Goal: Task Accomplishment & Management: Complete application form

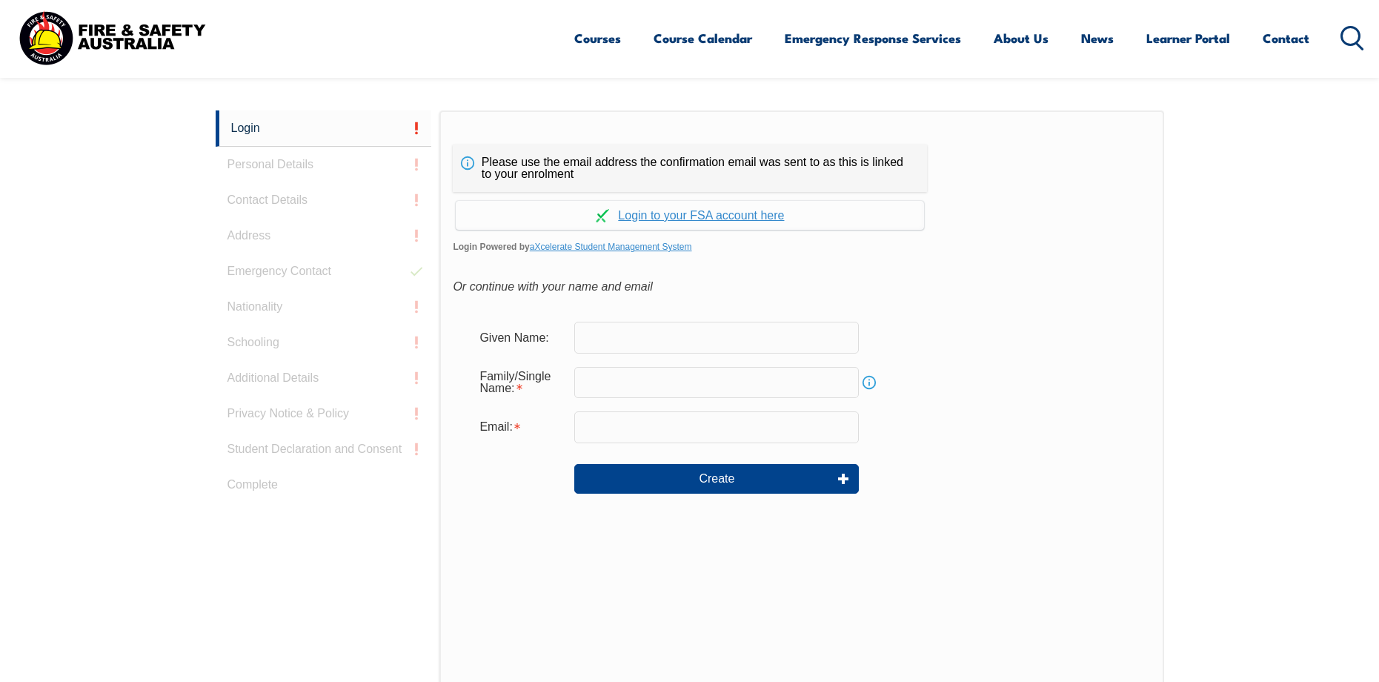
scroll to position [395, 0]
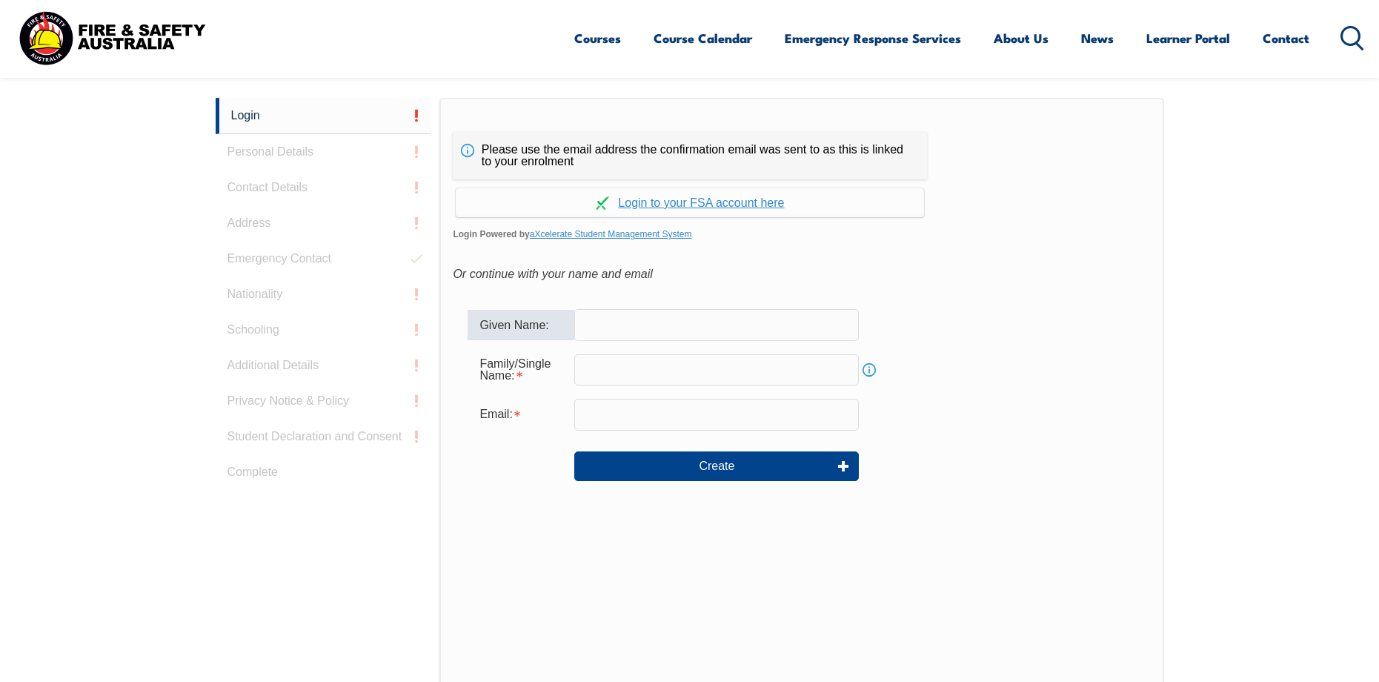
click at [627, 324] on input "text" at bounding box center [716, 324] width 285 height 31
type input "[PERSON_NAME]"
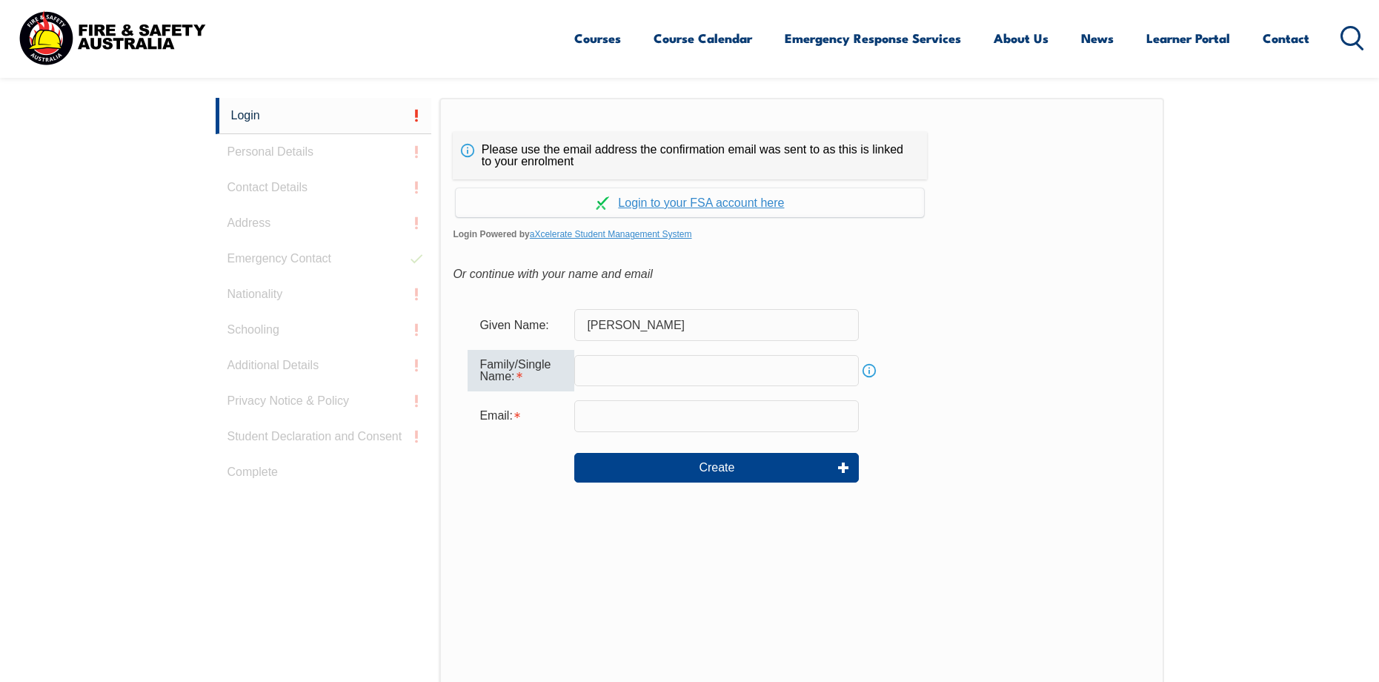
click at [727, 378] on input "text" at bounding box center [716, 370] width 285 height 31
type input "[PERSON_NAME]"
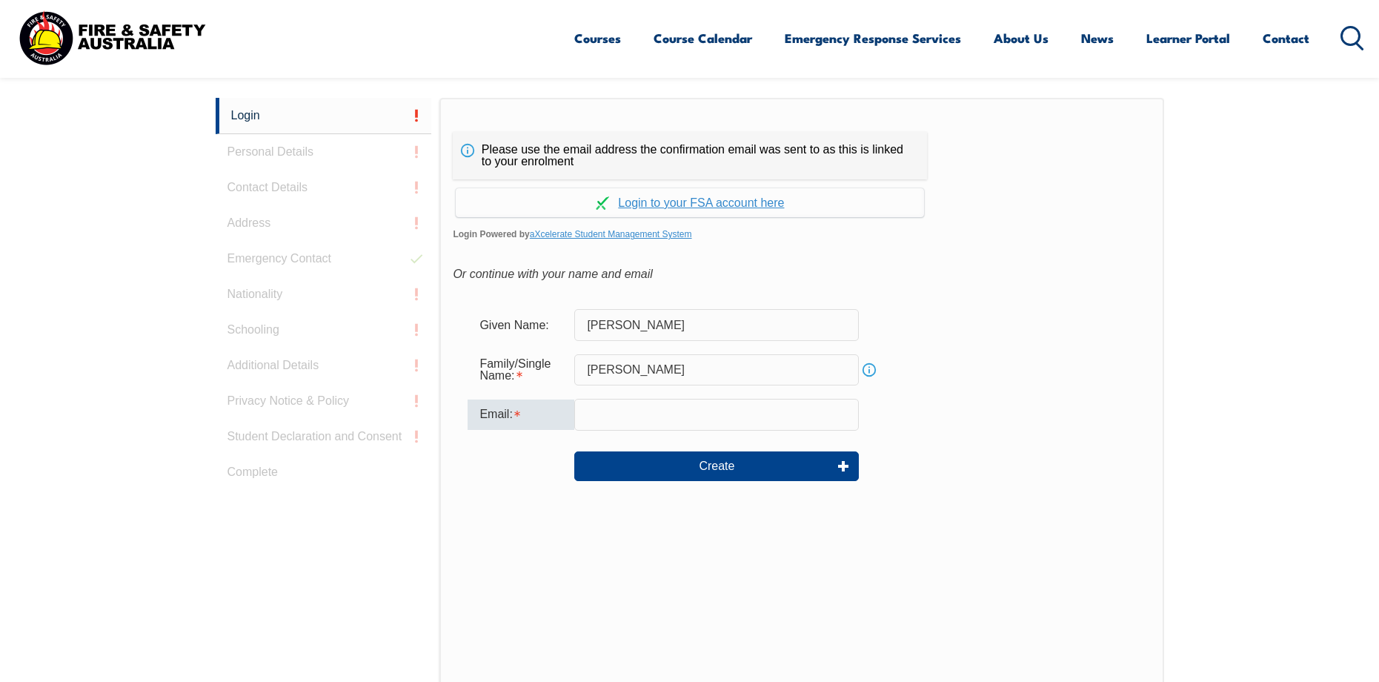
click at [697, 411] on input "email" at bounding box center [716, 414] width 285 height 31
type input "N"
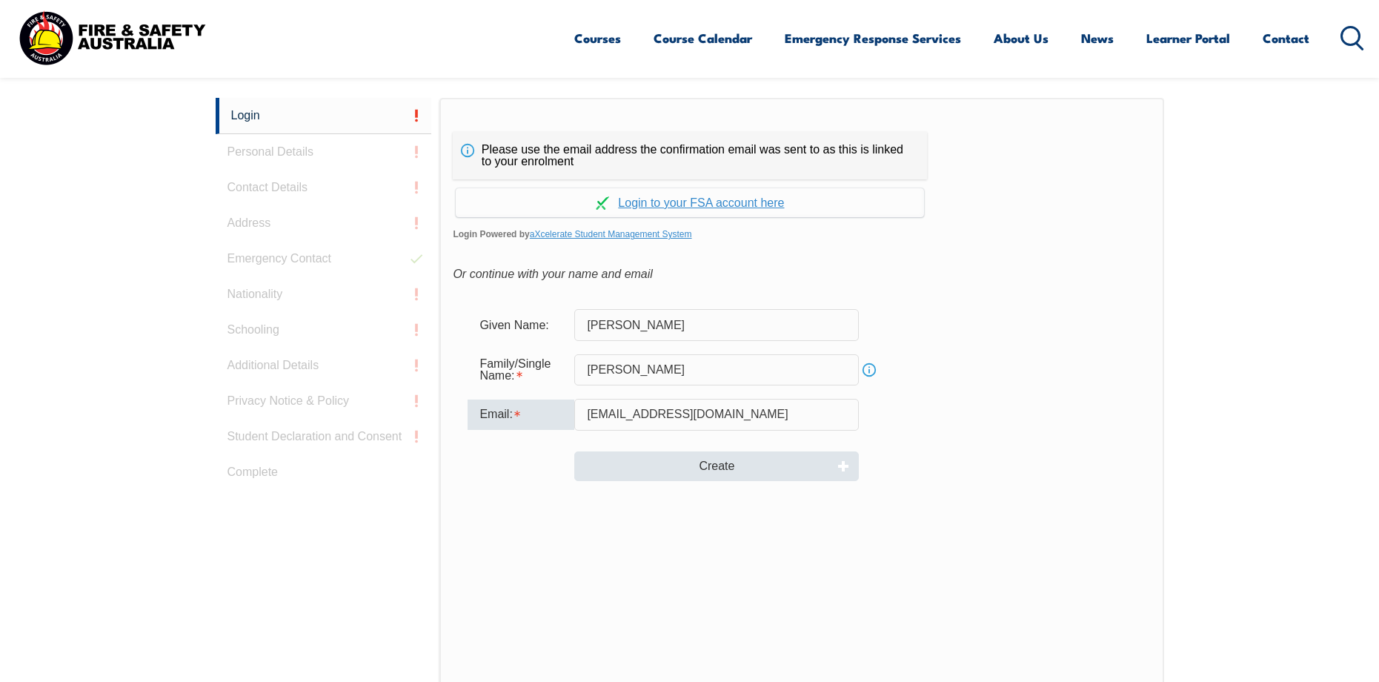
type input "[EMAIL_ADDRESS][DOMAIN_NAME]"
click at [792, 470] on button "Create" at bounding box center [716, 466] width 285 height 30
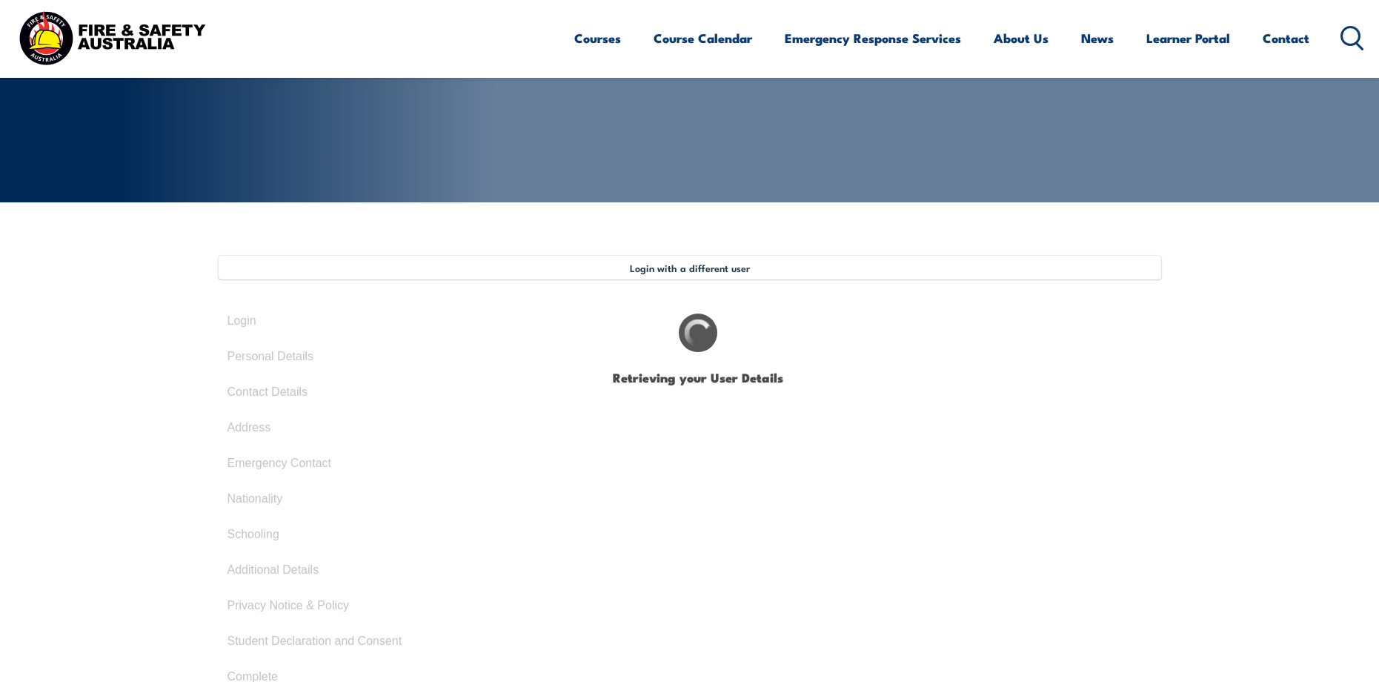
type input "[PERSON_NAME]"
type input "Bougard"
type input "January 13, 2000"
type input "M6XPBMF6J3"
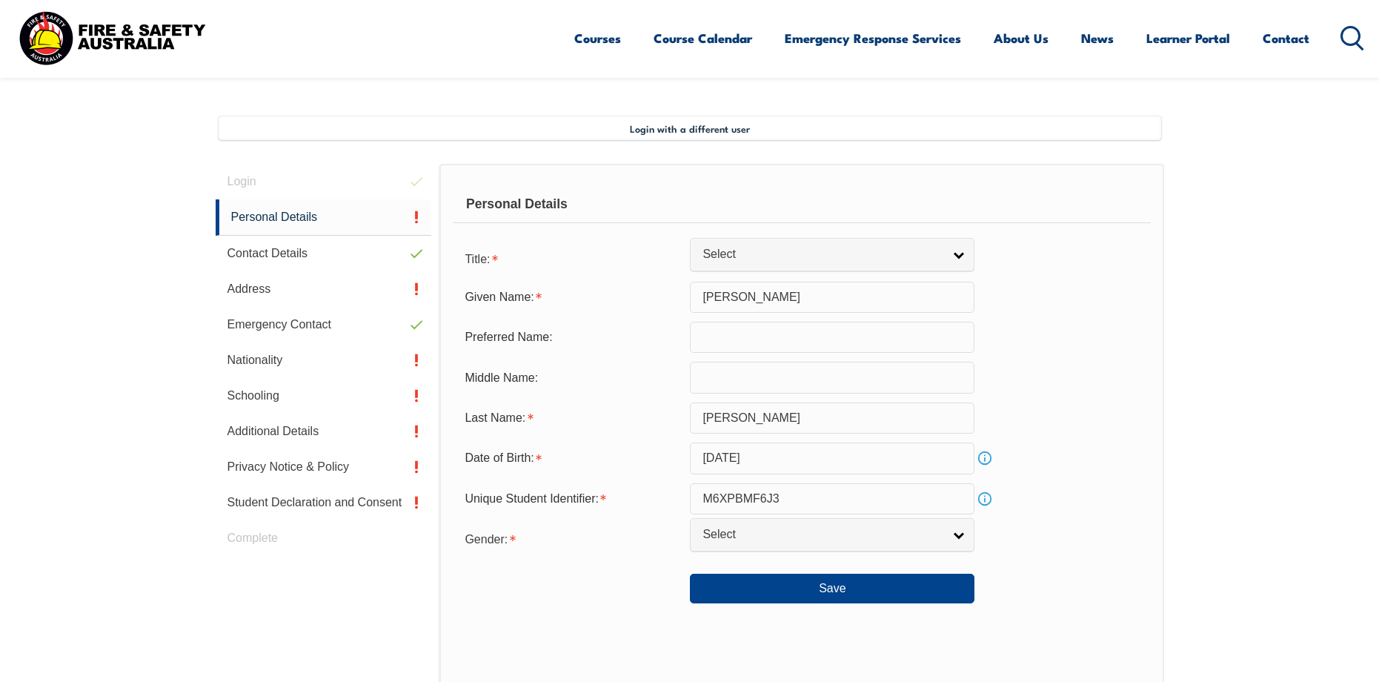
scroll to position [434, 0]
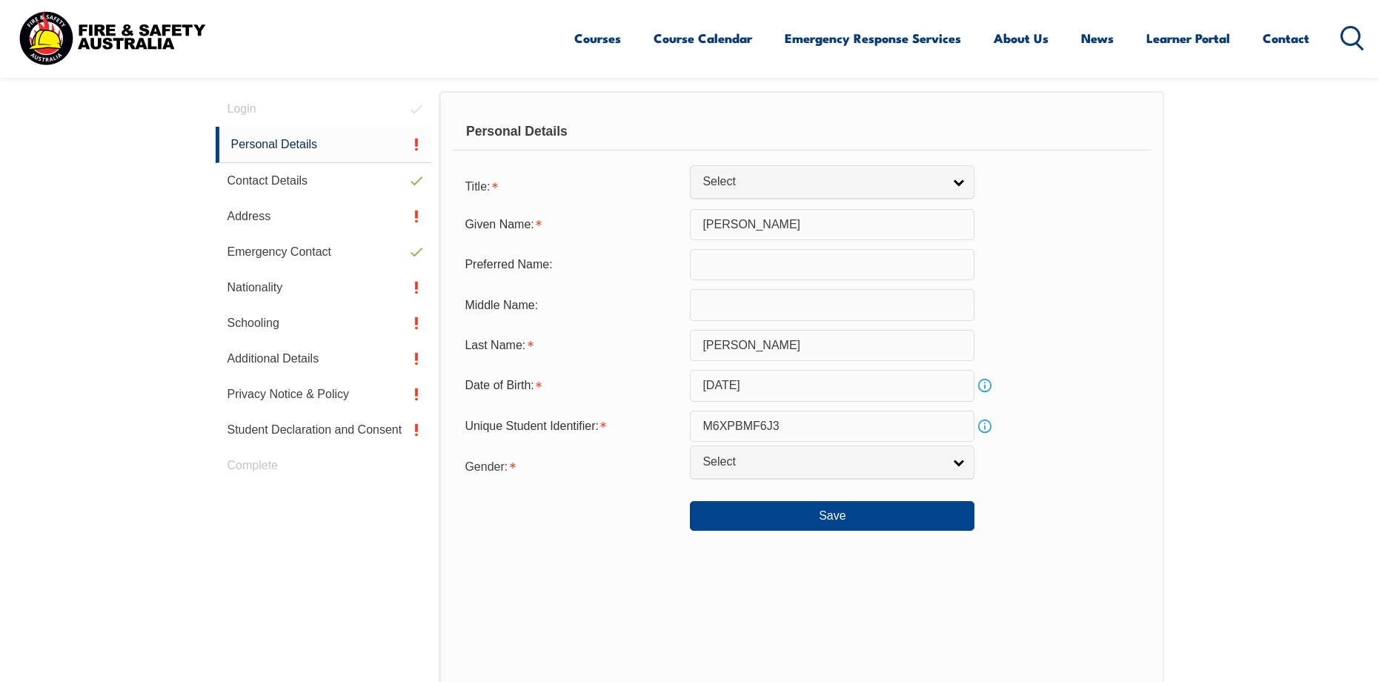
click at [856, 319] on input "text" at bounding box center [832, 304] width 285 height 31
type input "c"
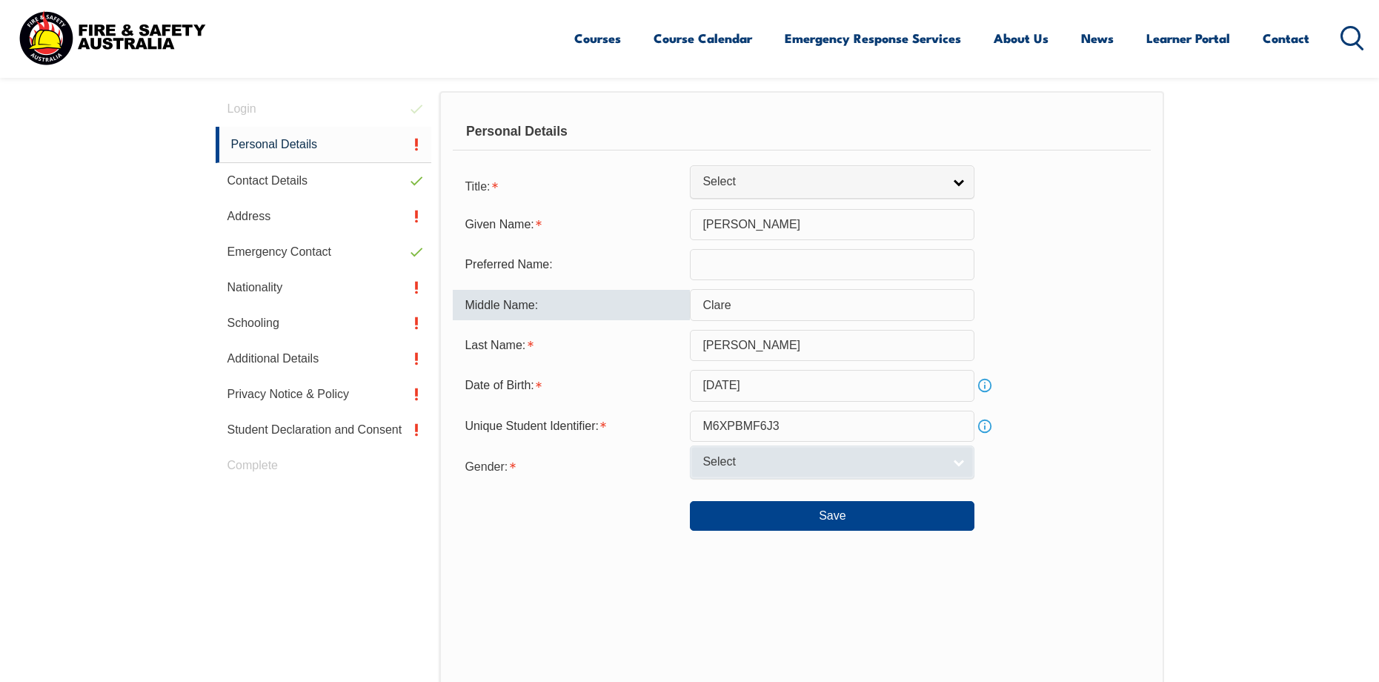
type input "Clare"
click at [935, 477] on link "Select" at bounding box center [832, 461] width 285 height 33
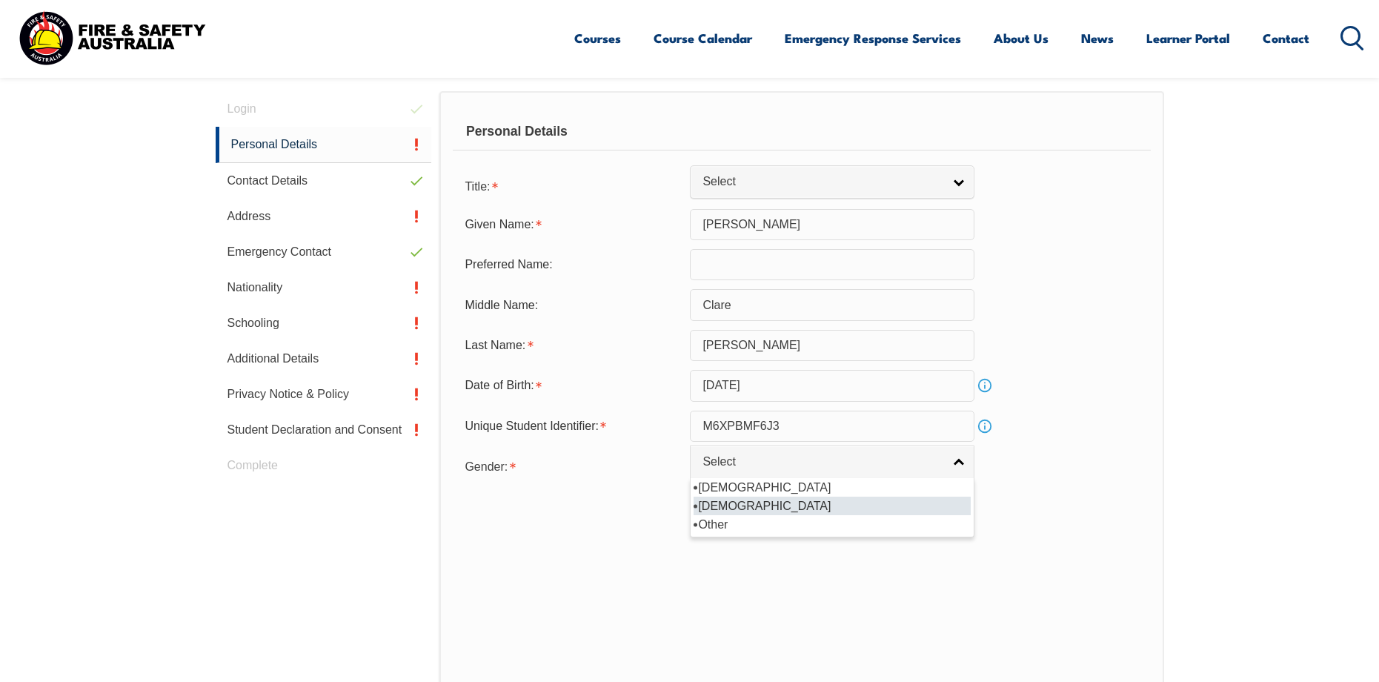
click at [915, 510] on li "[DEMOGRAPHIC_DATA]" at bounding box center [832, 506] width 277 height 19
select select "F"
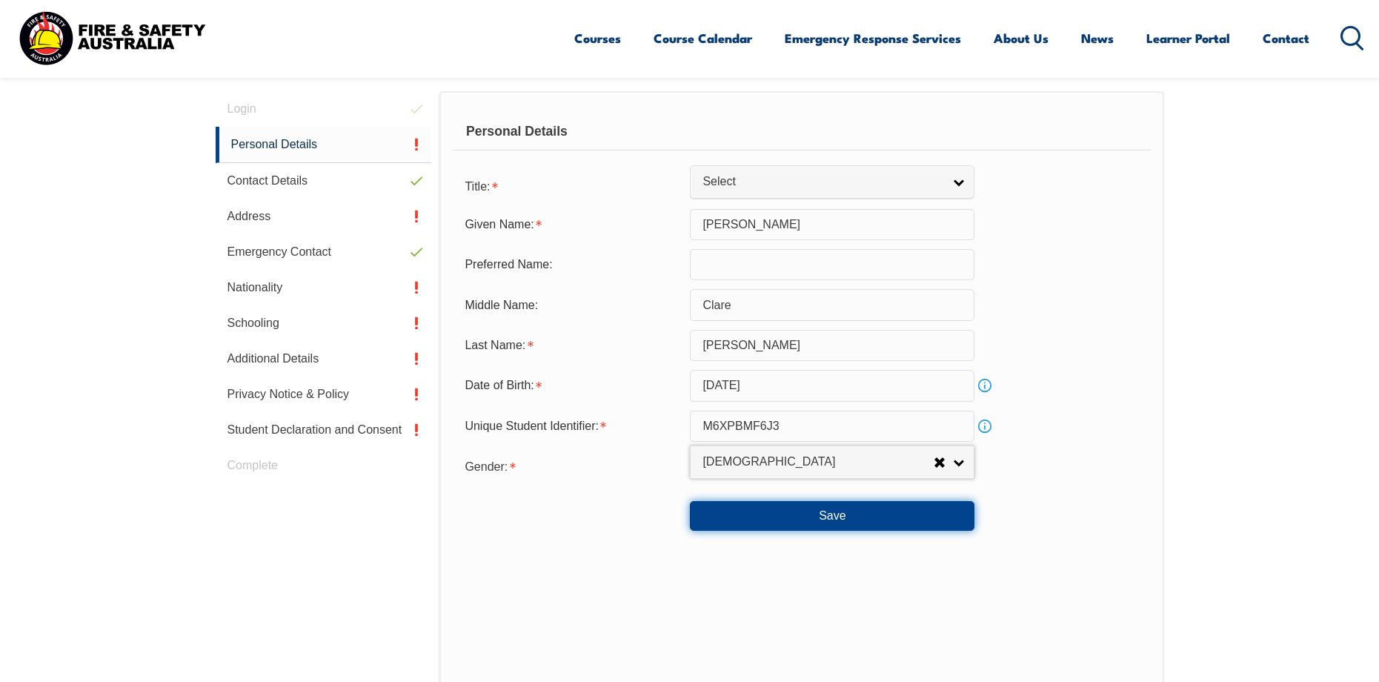
click at [899, 514] on button "Save" at bounding box center [832, 516] width 285 height 30
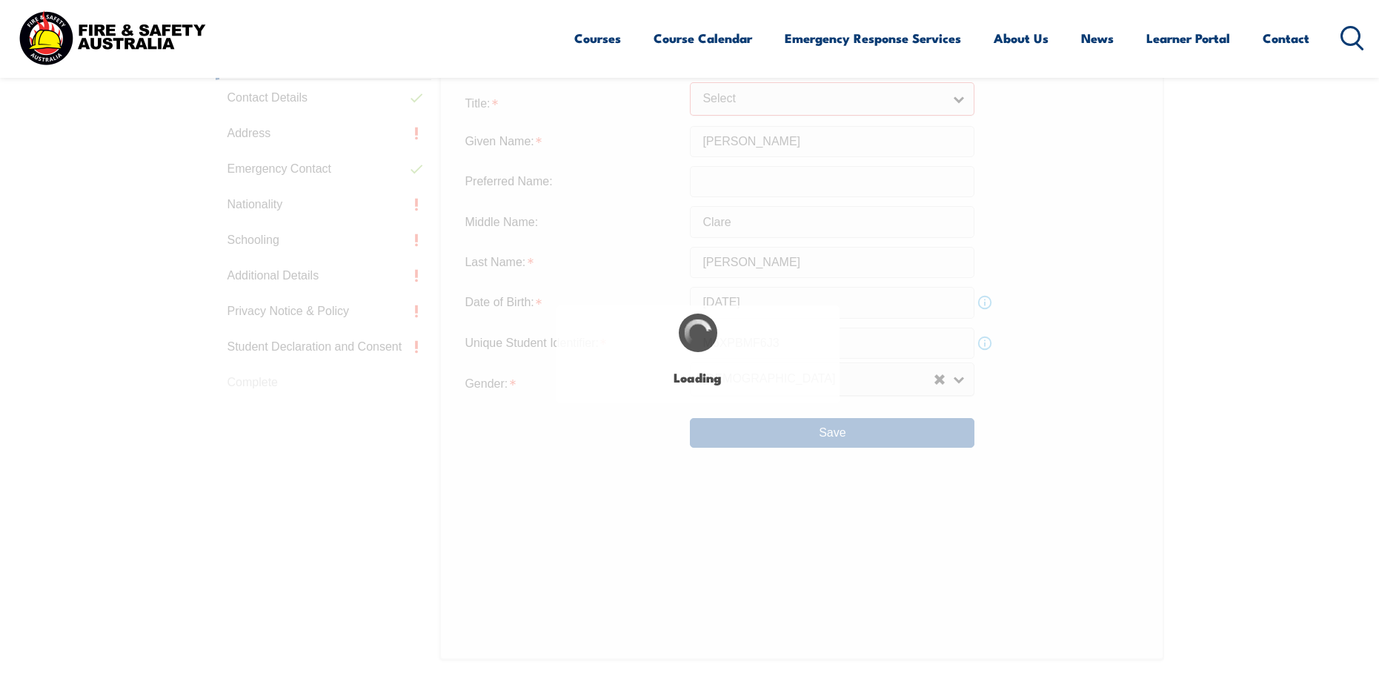
scroll to position [524, 0]
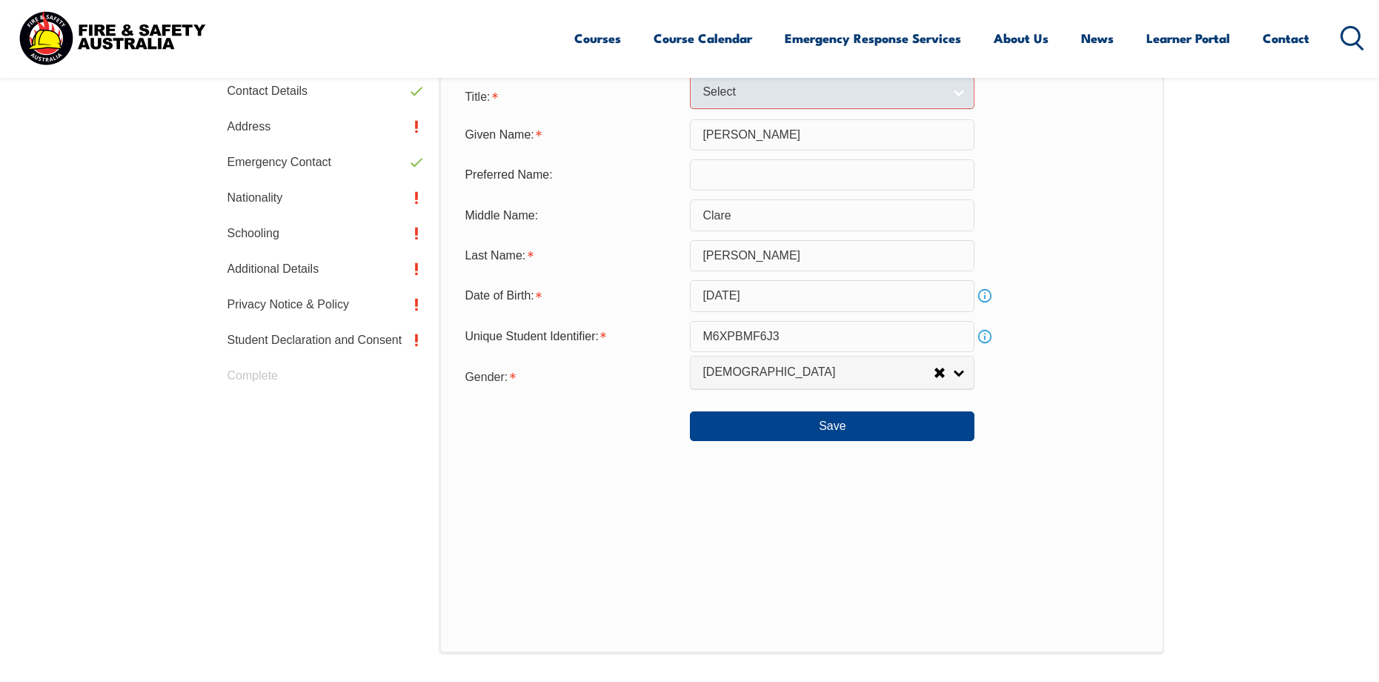
click at [906, 102] on link "Select" at bounding box center [832, 92] width 285 height 33
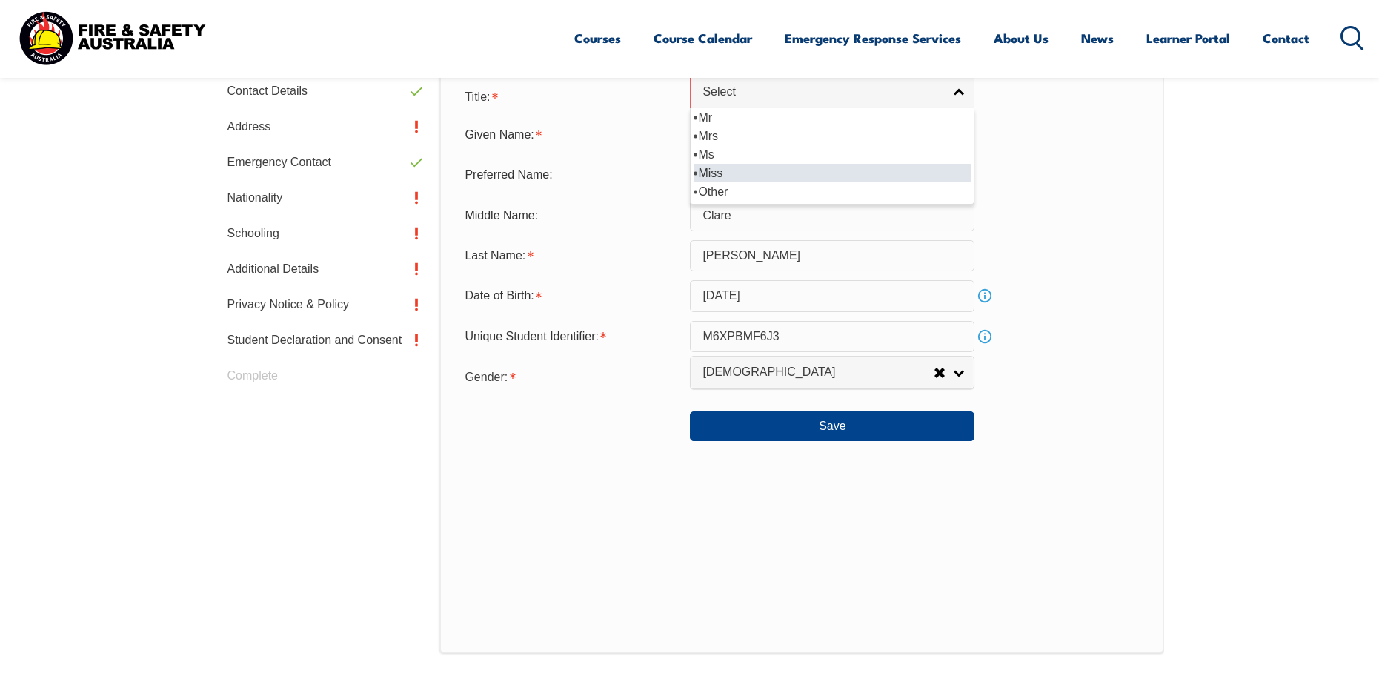
click at [875, 170] on li "Miss" at bounding box center [832, 173] width 277 height 19
select select "Miss"
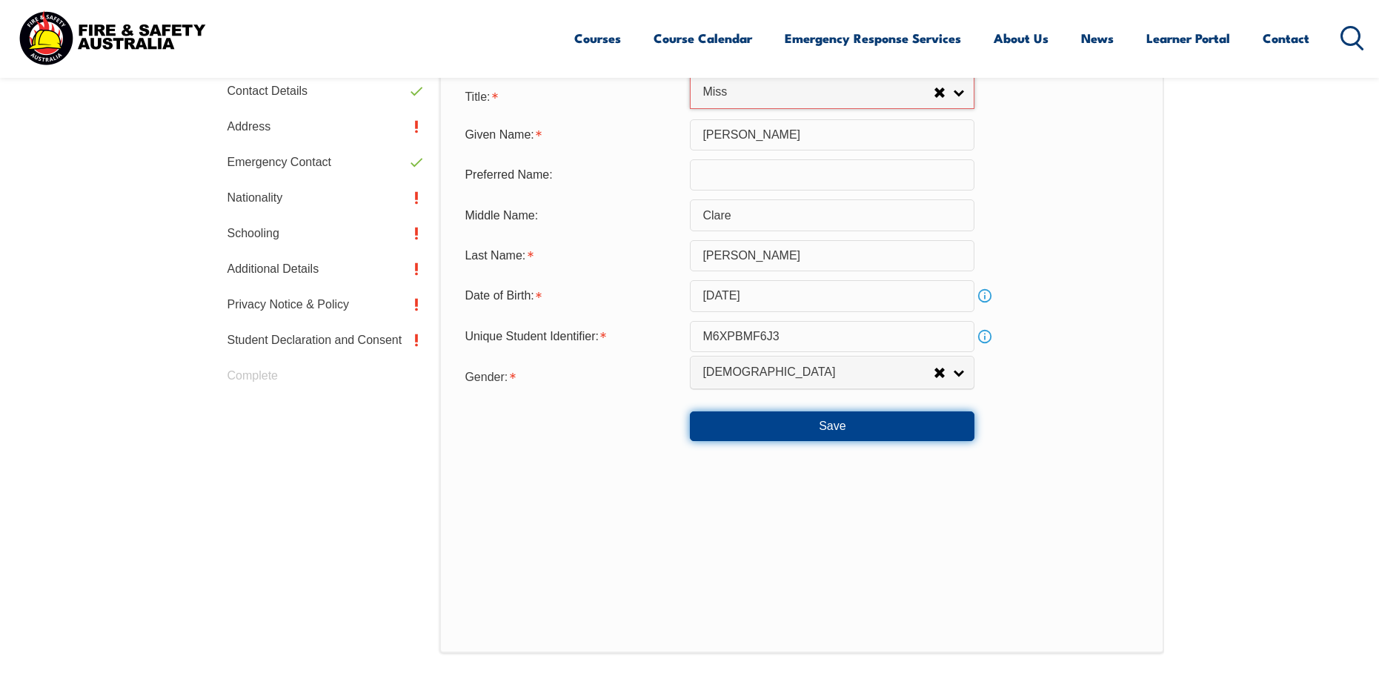
click at [857, 419] on button "Save" at bounding box center [832, 426] width 285 height 30
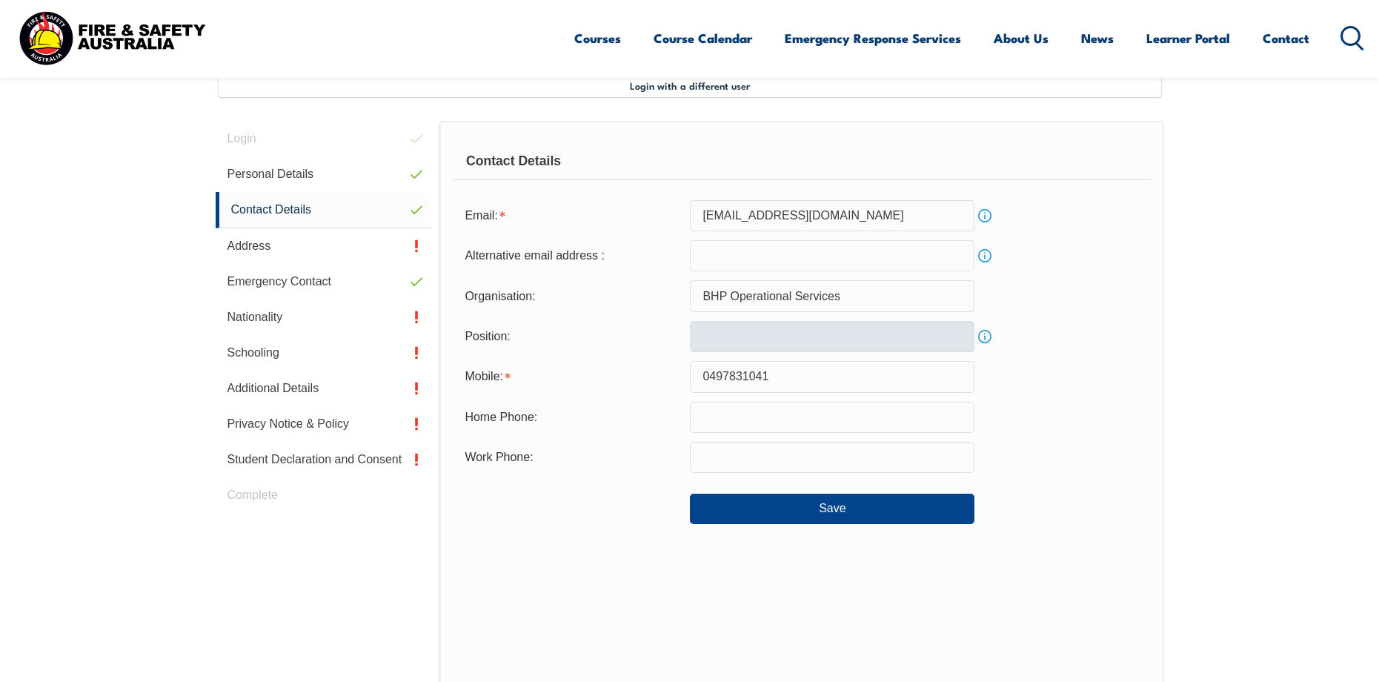
scroll to position [404, 0]
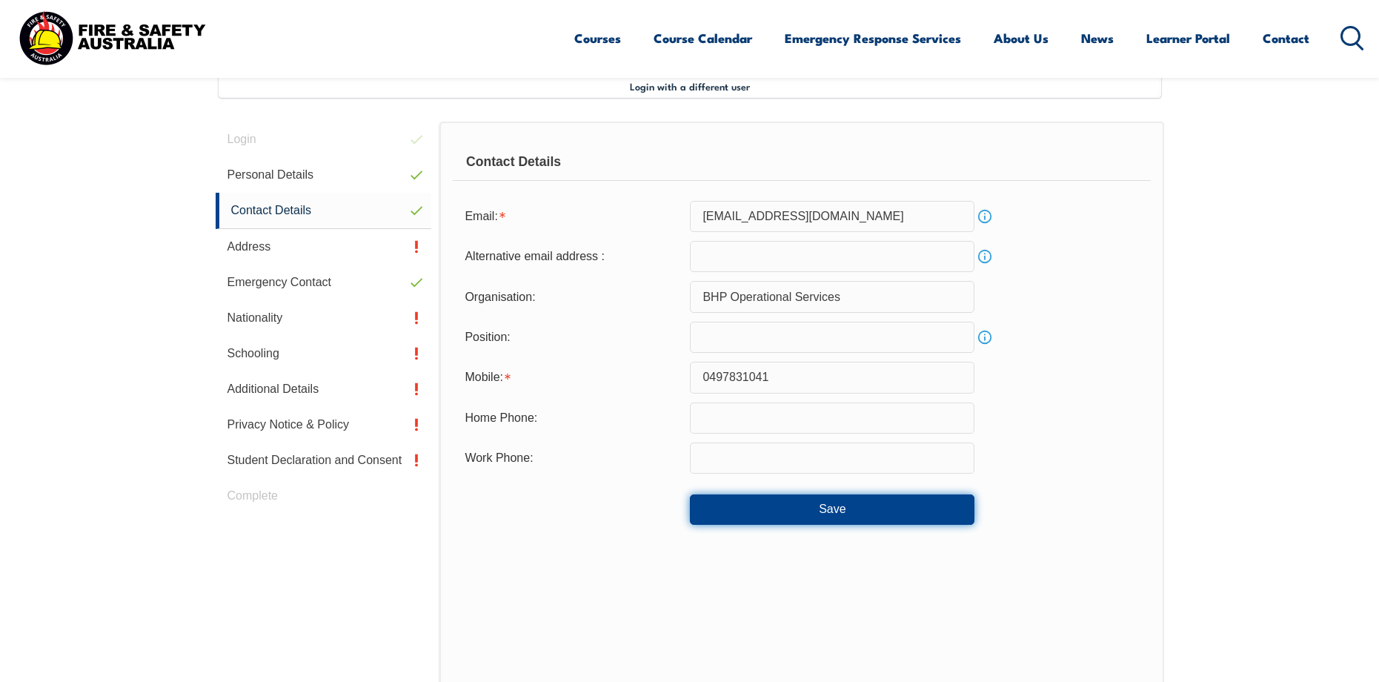
click at [819, 516] on button "Save" at bounding box center [832, 509] width 285 height 30
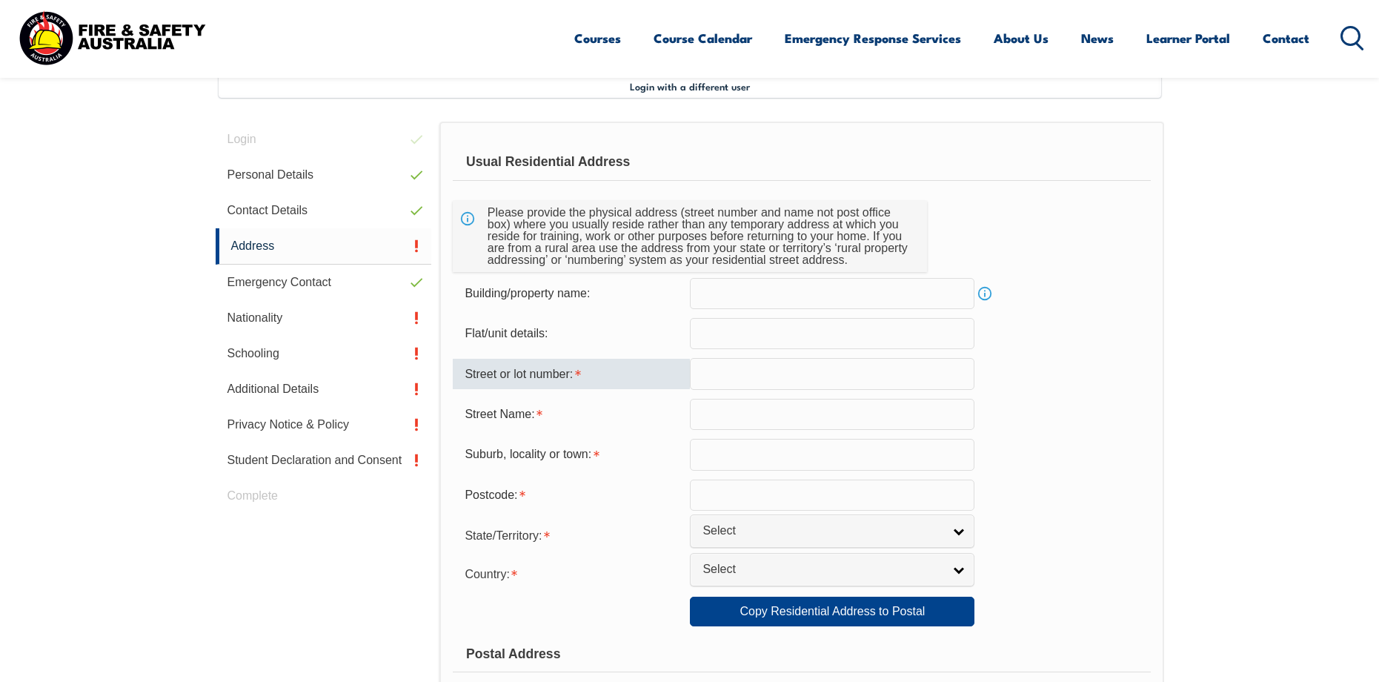
click at [786, 382] on input "text" at bounding box center [832, 373] width 285 height 31
type input "27"
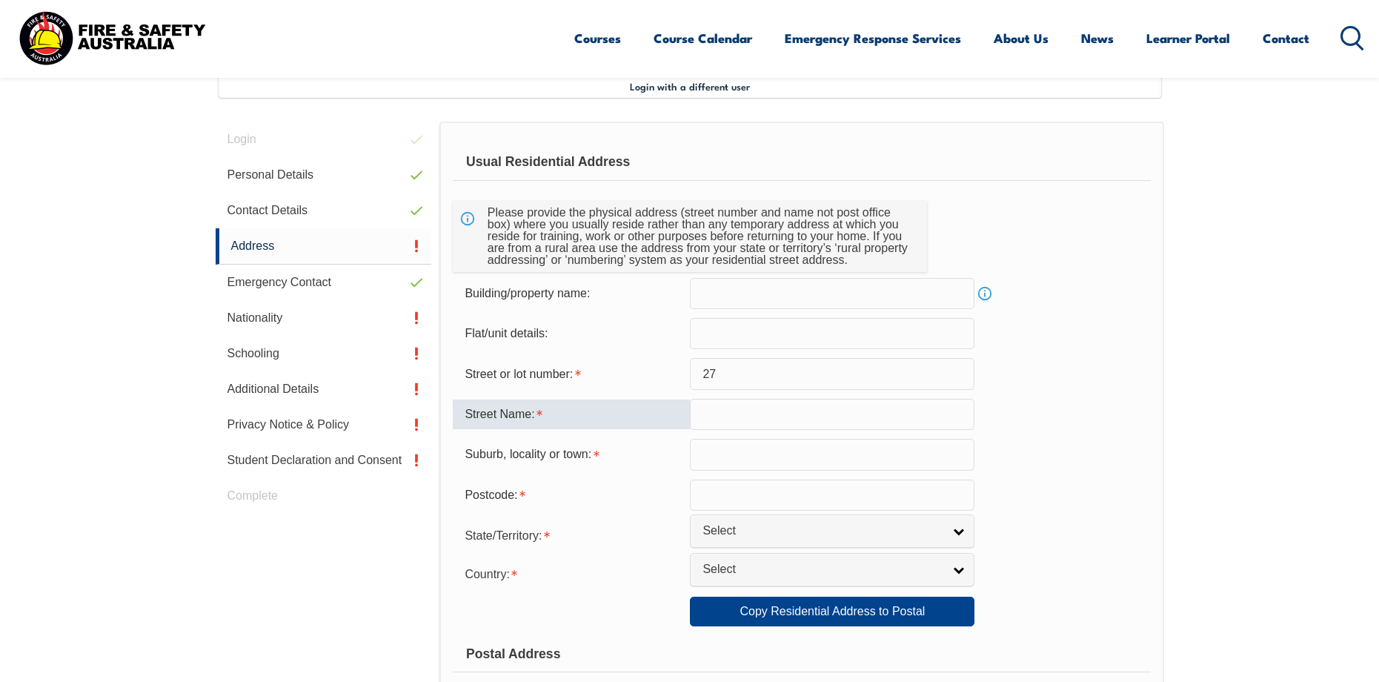
click at [726, 416] on input "text" at bounding box center [832, 414] width 285 height 31
type input "c"
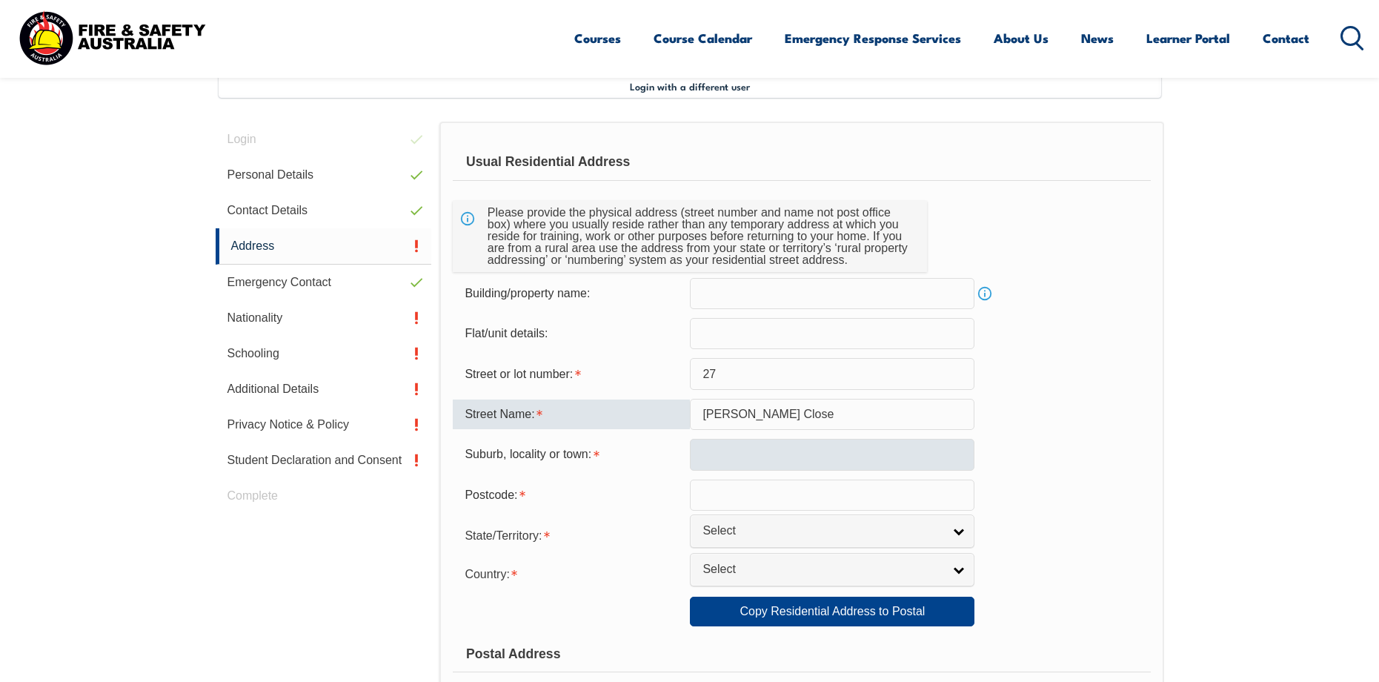
type input "Coleman Close"
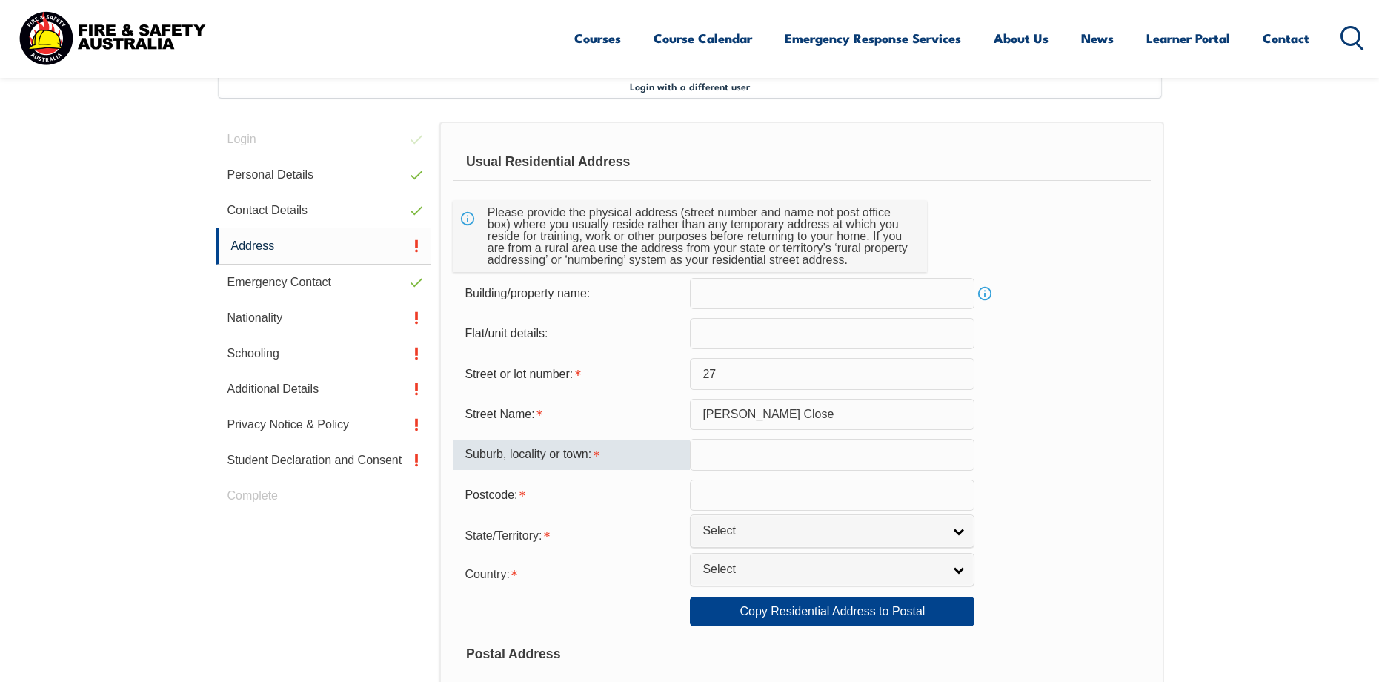
click at [796, 457] on input "text" at bounding box center [832, 454] width 285 height 31
type input "Perth"
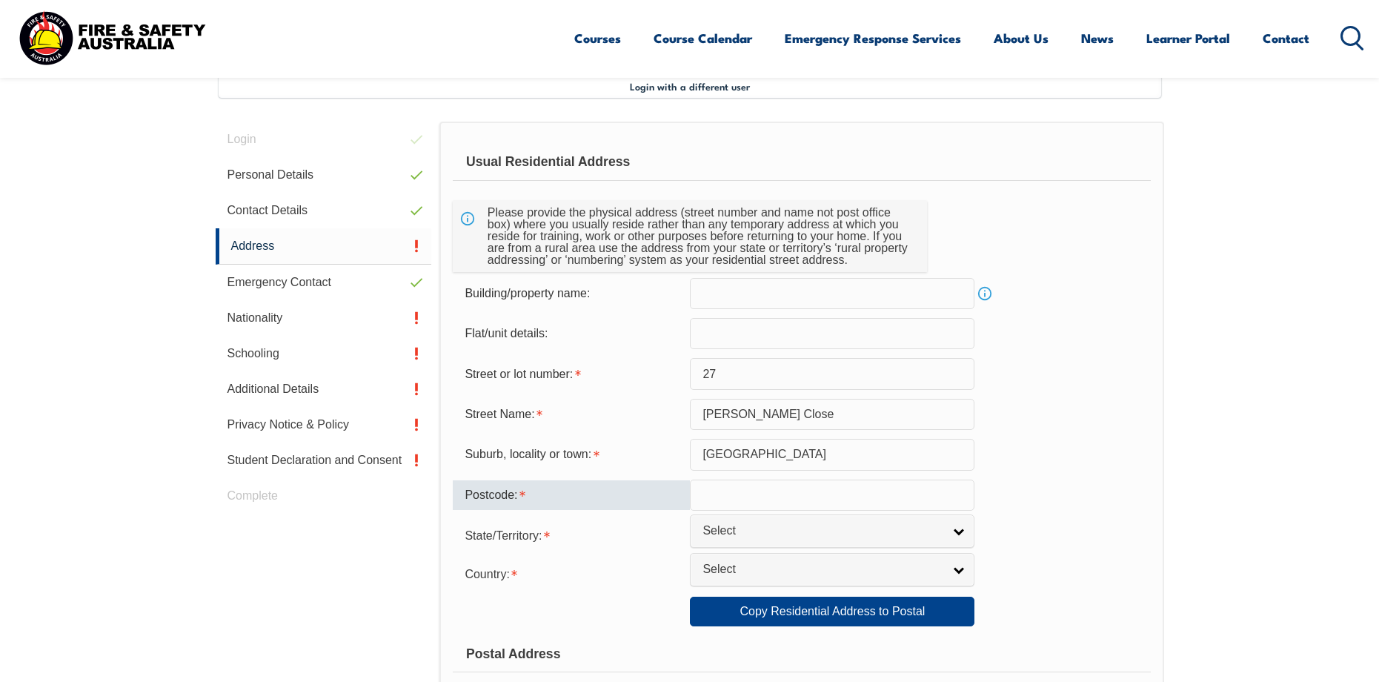
click at [772, 497] on input "text" at bounding box center [832, 495] width 285 height 31
type input "6122"
select select "WA"
select select "1101"
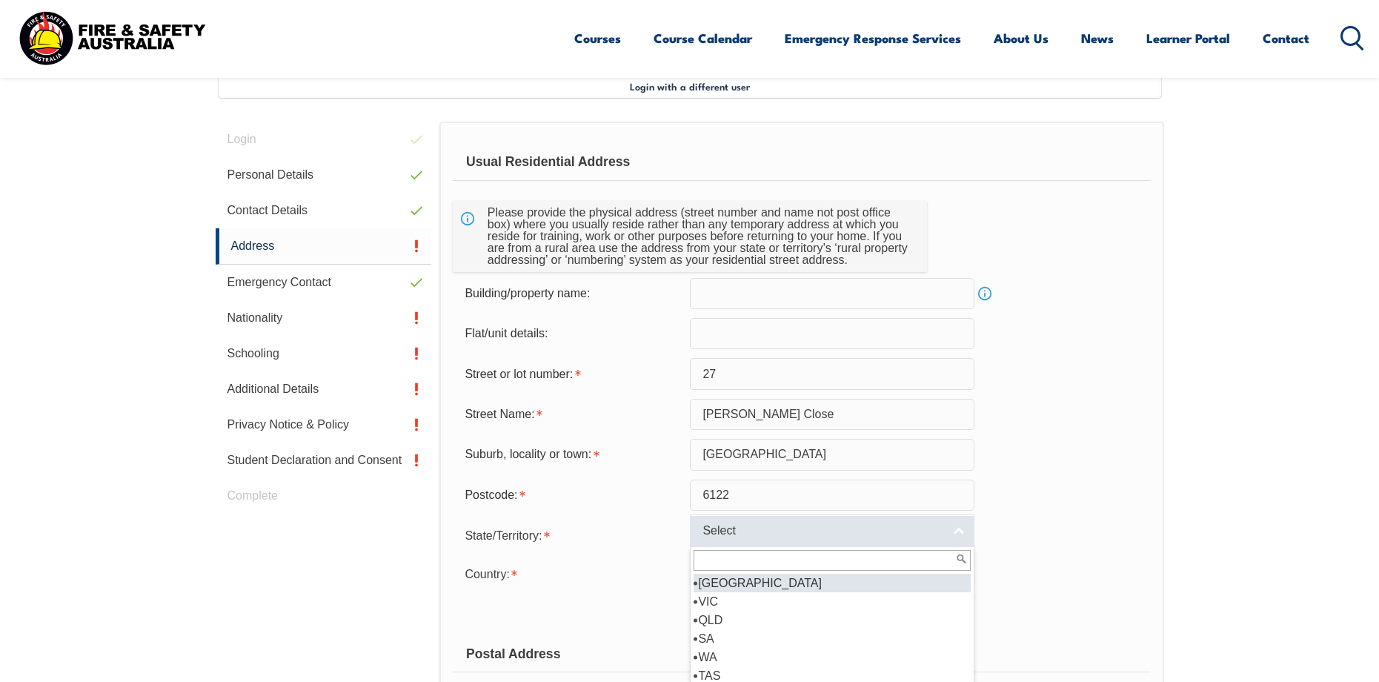
click at [740, 536] on span "Select" at bounding box center [823, 531] width 240 height 16
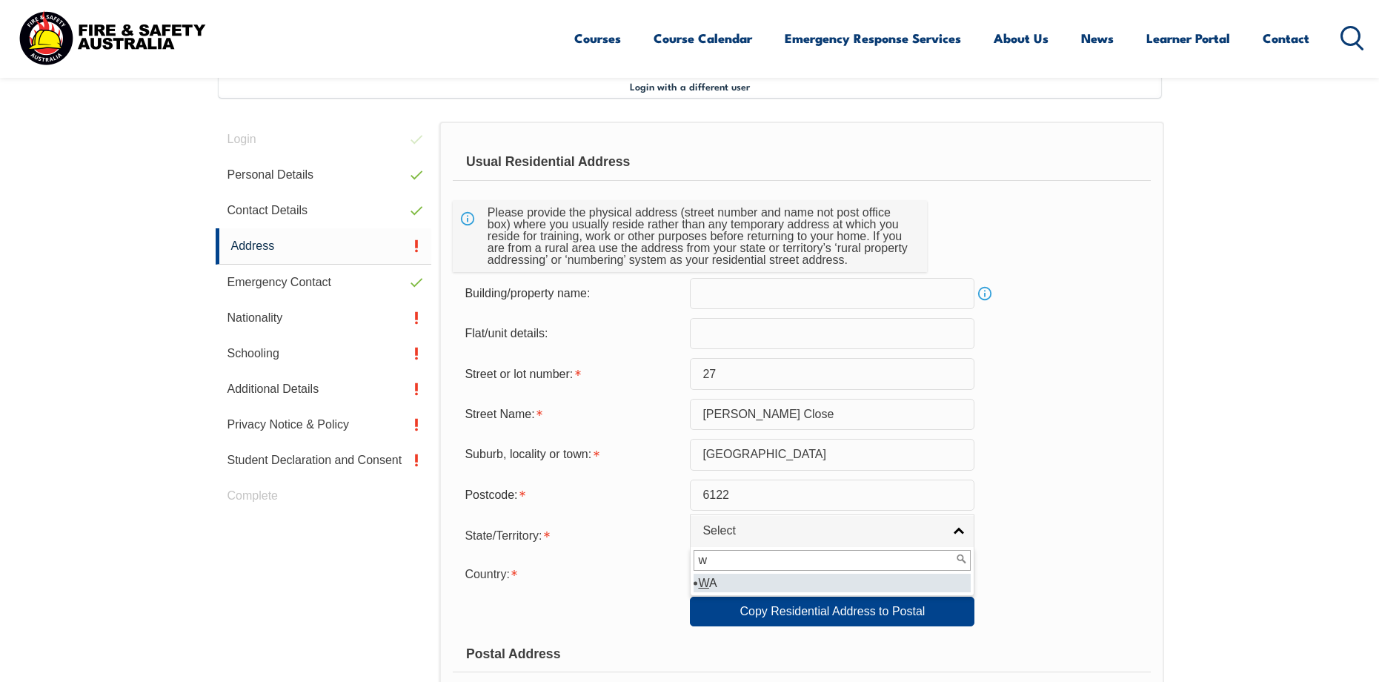
type input "w"
click at [782, 589] on li "W A" at bounding box center [832, 583] width 277 height 19
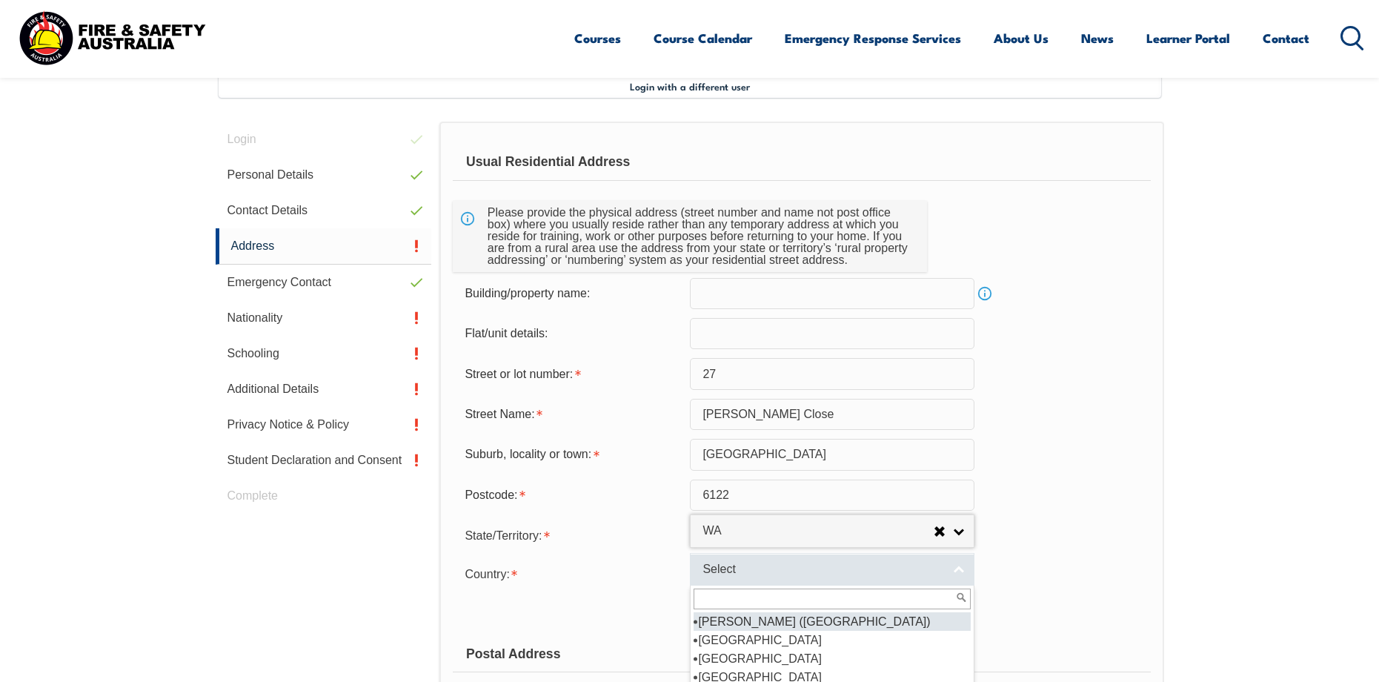
click at [793, 574] on span "Select" at bounding box center [823, 570] width 240 height 16
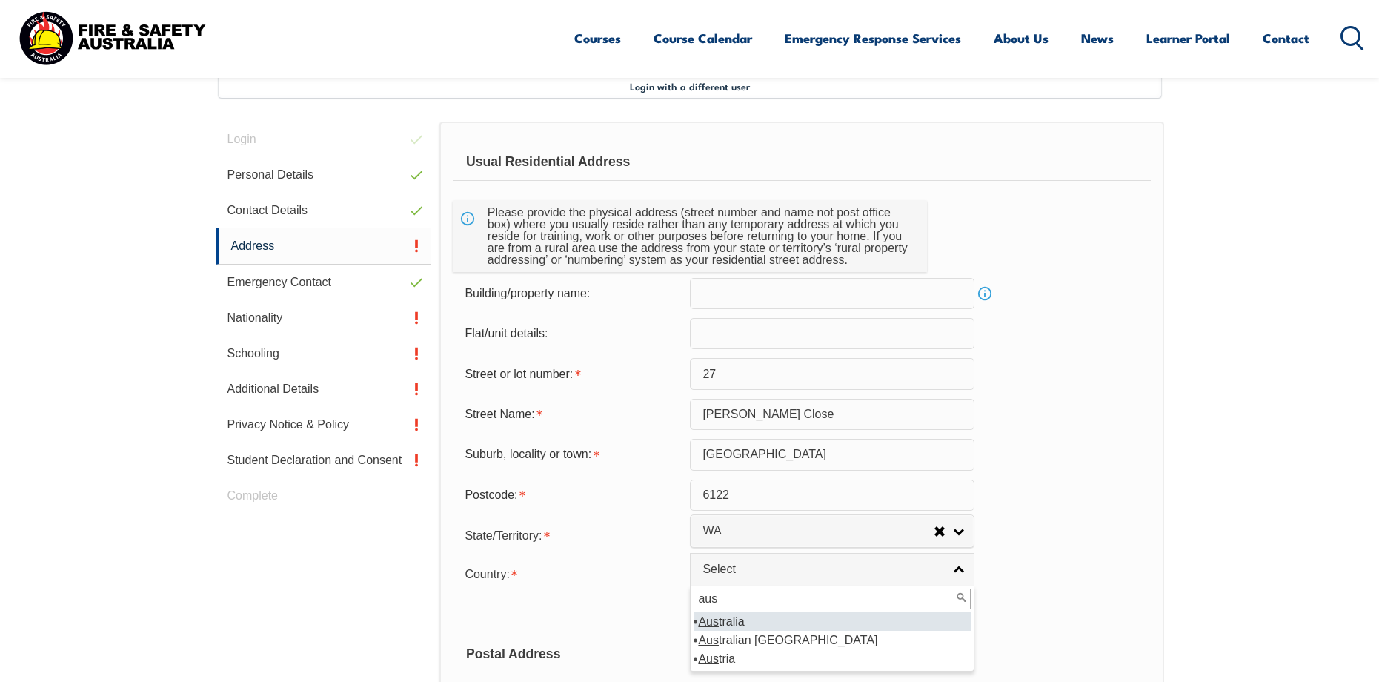
type input "aus"
click at [766, 620] on li "Aus tralia" at bounding box center [832, 621] width 277 height 19
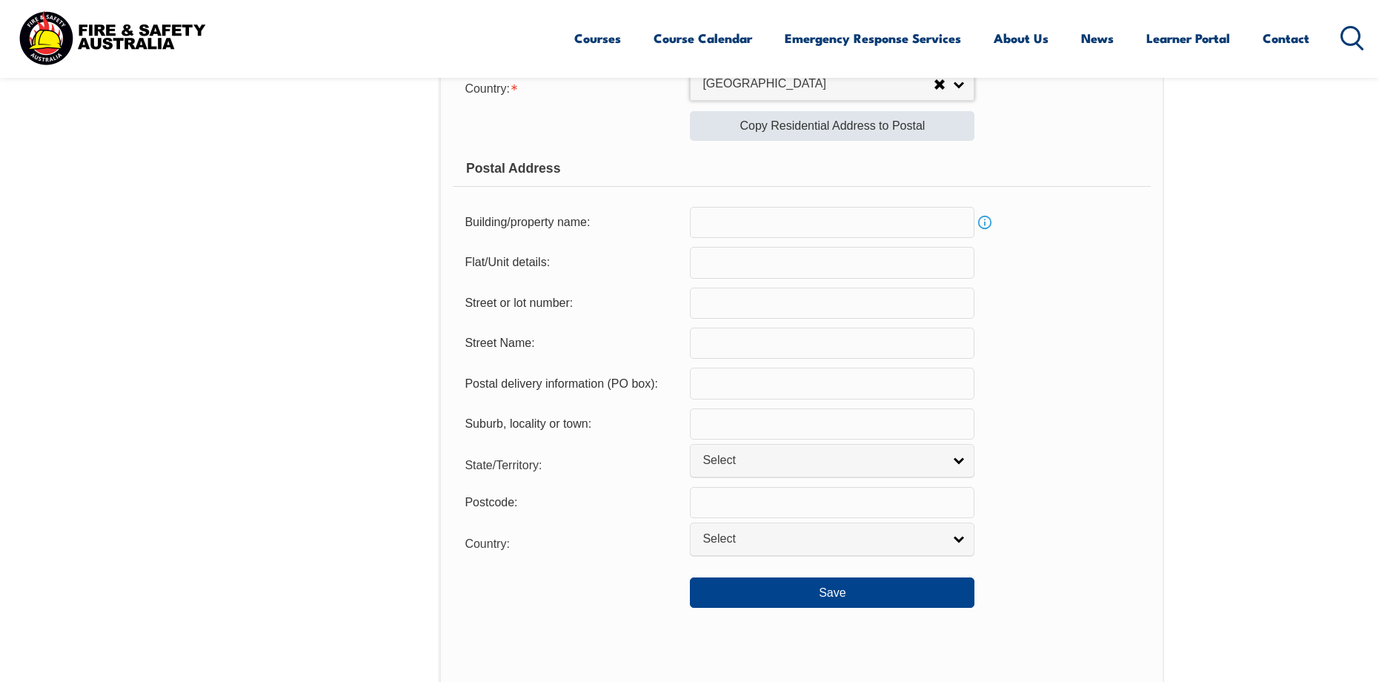
scroll to position [923, 0]
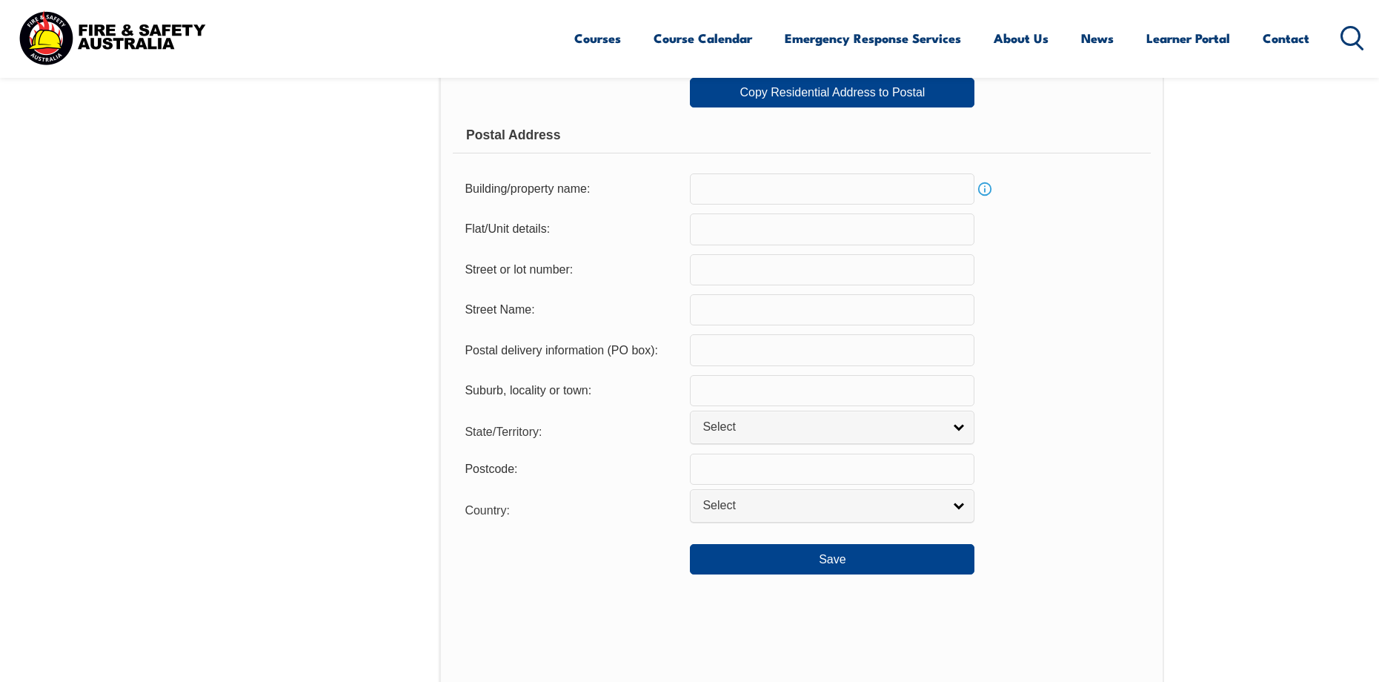
click at [762, 316] on input "text" at bounding box center [832, 309] width 285 height 31
click at [769, 270] on input "text" at bounding box center [832, 269] width 285 height 31
type input "27"
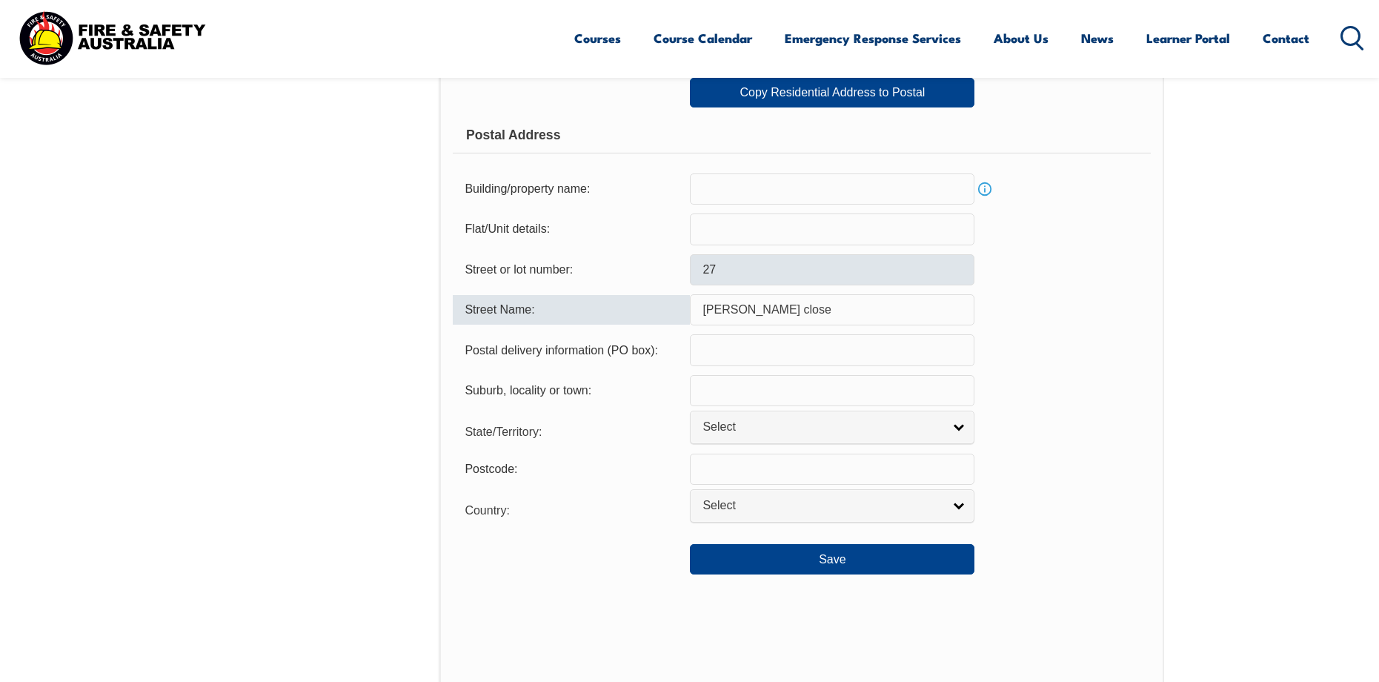
type input "Coleman close"
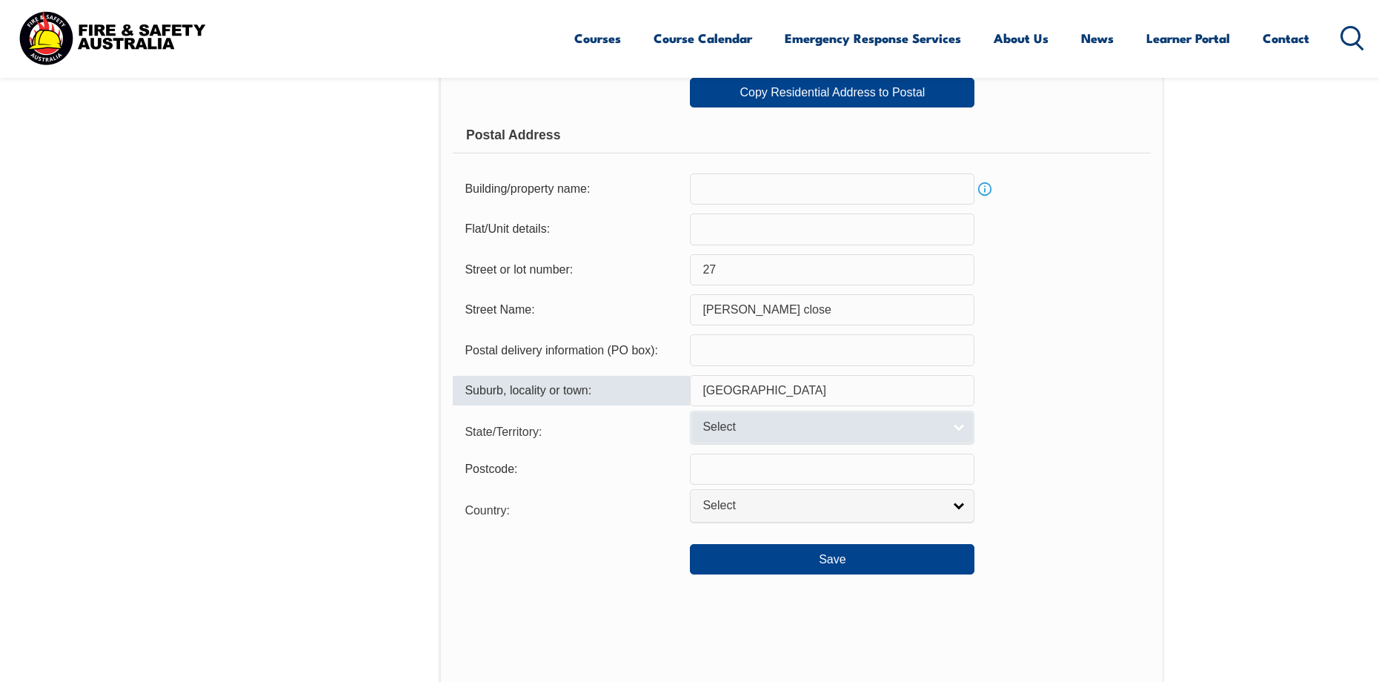
type input "perth"
click at [802, 417] on link "Select" at bounding box center [832, 427] width 285 height 33
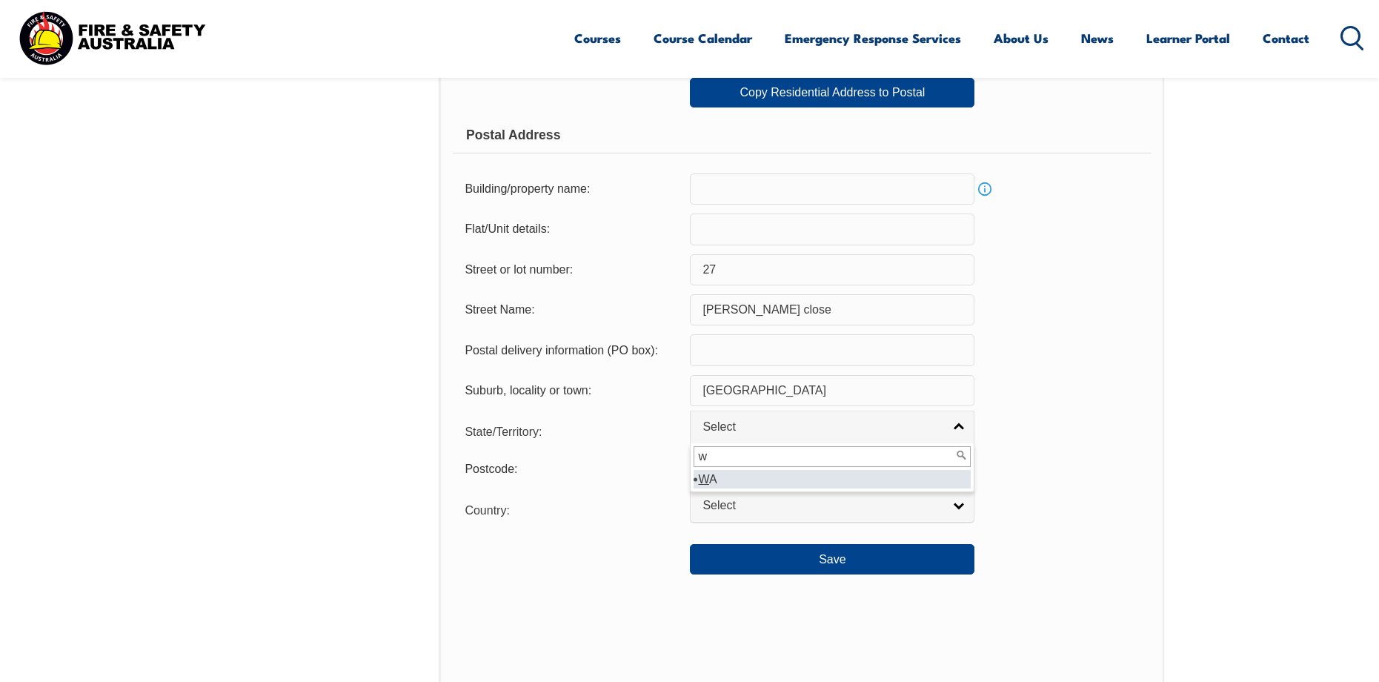
type input "w"
click at [823, 478] on li "W A" at bounding box center [832, 479] width 277 height 19
select select "WA"
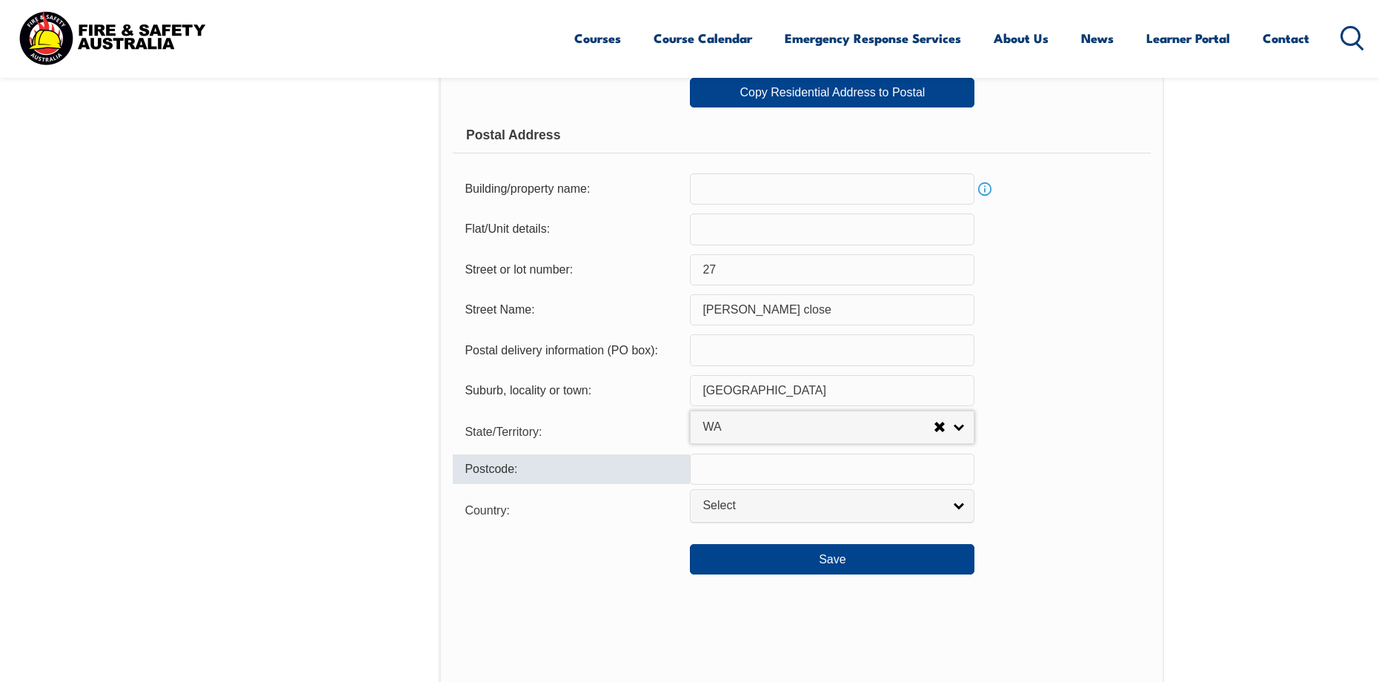
click at [829, 469] on input "text" at bounding box center [832, 469] width 285 height 31
type input "6122"
select select "1101"
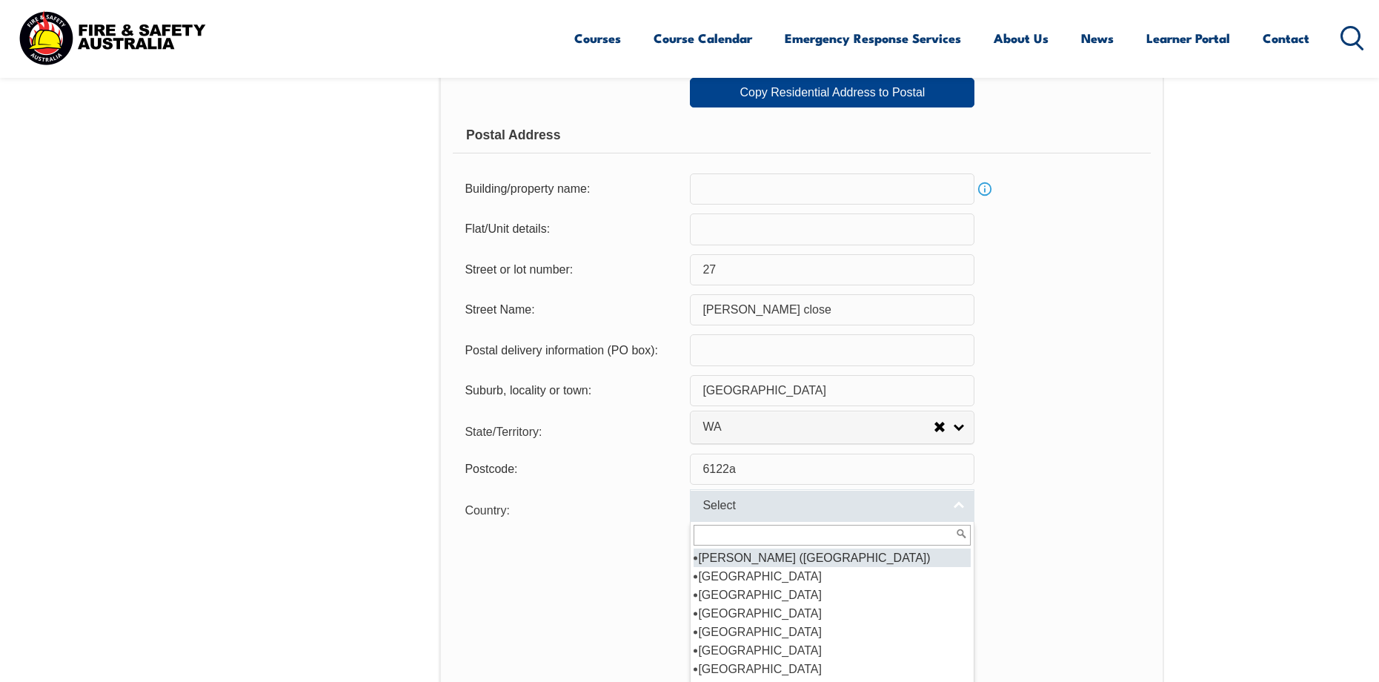
click at [815, 504] on span "Select" at bounding box center [823, 506] width 240 height 16
click at [868, 468] on input "6122a" at bounding box center [832, 469] width 285 height 31
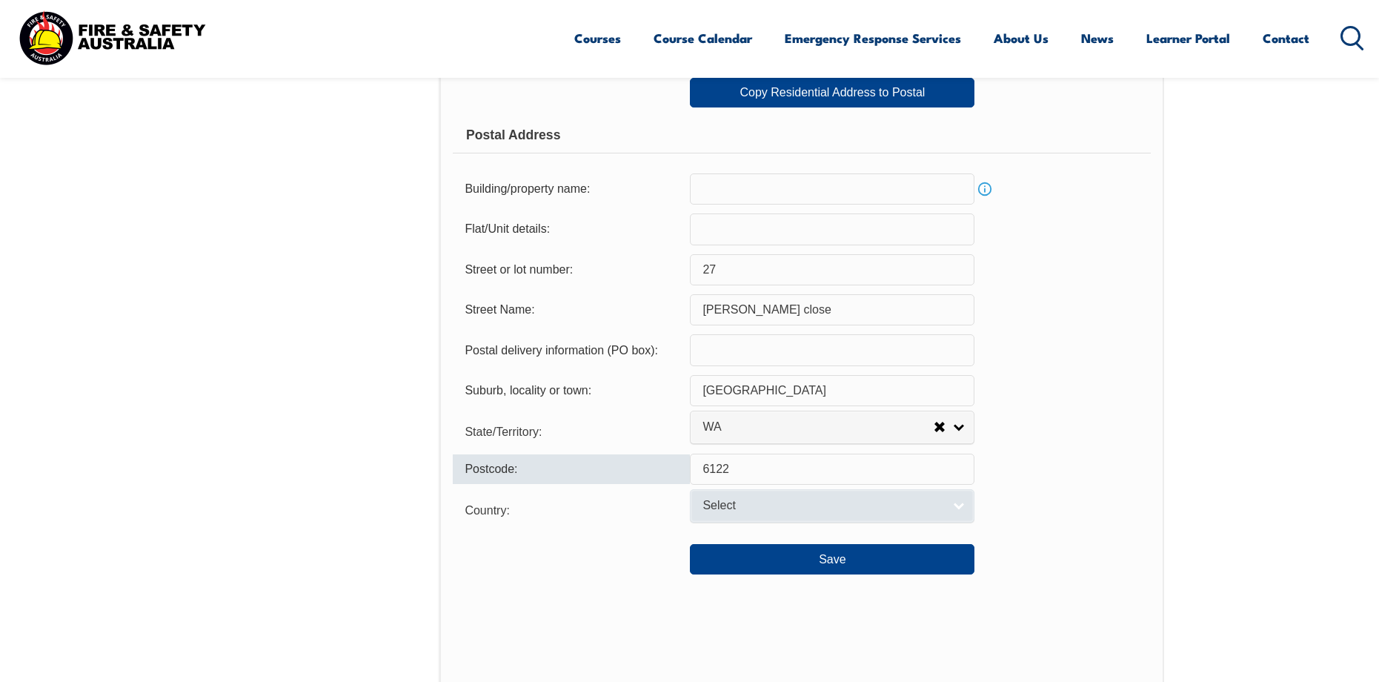
type input "6122"
click at [923, 501] on span "Select" at bounding box center [823, 506] width 240 height 16
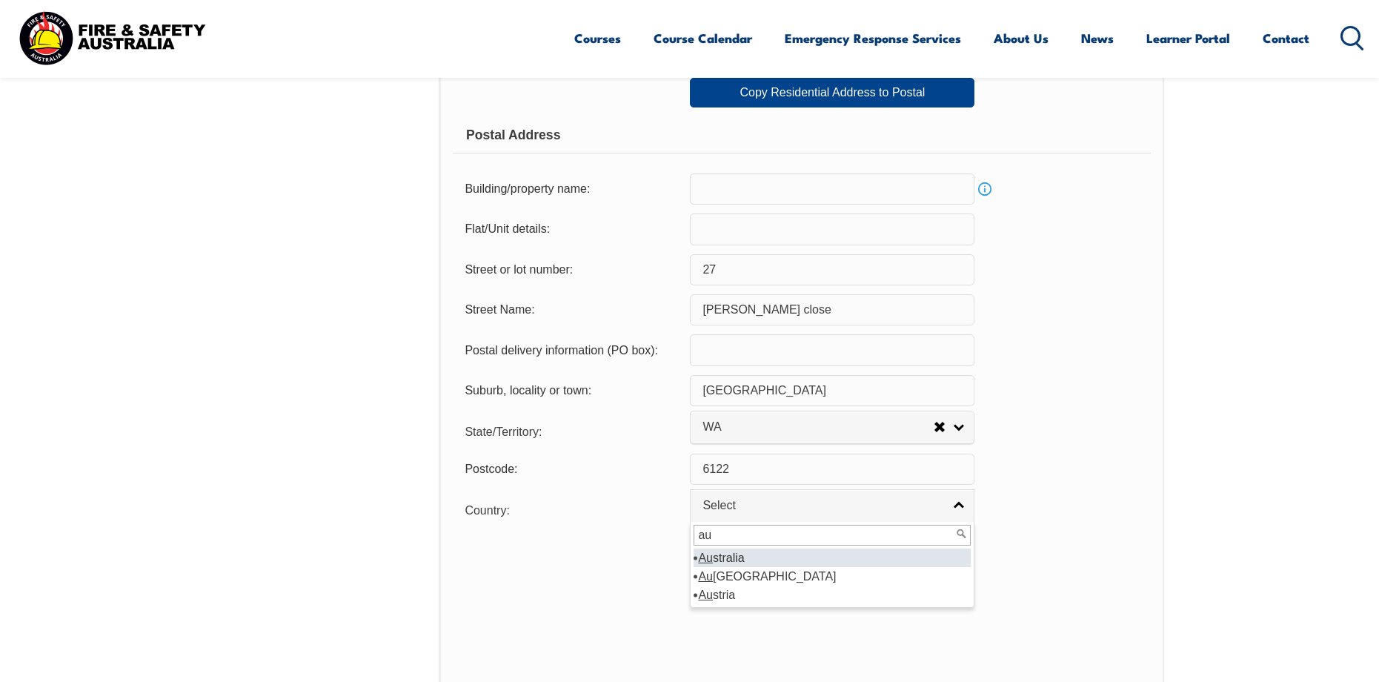
type input "au"
click at [745, 554] on li "Au stralia" at bounding box center [832, 557] width 277 height 19
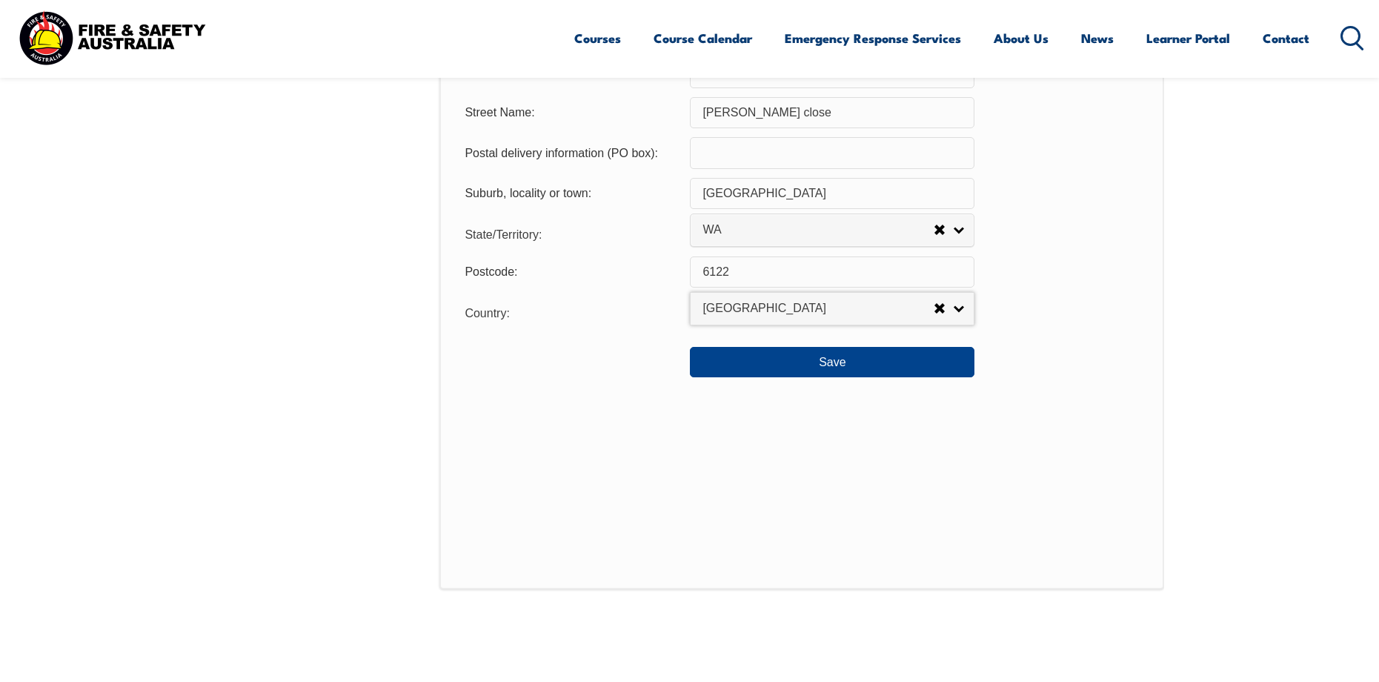
scroll to position [1145, 0]
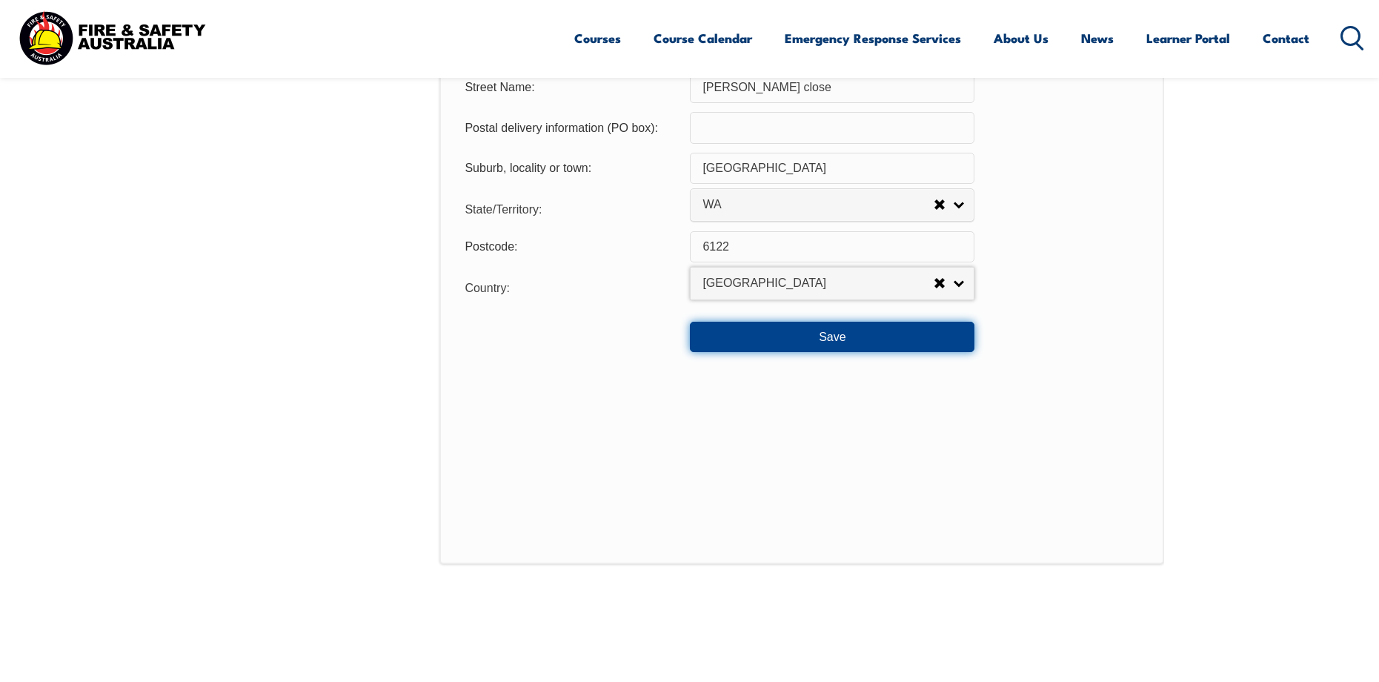
click at [829, 340] on button "Save" at bounding box center [832, 337] width 285 height 30
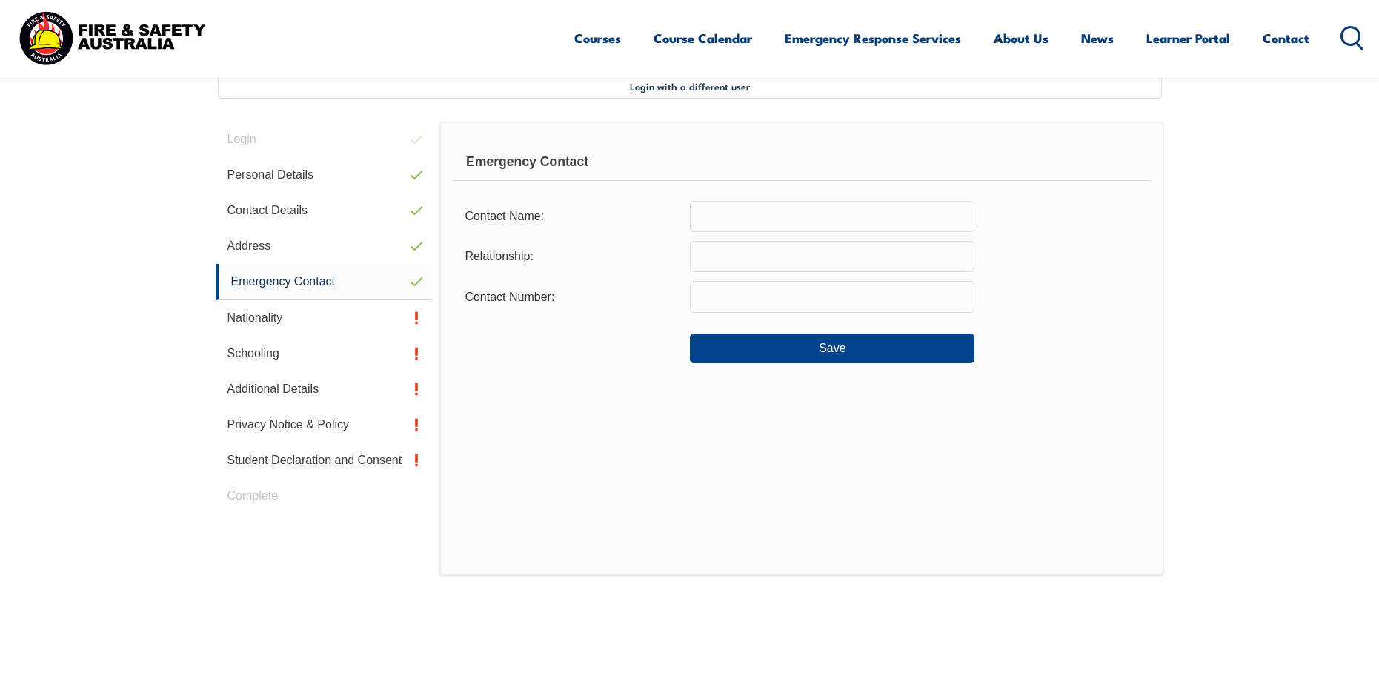
scroll to position [330, 0]
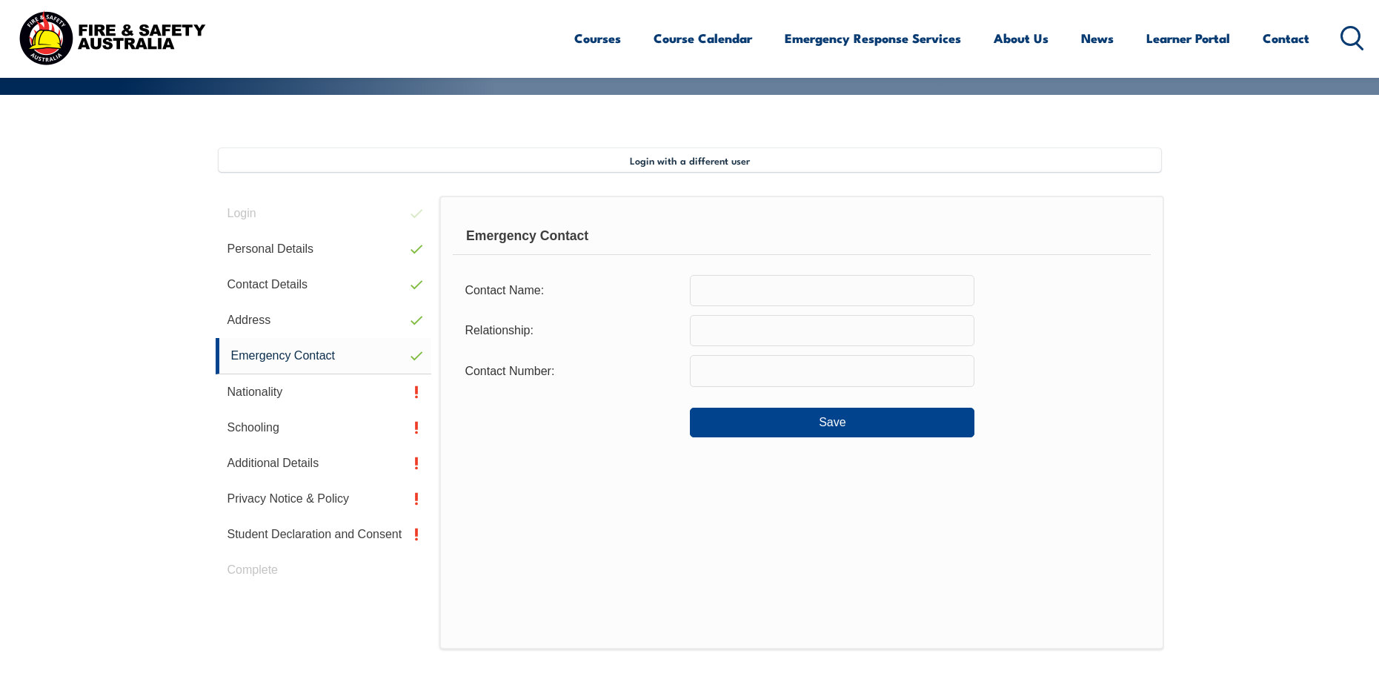
click at [751, 291] on input "text" at bounding box center [832, 290] width 285 height 31
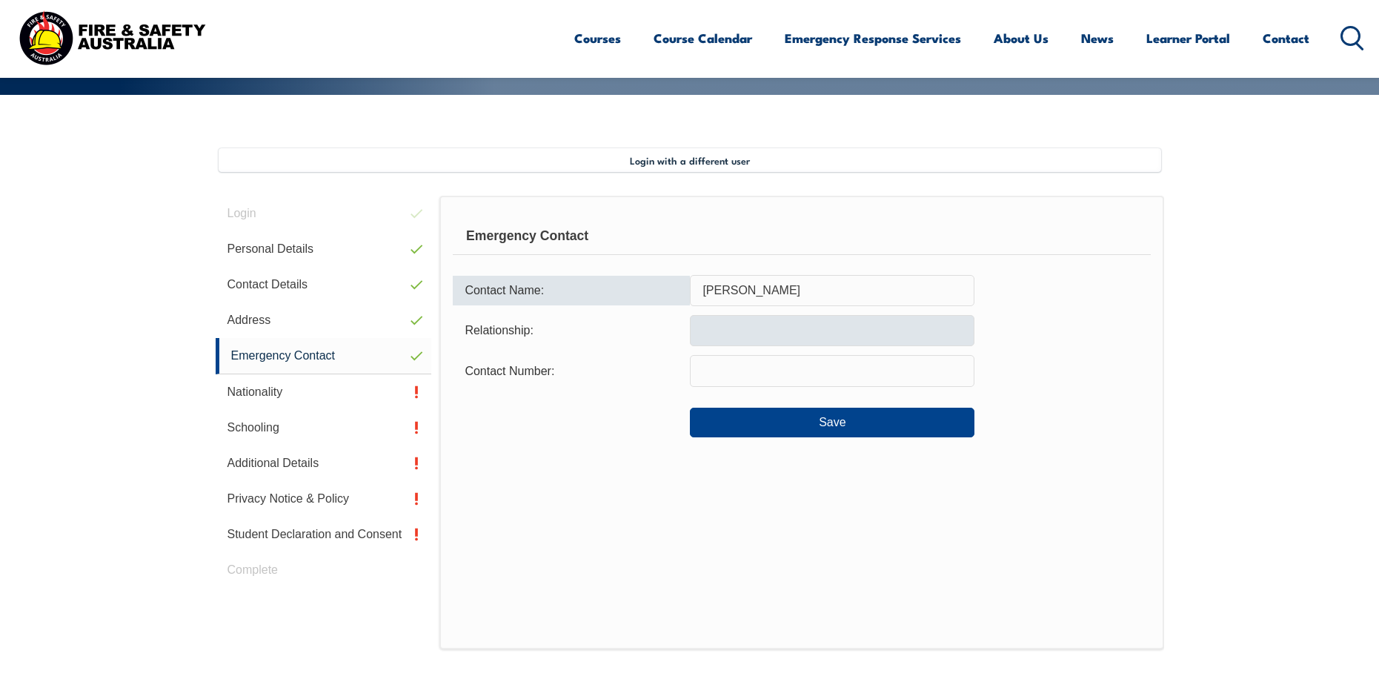
type input "Emmanuel Obidike"
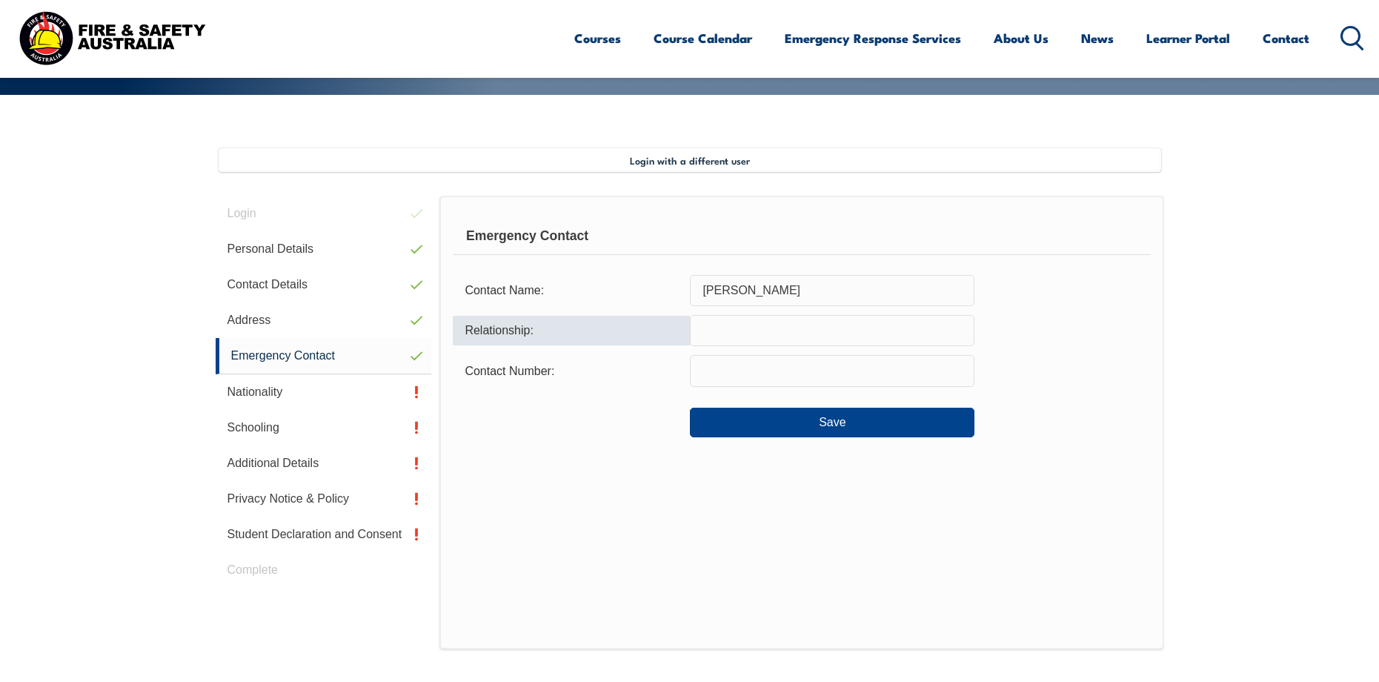
click at [786, 323] on input "text" at bounding box center [832, 330] width 285 height 31
type input "Partner"
click at [824, 365] on input "text" at bounding box center [832, 370] width 285 height 31
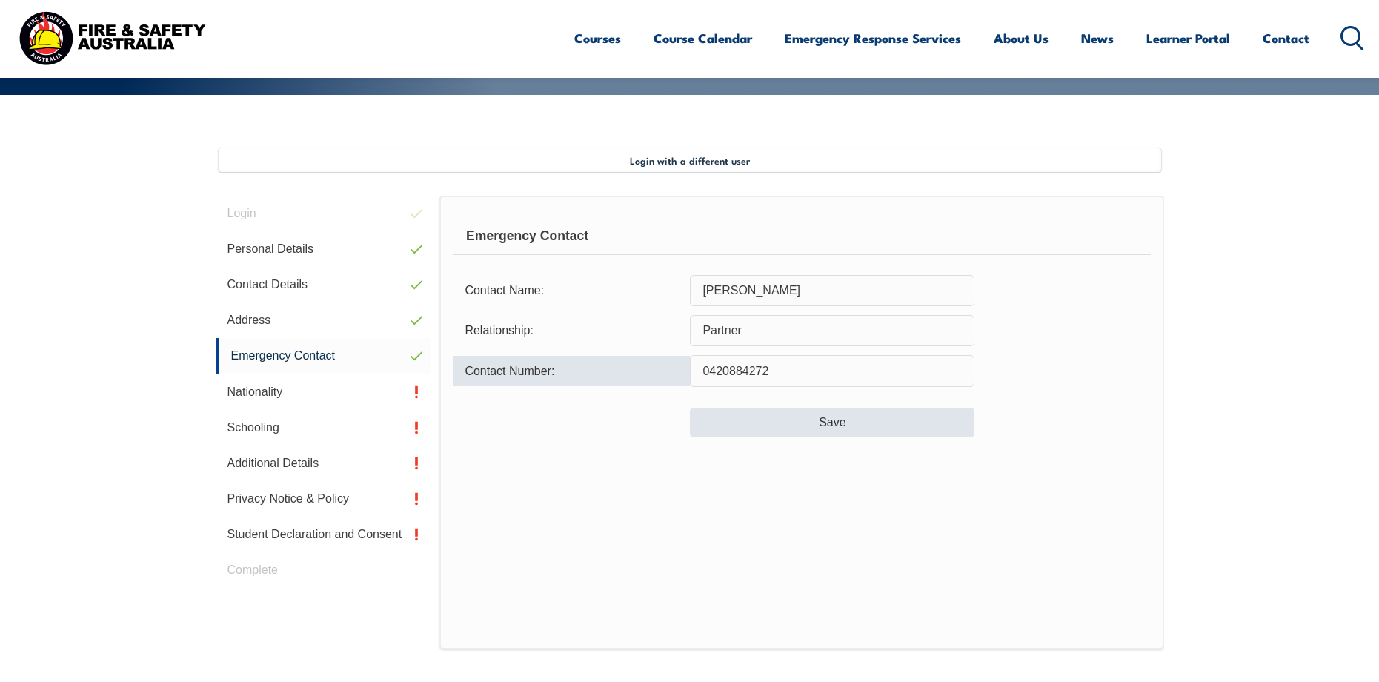
type input "0420884272"
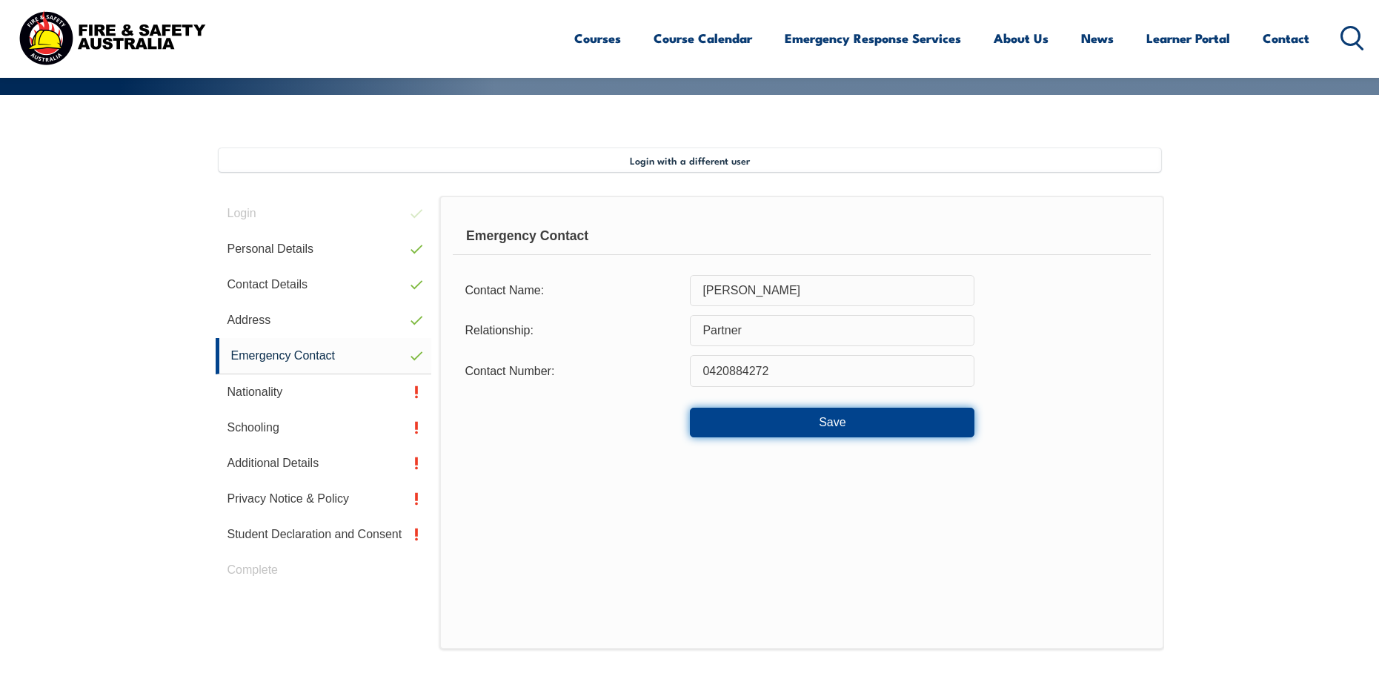
click at [792, 417] on button "Save" at bounding box center [832, 423] width 285 height 30
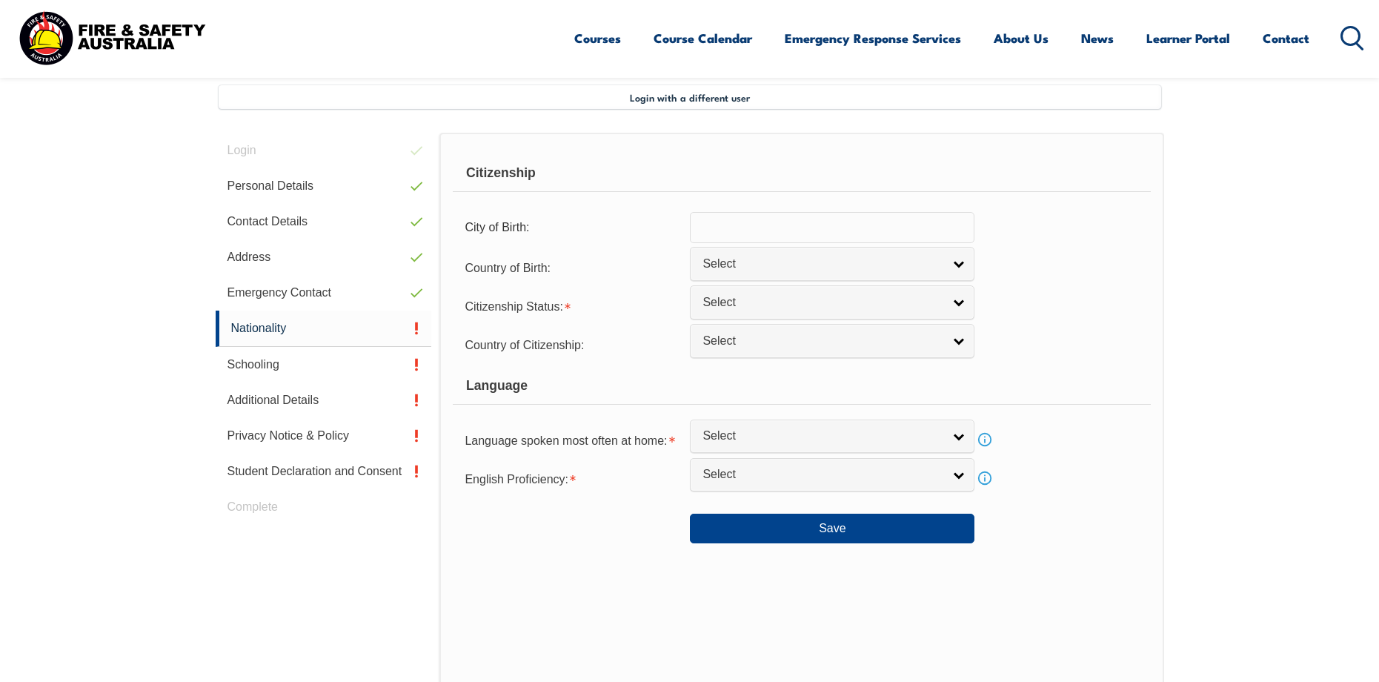
scroll to position [404, 0]
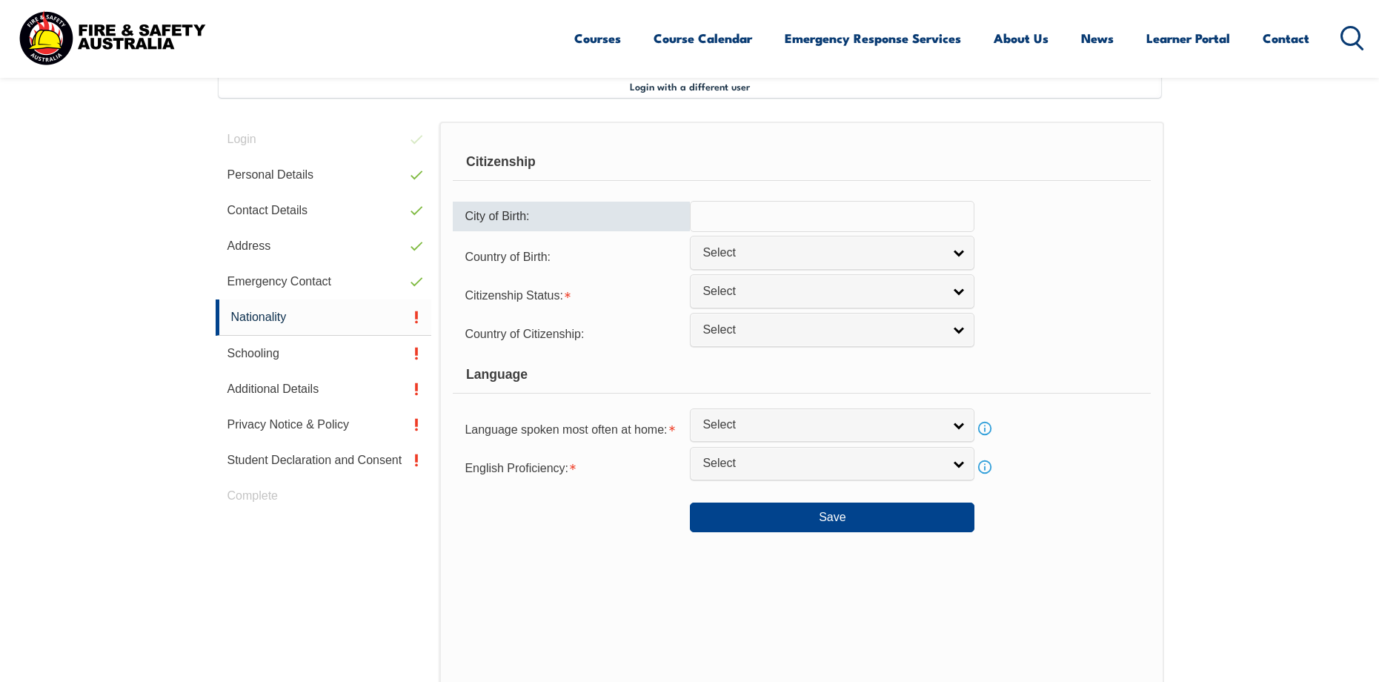
click at [760, 211] on input "text" at bounding box center [832, 216] width 285 height 31
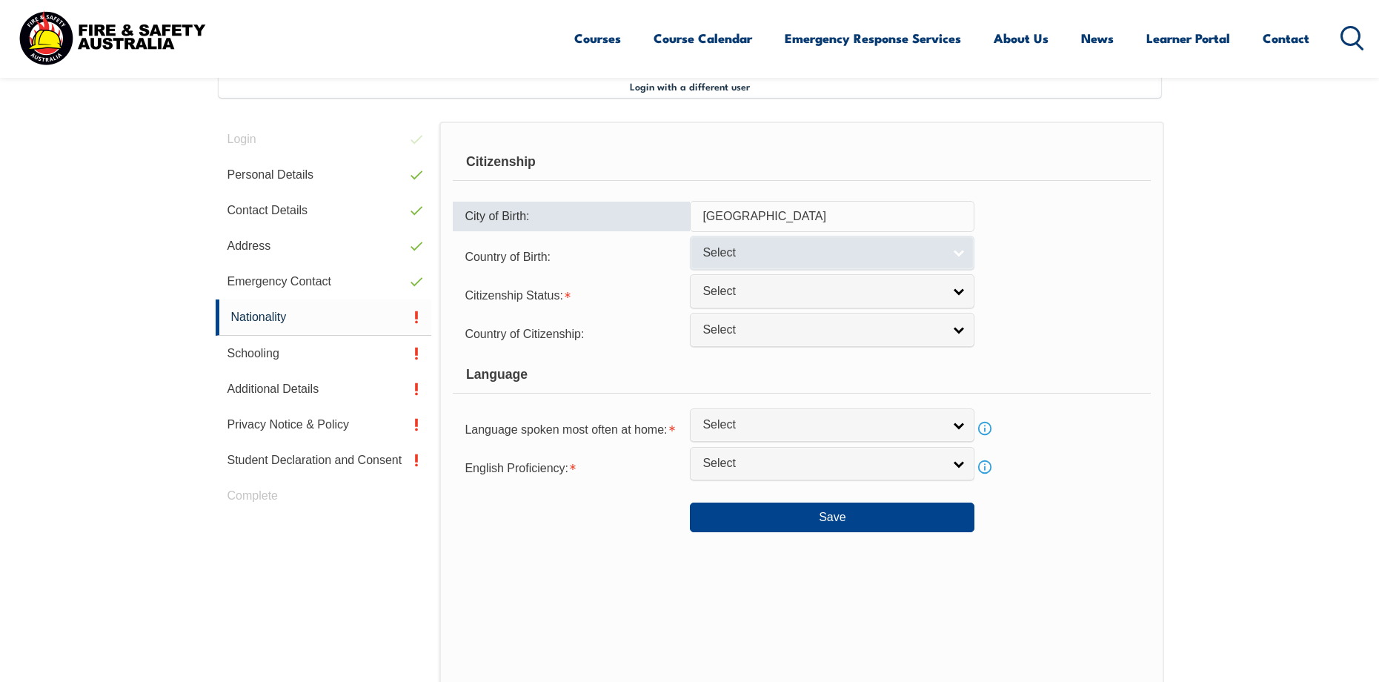
type input "perth"
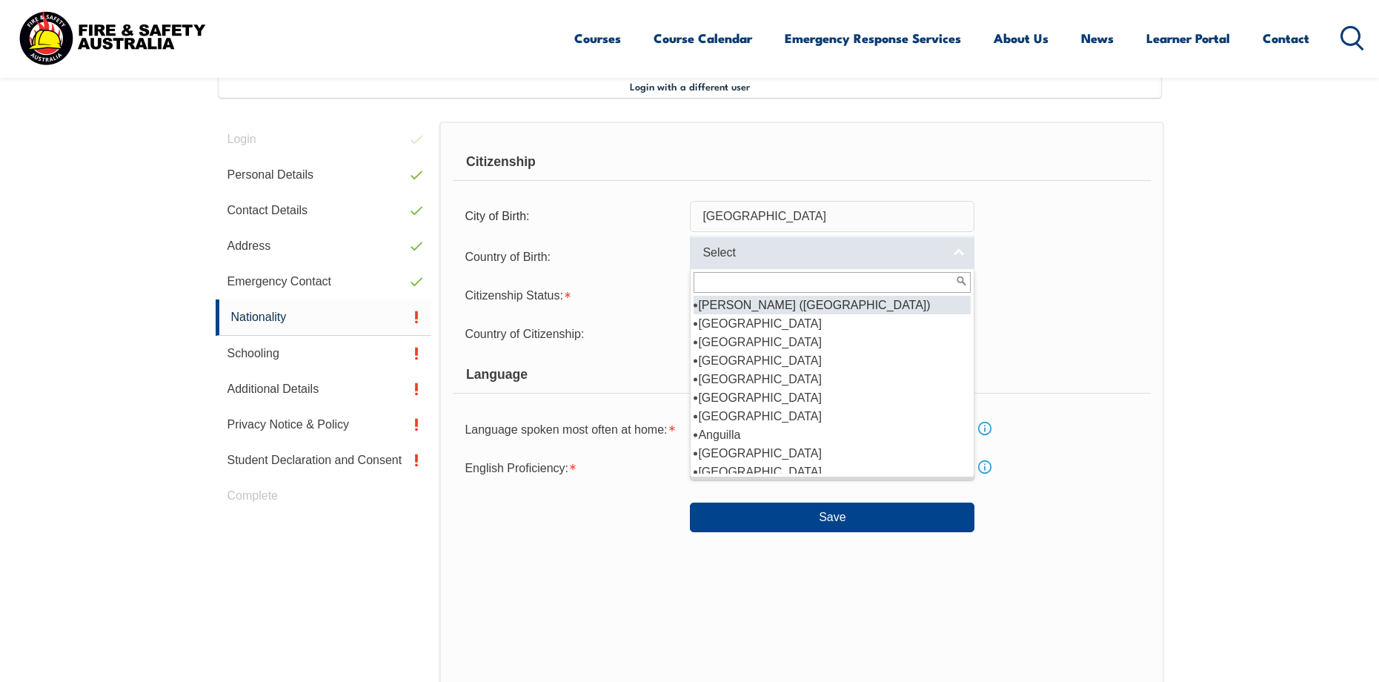
click at [772, 256] on span "Select" at bounding box center [823, 253] width 240 height 16
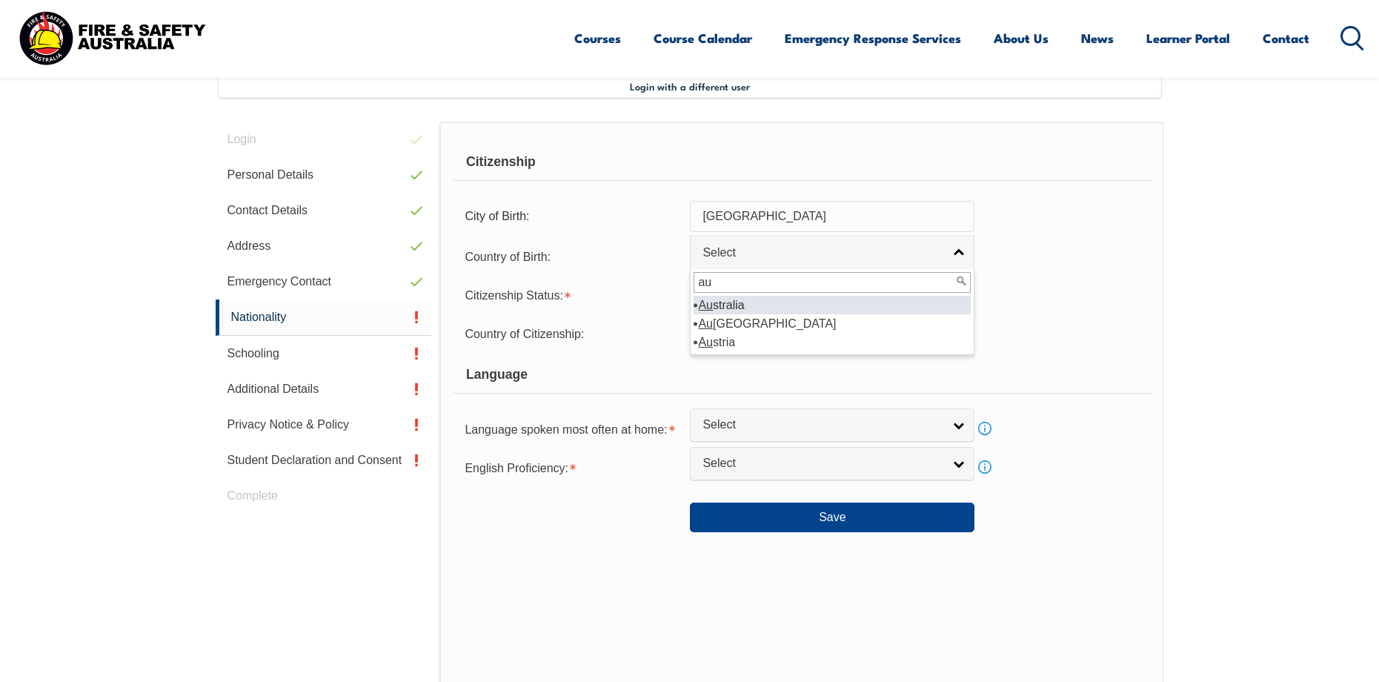
type input "au"
click at [803, 308] on li "Au stralia" at bounding box center [832, 305] width 277 height 19
select select "1101"
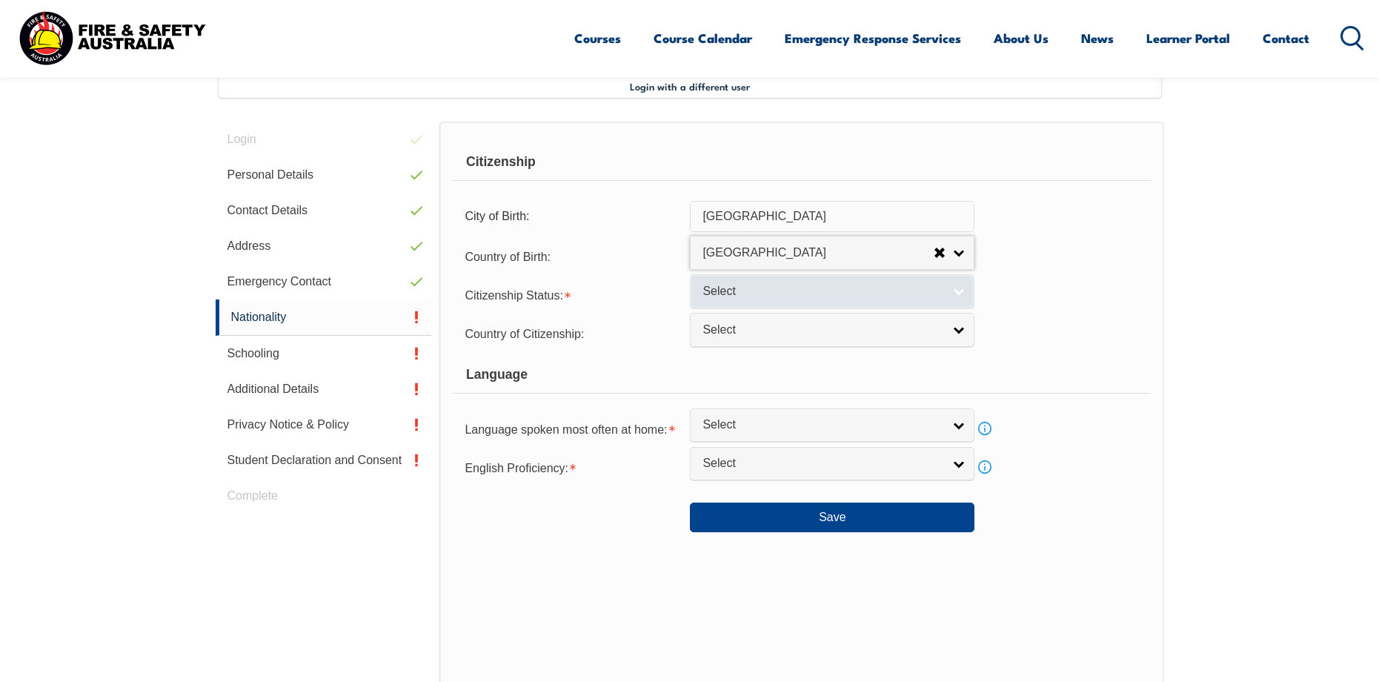
click at [794, 294] on span "Select" at bounding box center [823, 292] width 240 height 16
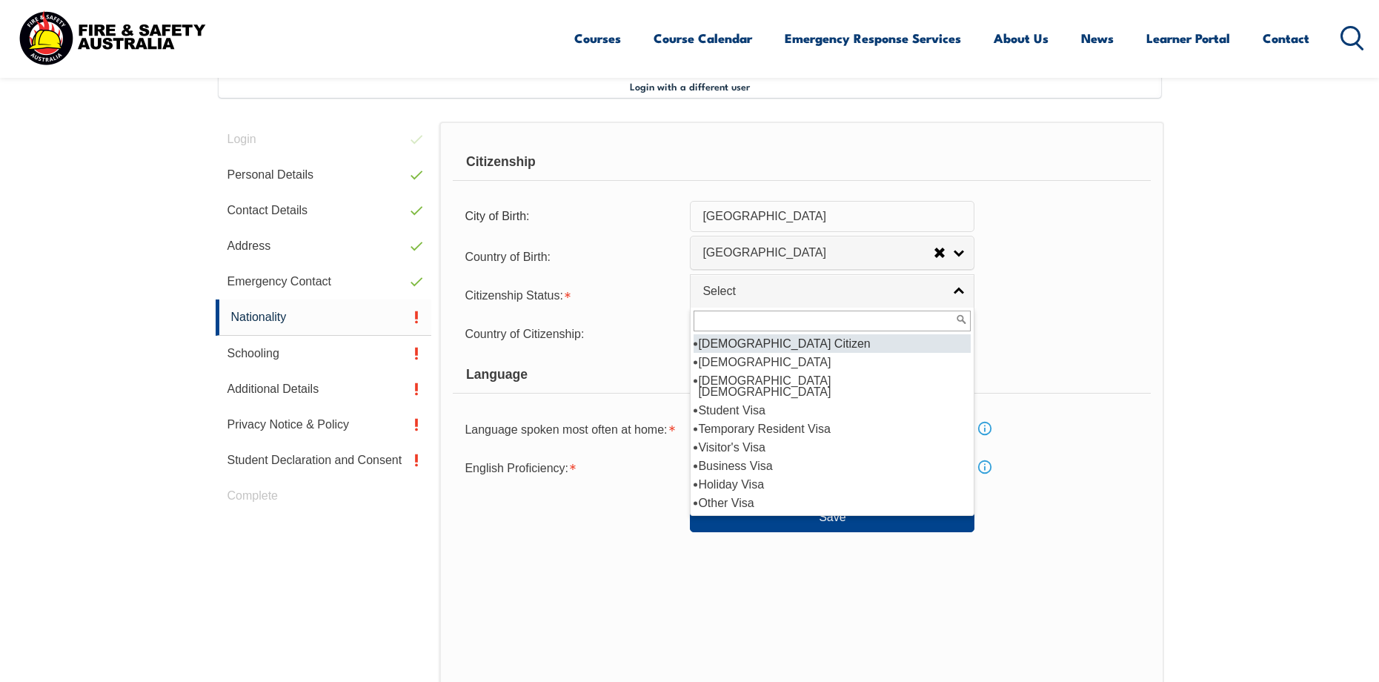
click at [787, 348] on li "[DEMOGRAPHIC_DATA] Citizen" at bounding box center [832, 343] width 277 height 19
select select "1"
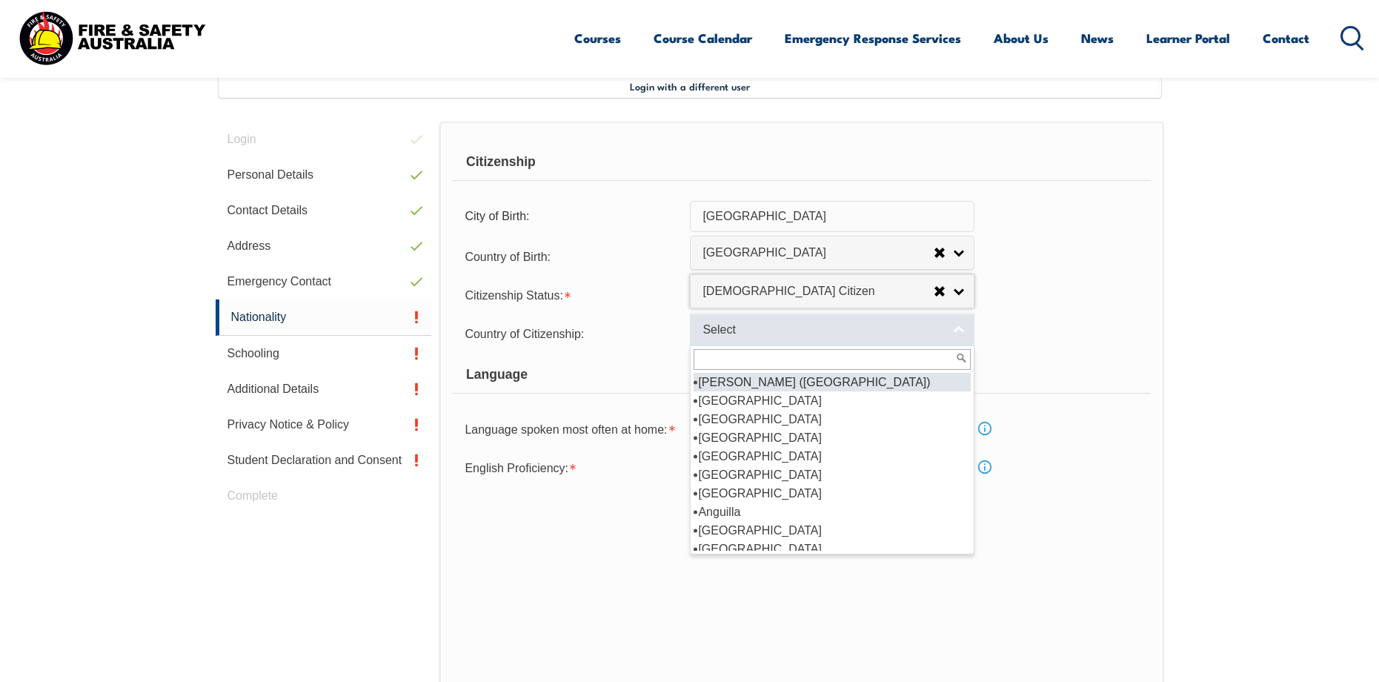
click at [779, 330] on span "Select" at bounding box center [823, 330] width 240 height 16
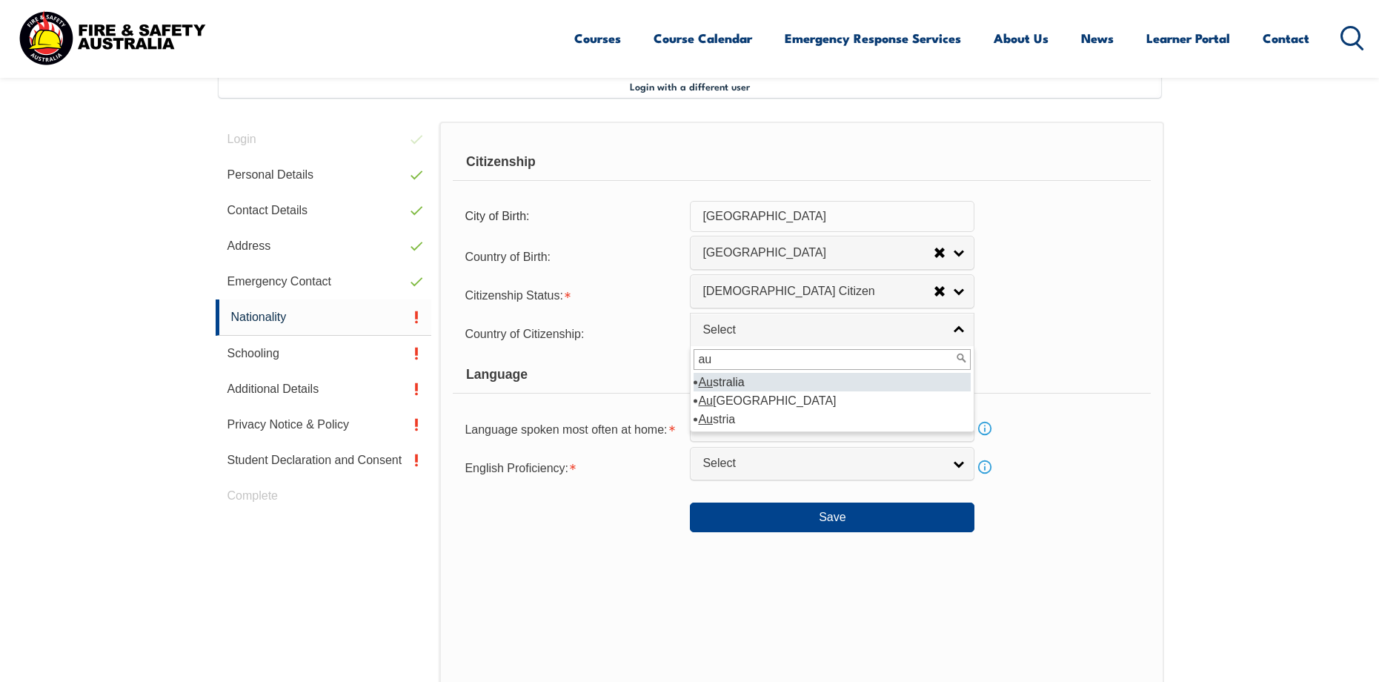
type input "au"
click at [784, 381] on li "Au stralia" at bounding box center [832, 382] width 277 height 19
select select "1101"
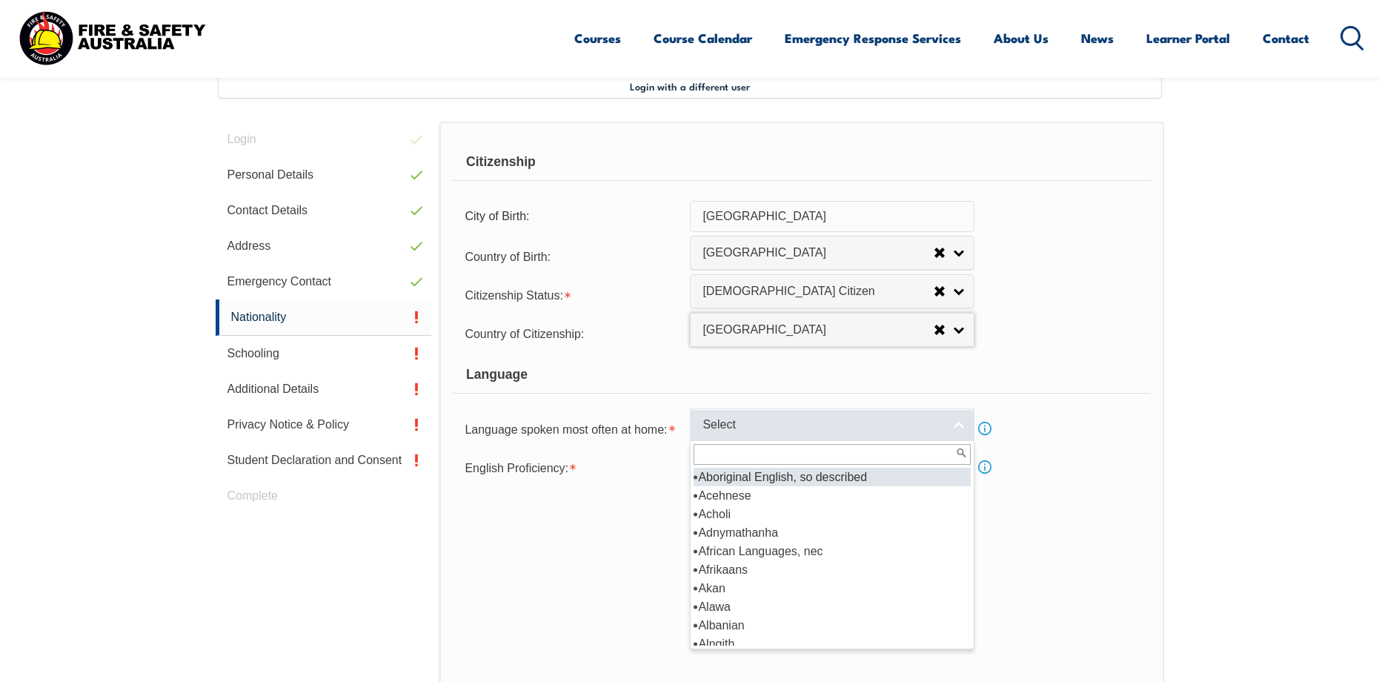
click at [801, 420] on span "Select" at bounding box center [823, 425] width 240 height 16
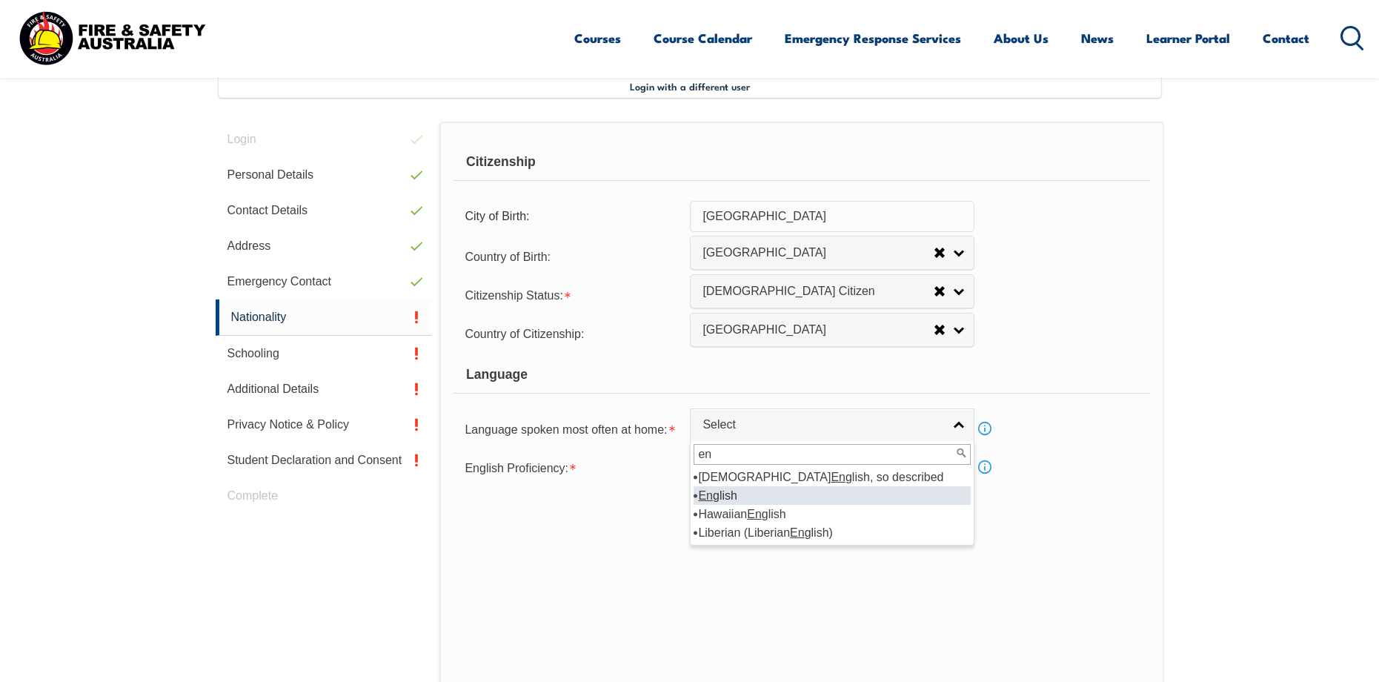
type input "en"
click at [797, 500] on li "En glish" at bounding box center [832, 495] width 277 height 19
select select "1201"
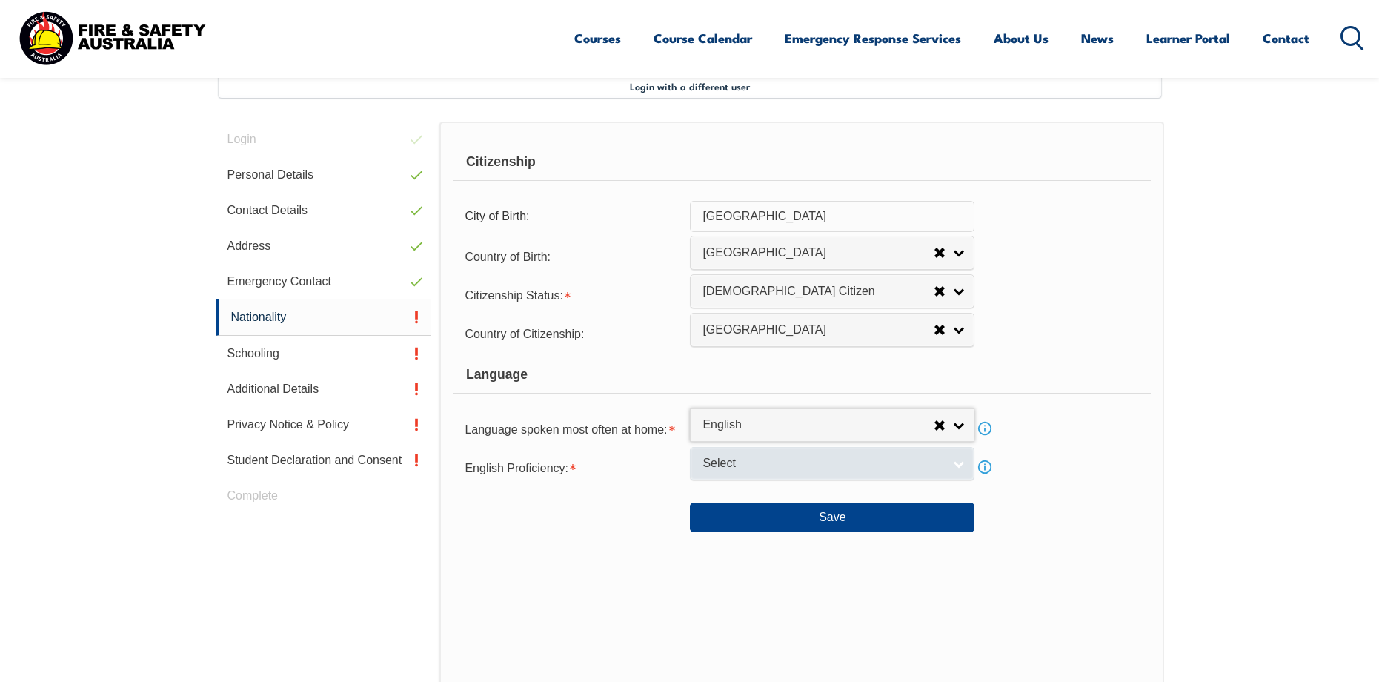
click at [766, 464] on span "Select" at bounding box center [823, 464] width 240 height 16
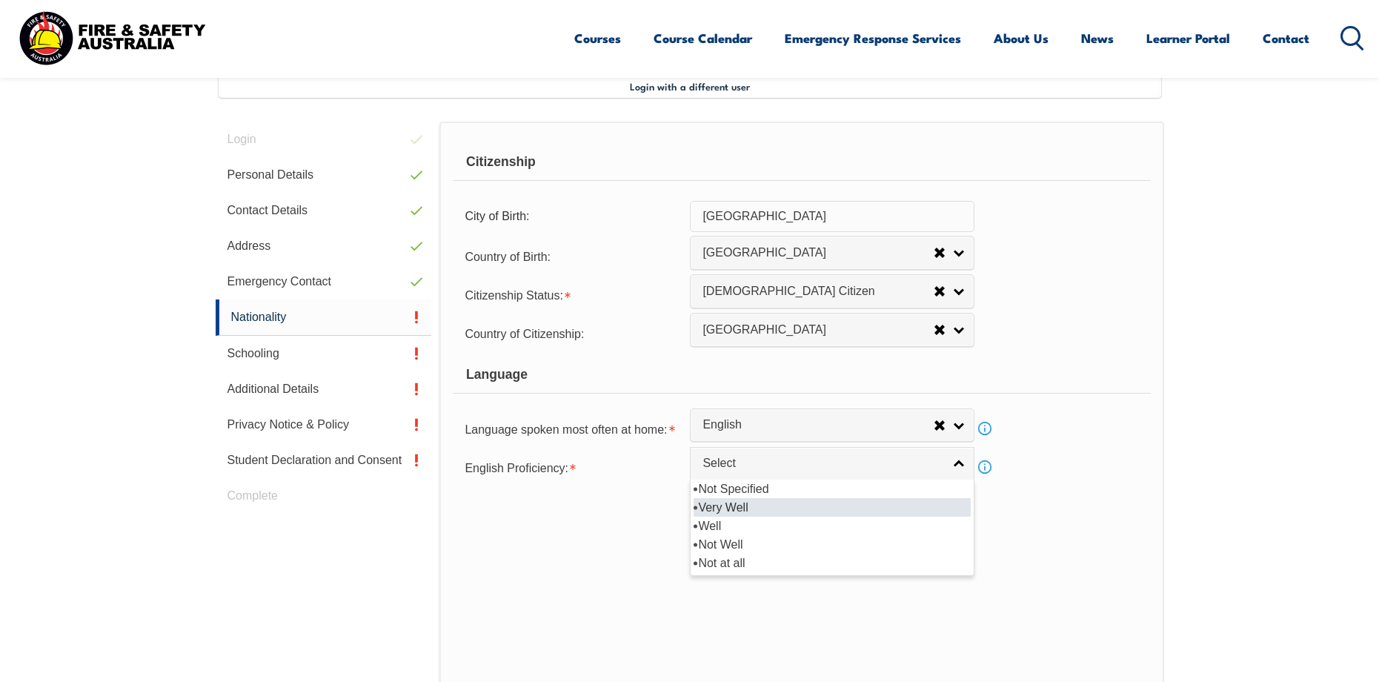
click at [756, 505] on li "Very Well" at bounding box center [832, 507] width 277 height 19
select select "1"
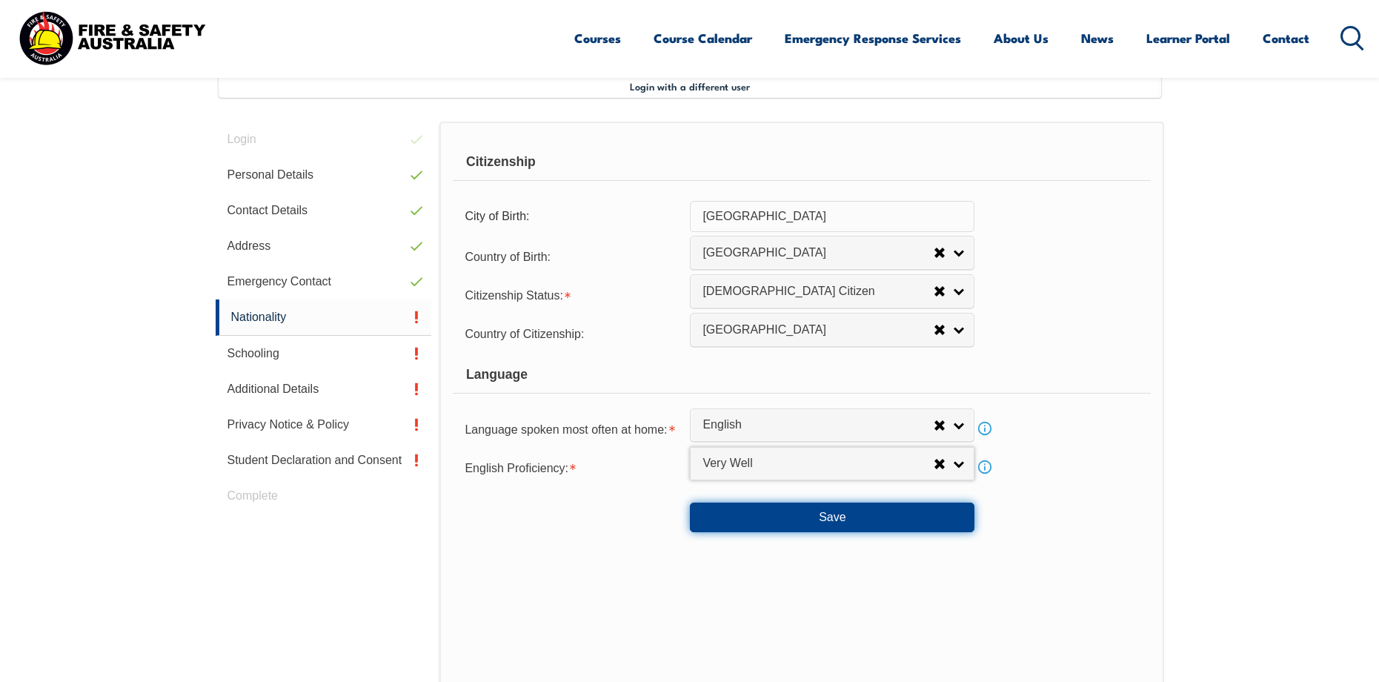
click at [833, 522] on button "Save" at bounding box center [832, 517] width 285 height 30
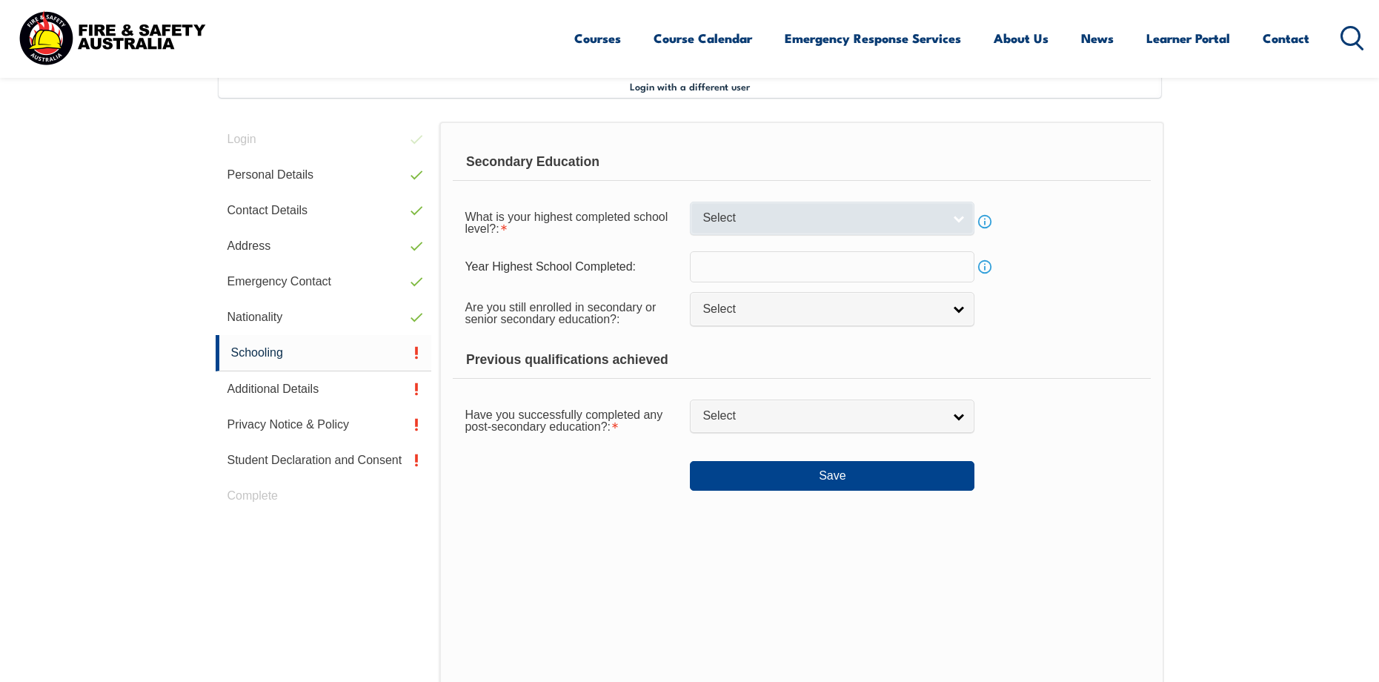
click at [760, 230] on link "Select" at bounding box center [832, 218] width 285 height 33
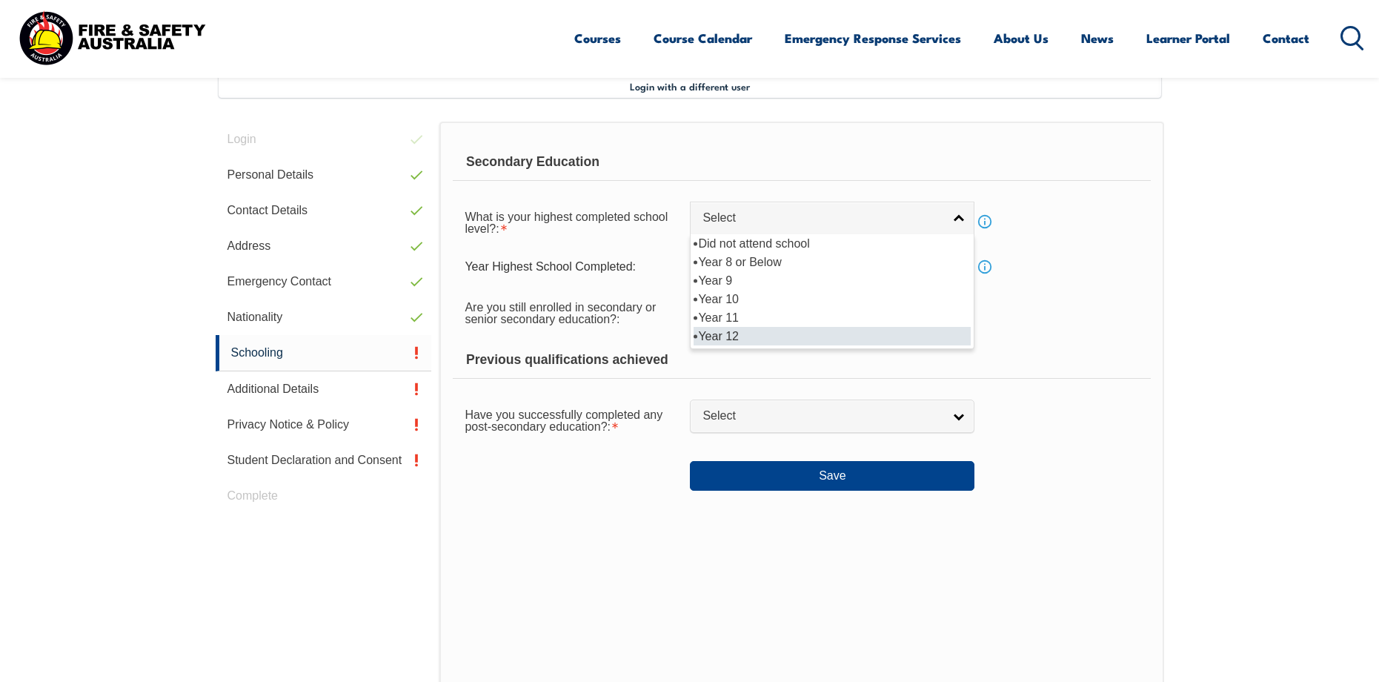
click at [758, 339] on li "Year 12" at bounding box center [832, 336] width 277 height 19
select select "12"
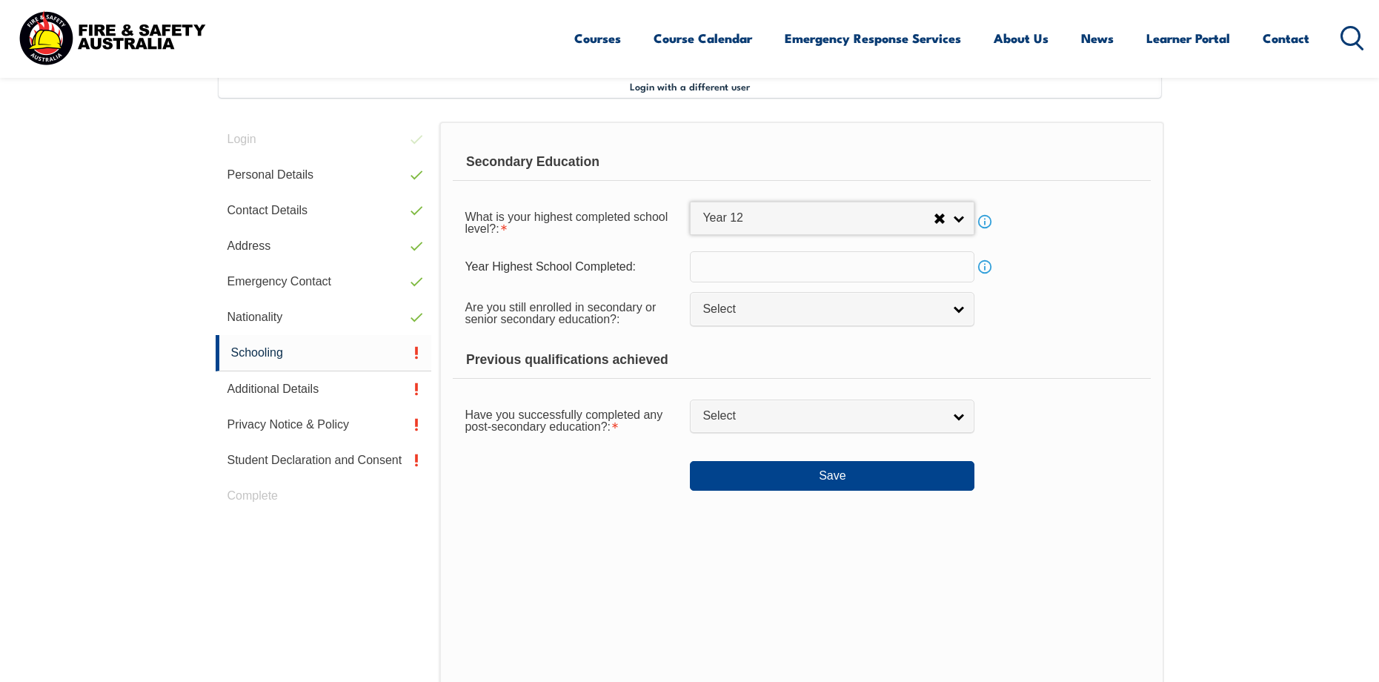
click at [708, 267] on input "text" at bounding box center [832, 266] width 285 height 31
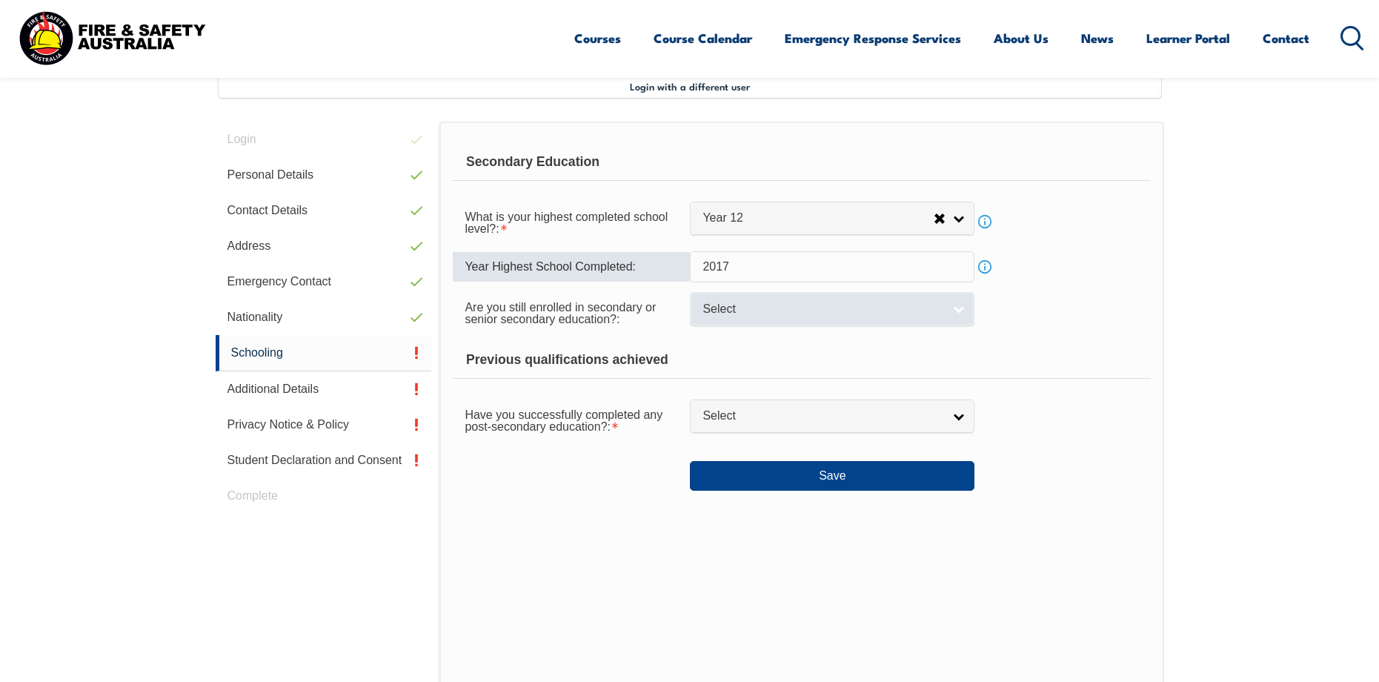
type input "2017"
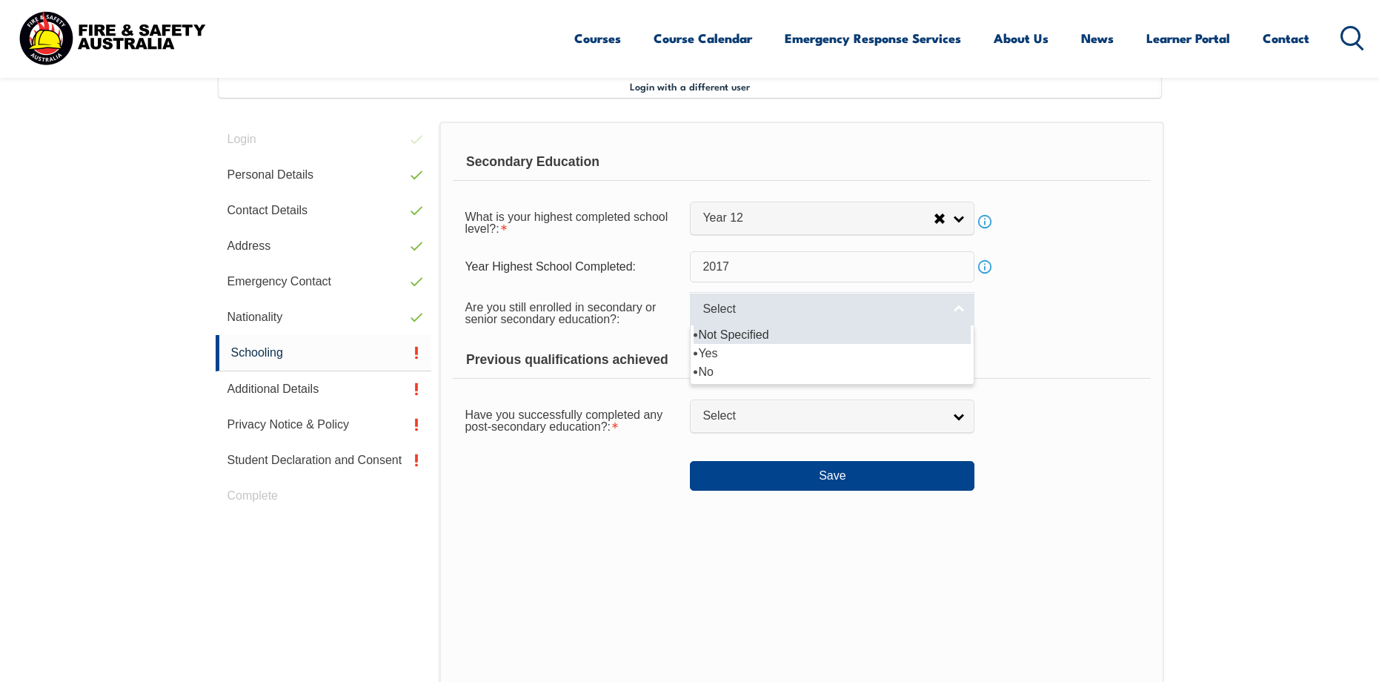
click at [737, 311] on span "Select" at bounding box center [823, 310] width 240 height 16
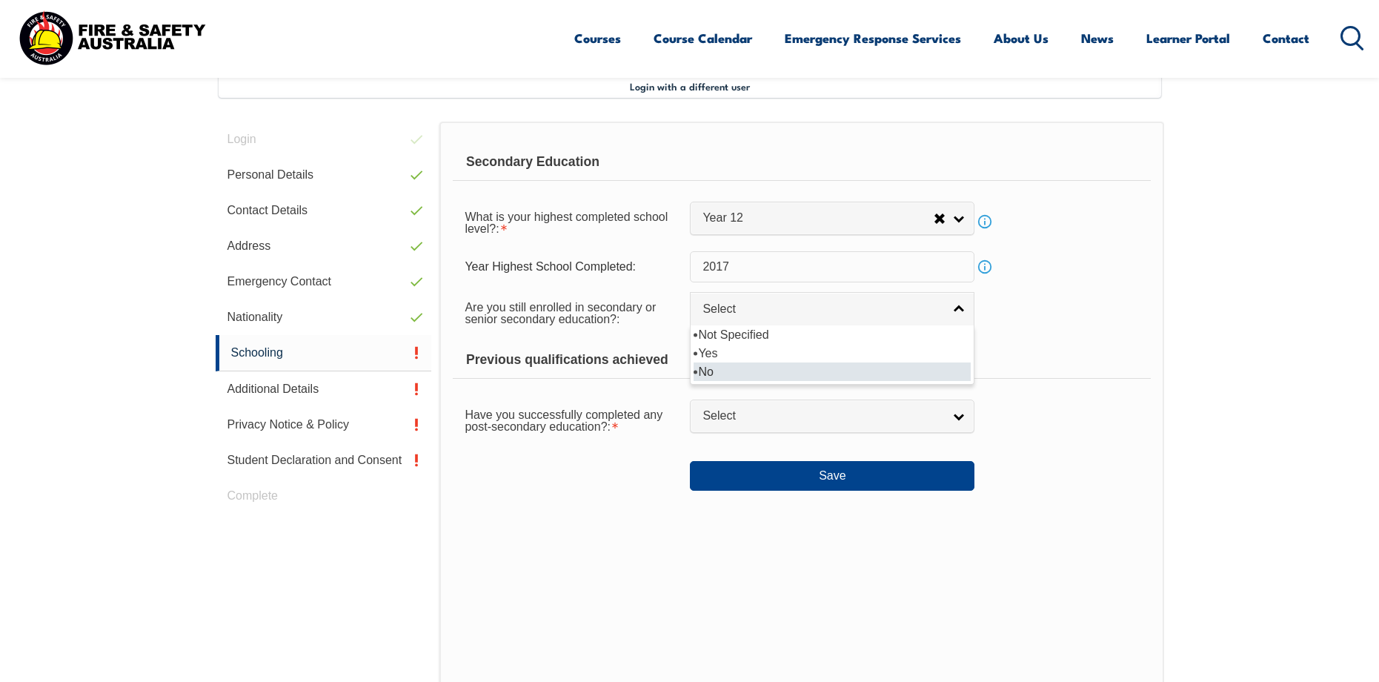
click at [737, 373] on li "No" at bounding box center [832, 371] width 277 height 19
select select "false"
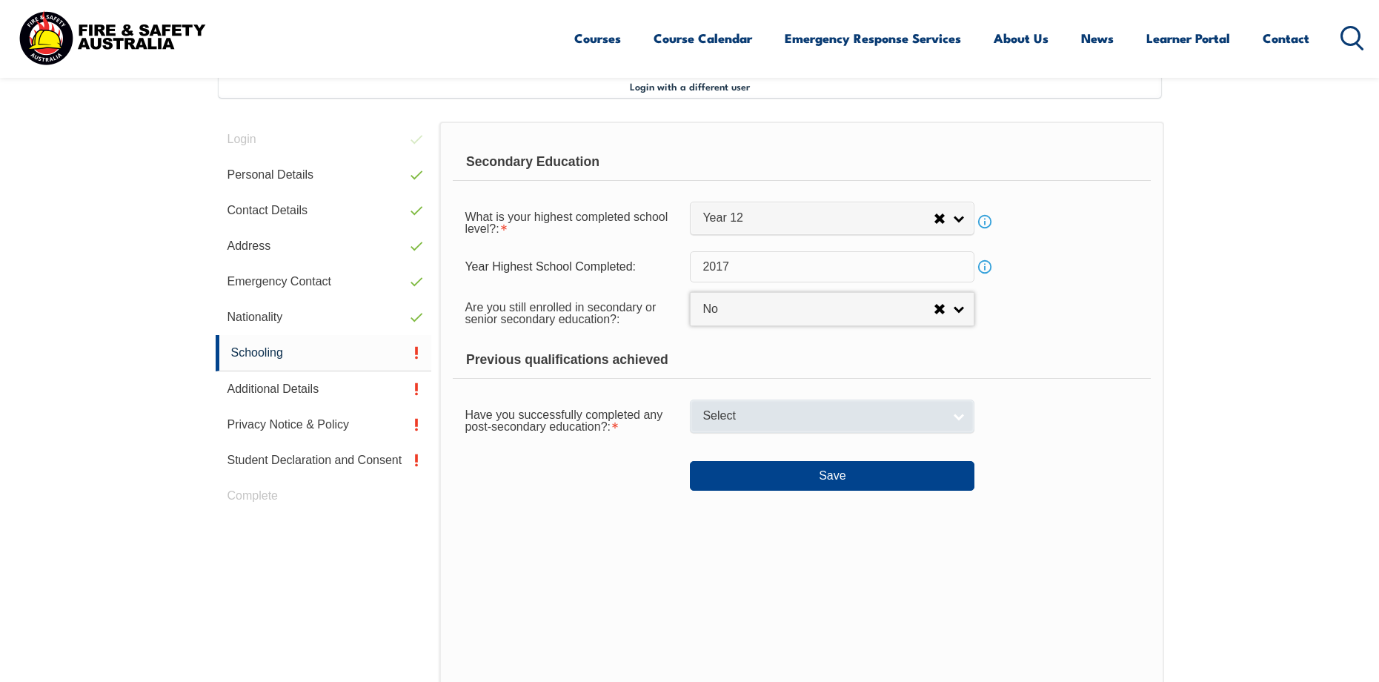
click at [737, 423] on span "Select" at bounding box center [823, 416] width 240 height 16
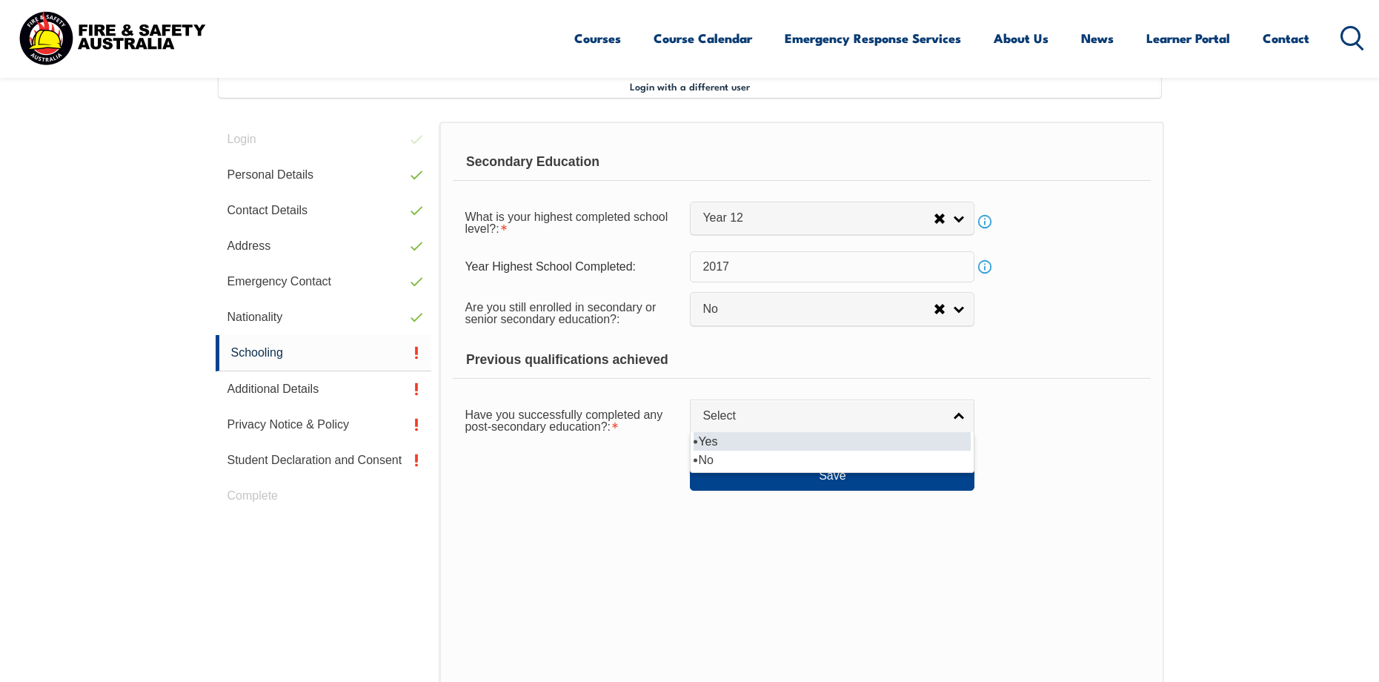
click at [736, 440] on li "Yes" at bounding box center [832, 441] width 277 height 19
select select "true"
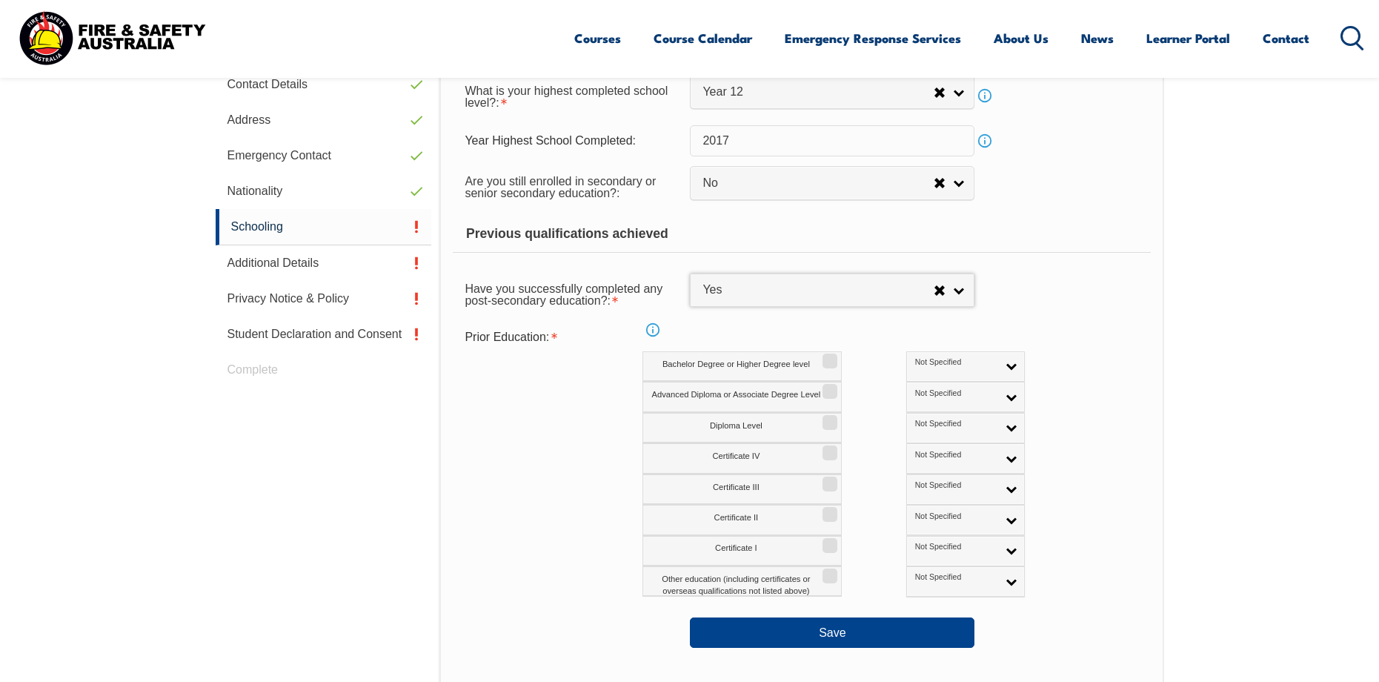
scroll to position [552, 0]
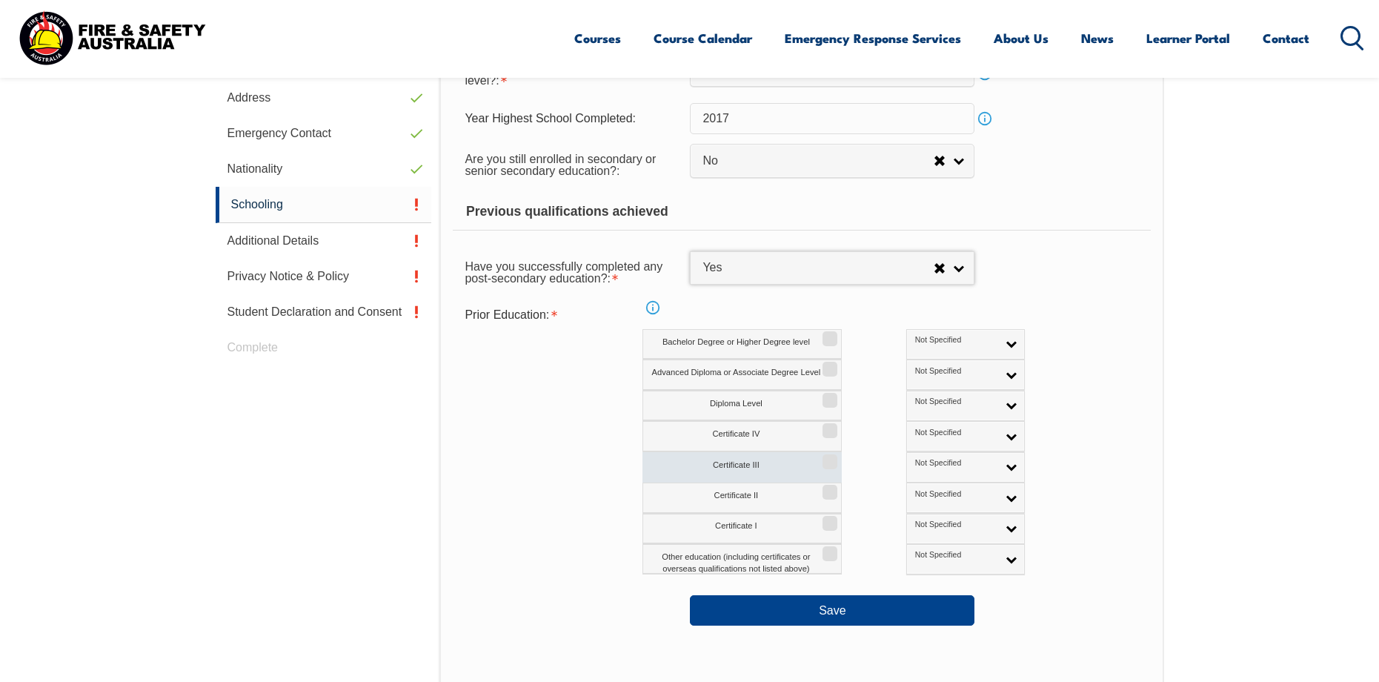
click at [831, 468] on label "Certificate III" at bounding box center [742, 467] width 199 height 30
click at [831, 457] on input "Certificate III" at bounding box center [827, 456] width 9 height 1
checkbox input "true"
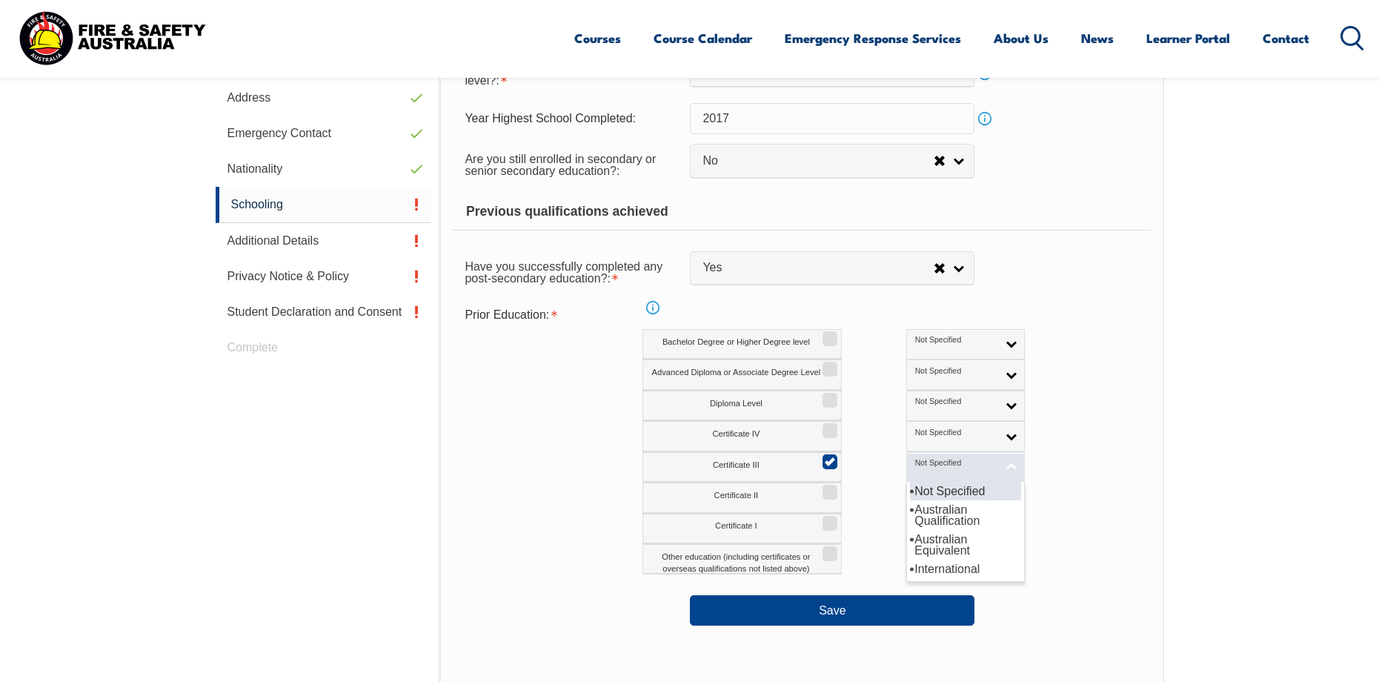
click at [949, 468] on link "Not Specified" at bounding box center [965, 467] width 119 height 30
click at [924, 510] on li "Australian Qualification" at bounding box center [965, 515] width 111 height 30
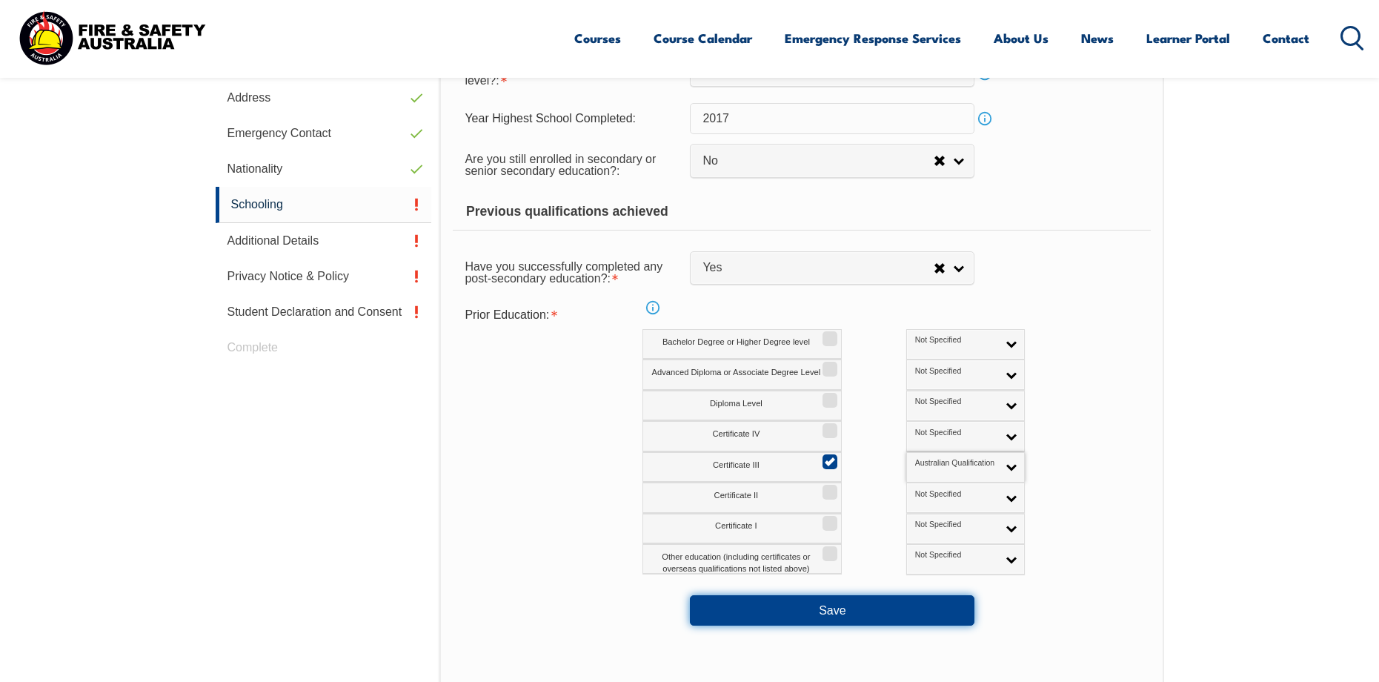
click at [803, 601] on button "Save" at bounding box center [832, 610] width 285 height 30
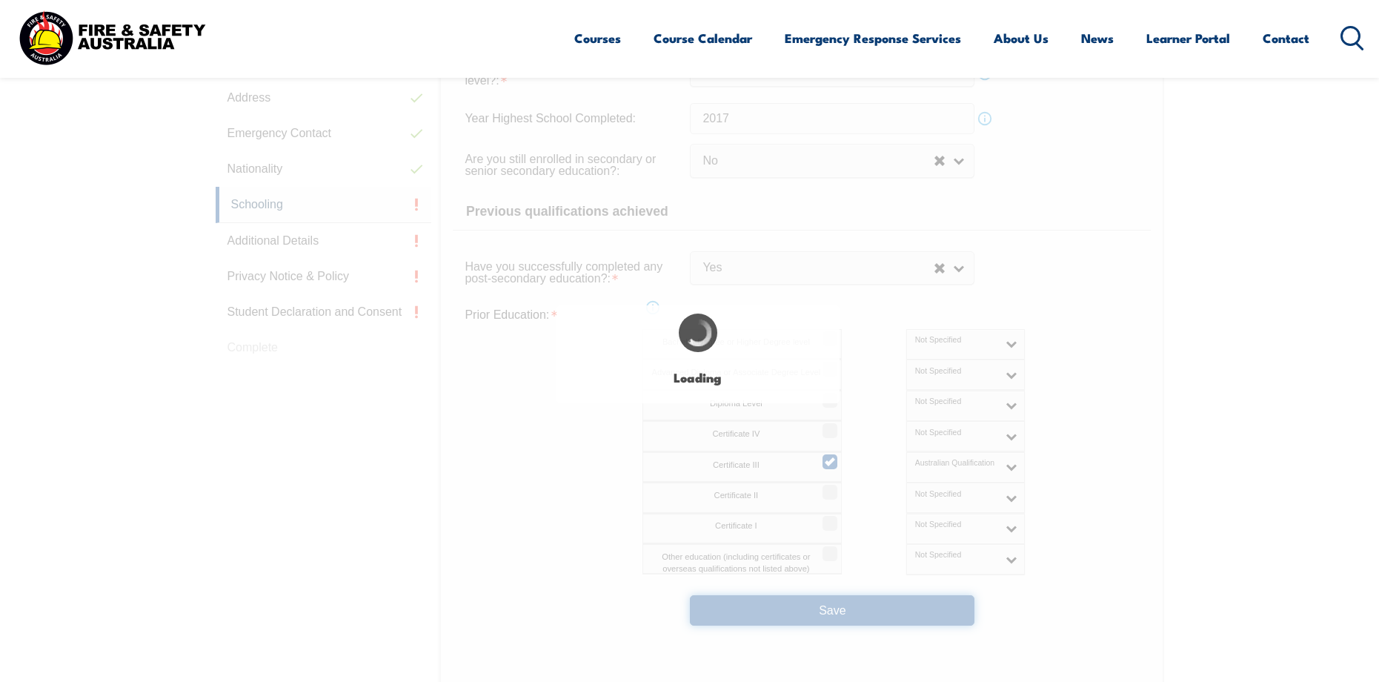
select select
select select "false"
select select "true"
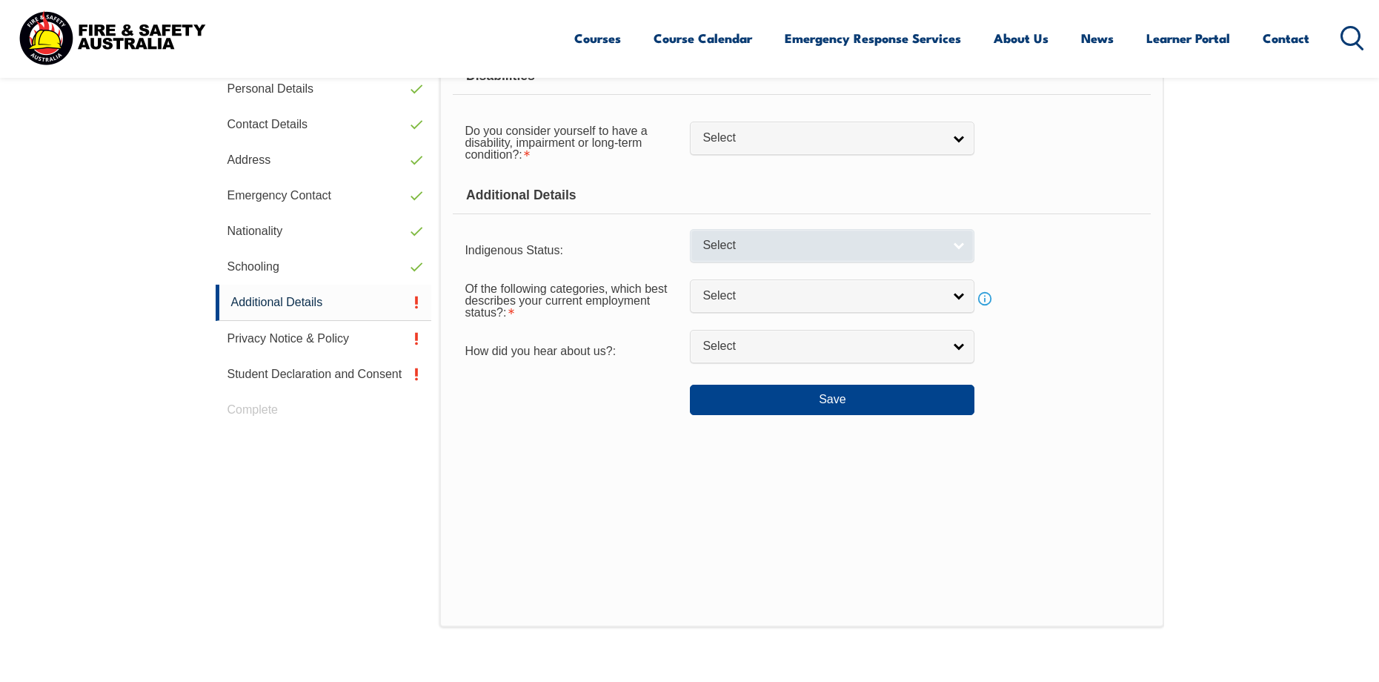
scroll to position [404, 0]
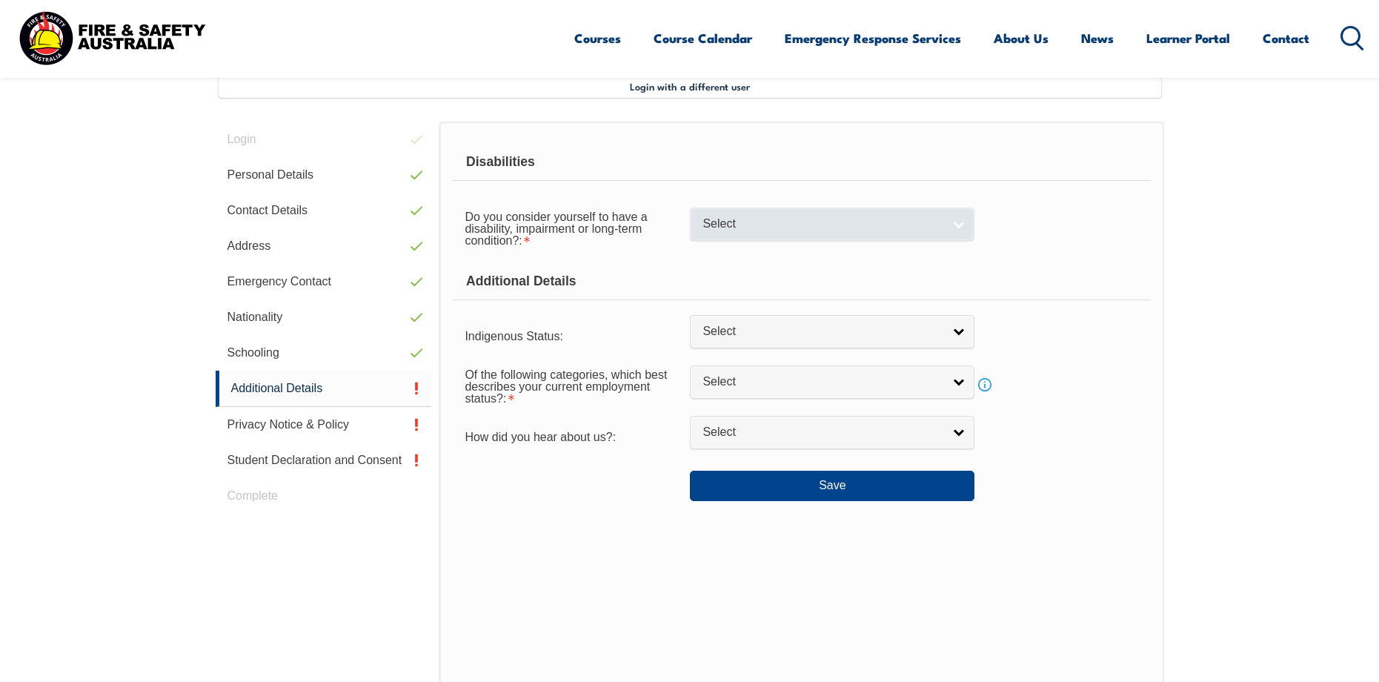
click at [759, 223] on span "Select" at bounding box center [823, 224] width 240 height 16
click at [789, 248] on li "No" at bounding box center [832, 249] width 277 height 19
select select "false"
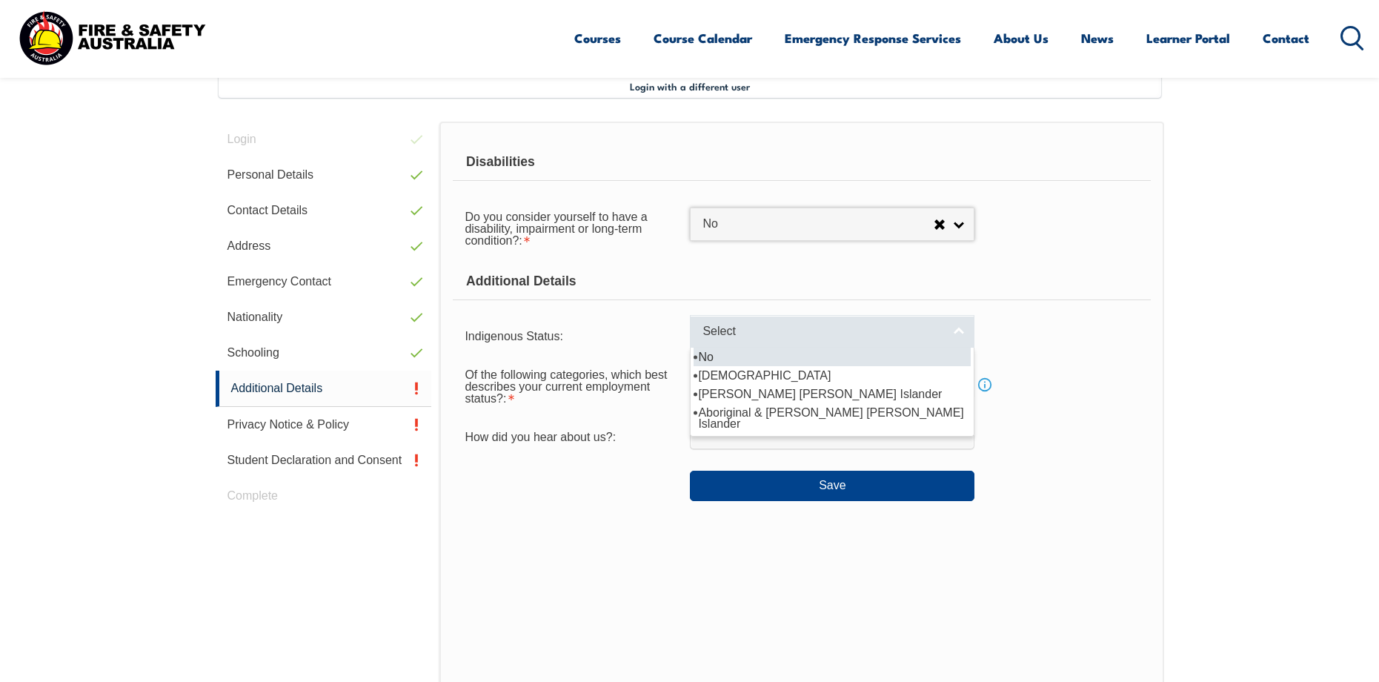
click at [774, 337] on span "Select" at bounding box center [823, 332] width 240 height 16
click at [793, 358] on li "No" at bounding box center [832, 357] width 277 height 19
select select "4"
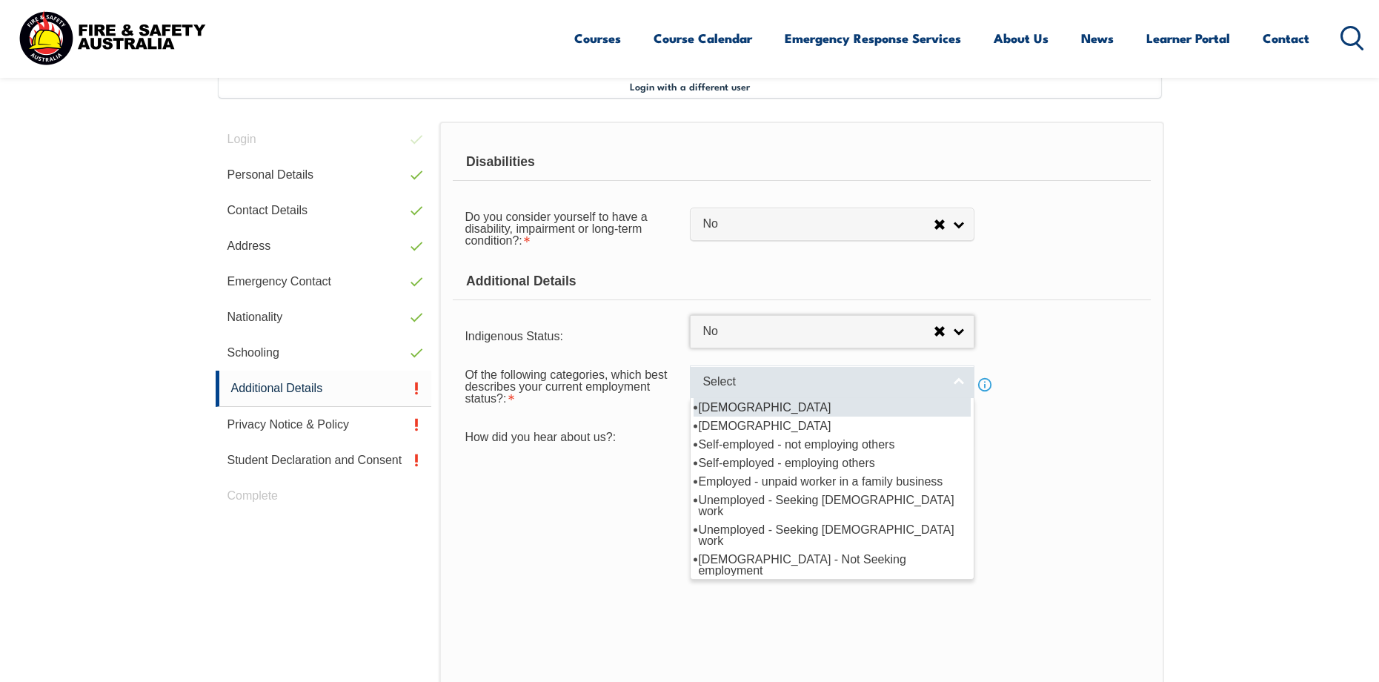
click at [722, 382] on span "Select" at bounding box center [823, 382] width 240 height 16
click at [820, 408] on li "[DEMOGRAPHIC_DATA]" at bounding box center [832, 407] width 277 height 19
select select "1"
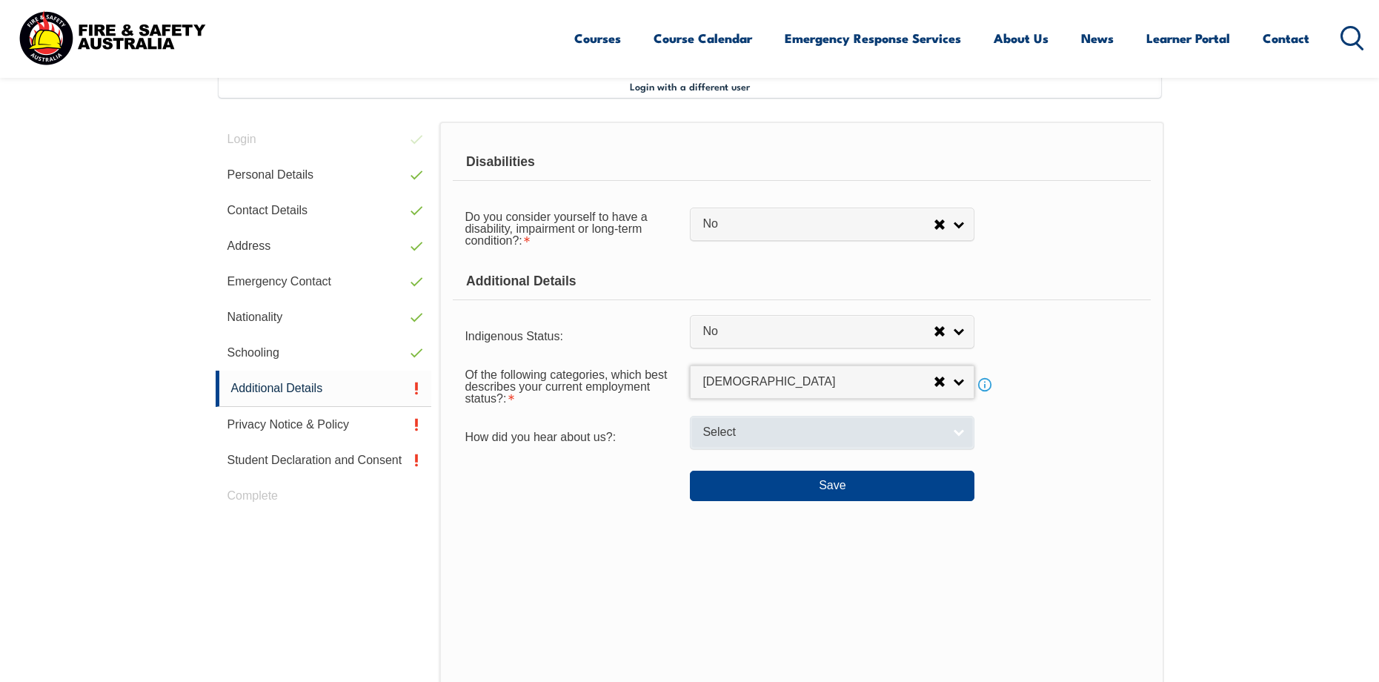
click at [736, 434] on span "Select" at bounding box center [823, 433] width 240 height 16
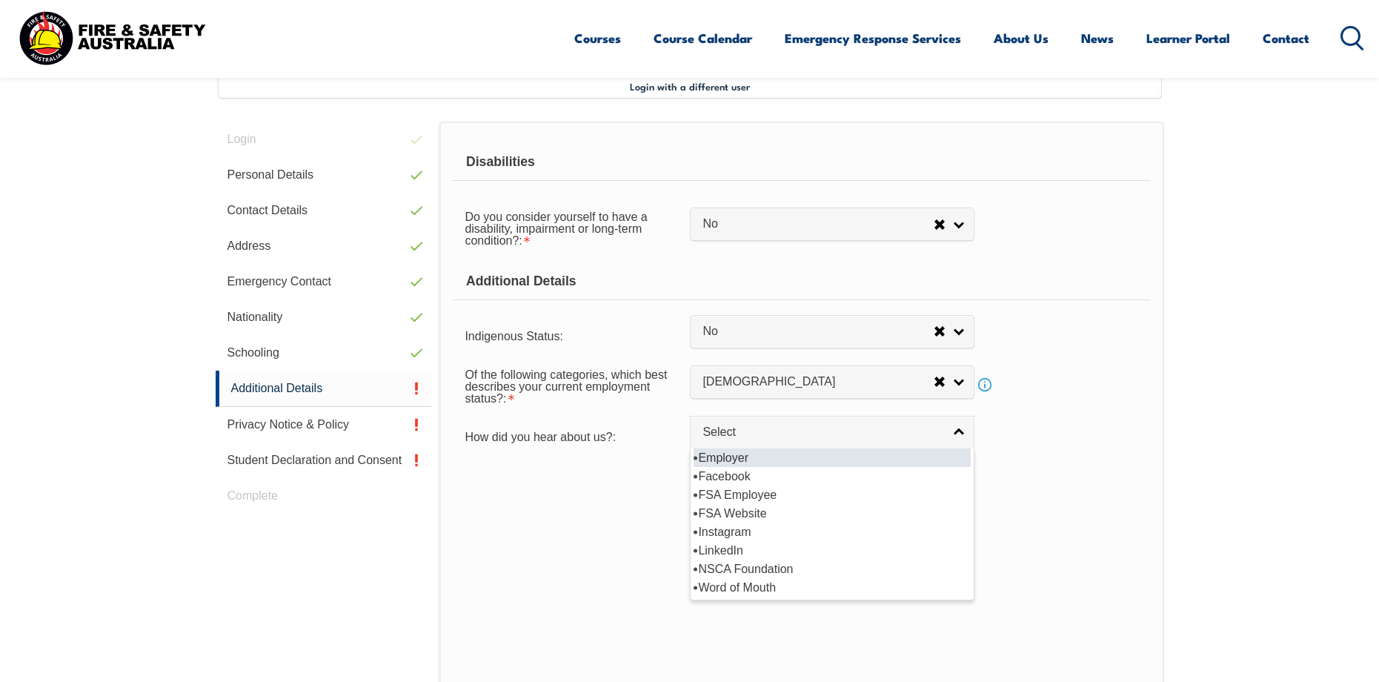
click at [846, 457] on li "Employer" at bounding box center [832, 457] width 277 height 19
select select "8019"
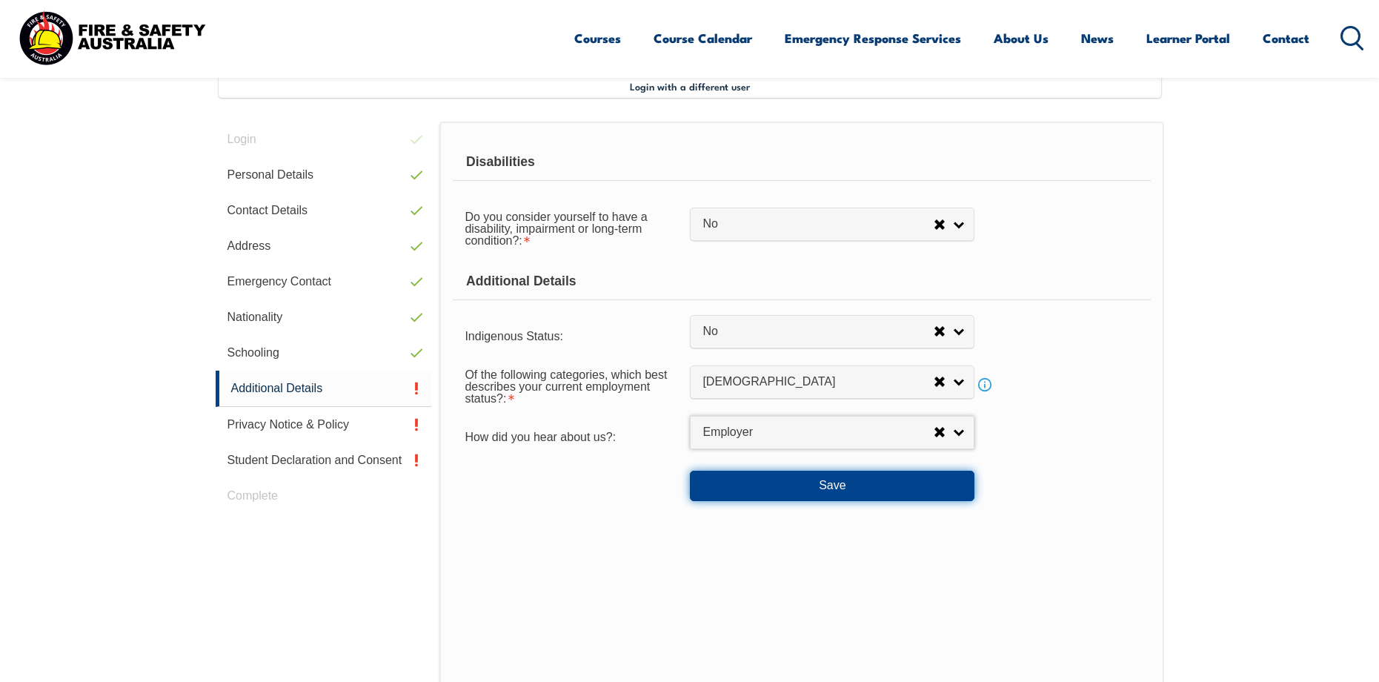
click at [812, 482] on button "Save" at bounding box center [832, 486] width 285 height 30
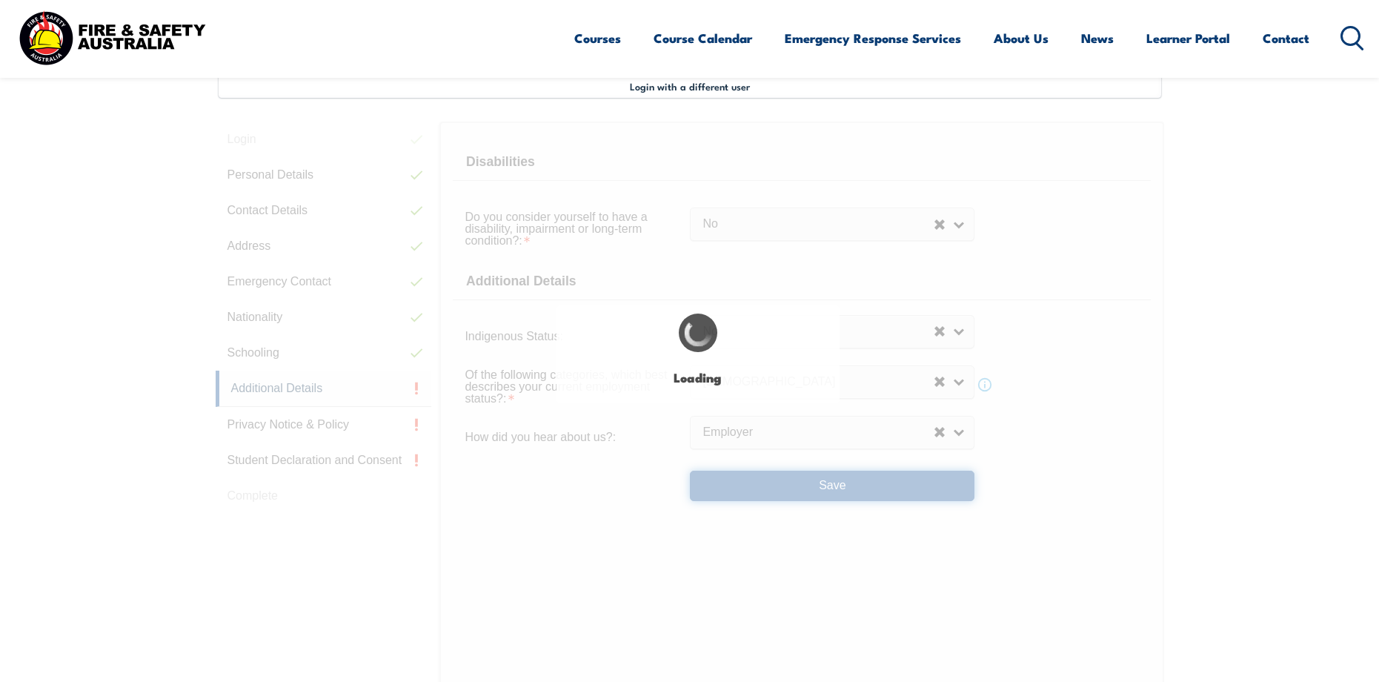
select select "false"
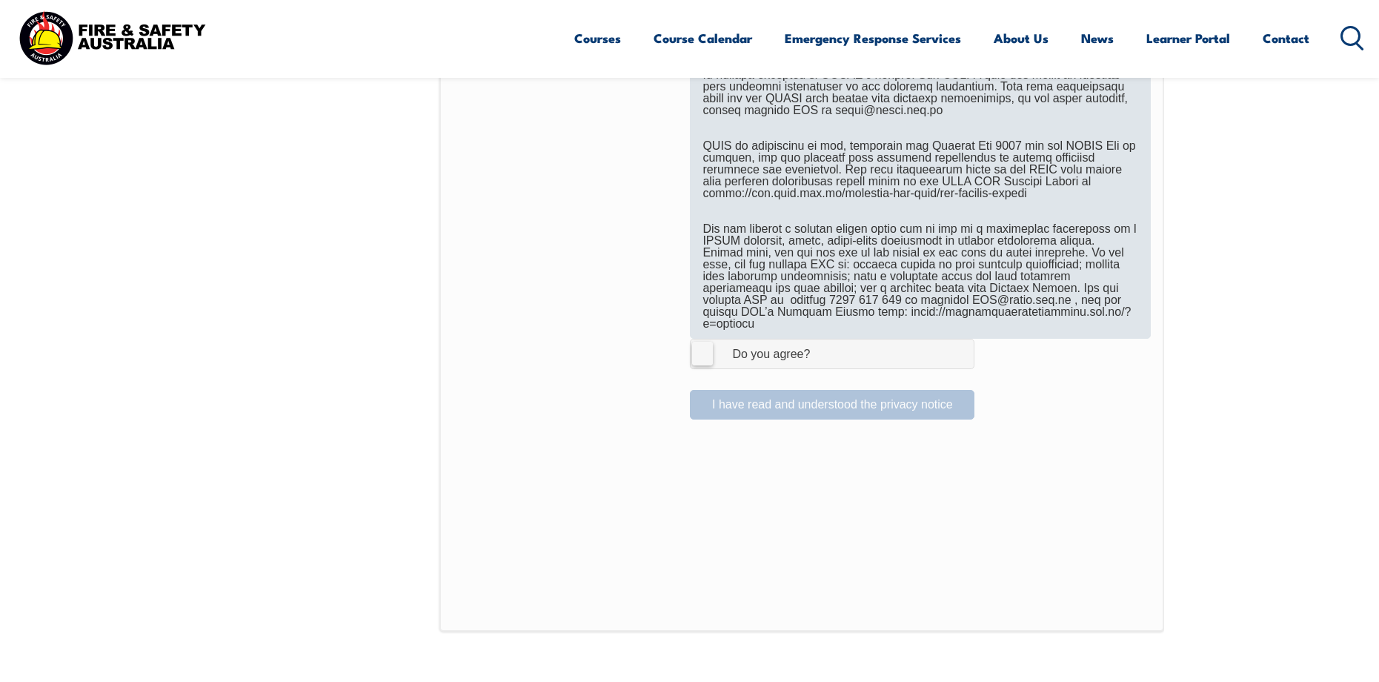
scroll to position [923, 0]
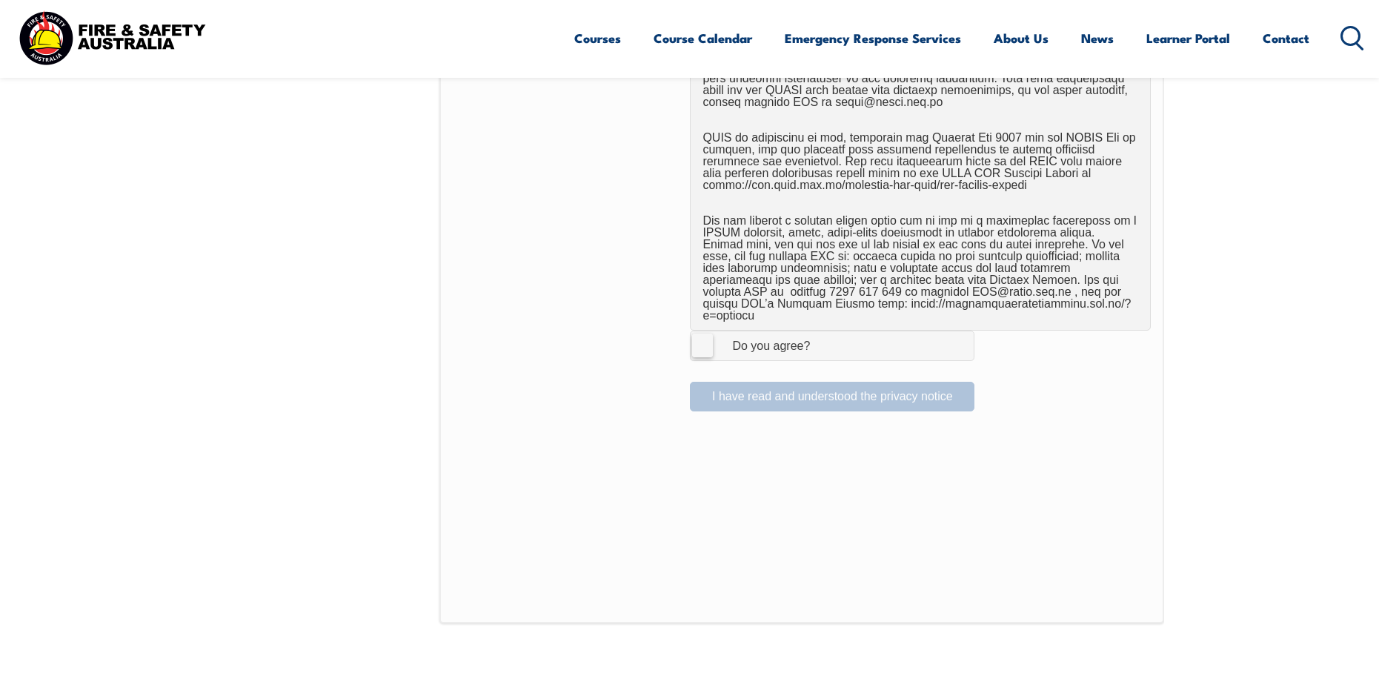
click at [711, 334] on label "I Agree Do you agree?" at bounding box center [832, 346] width 285 height 30
click at [822, 334] on input "I Agree Do you agree?" at bounding box center [834, 345] width 25 height 28
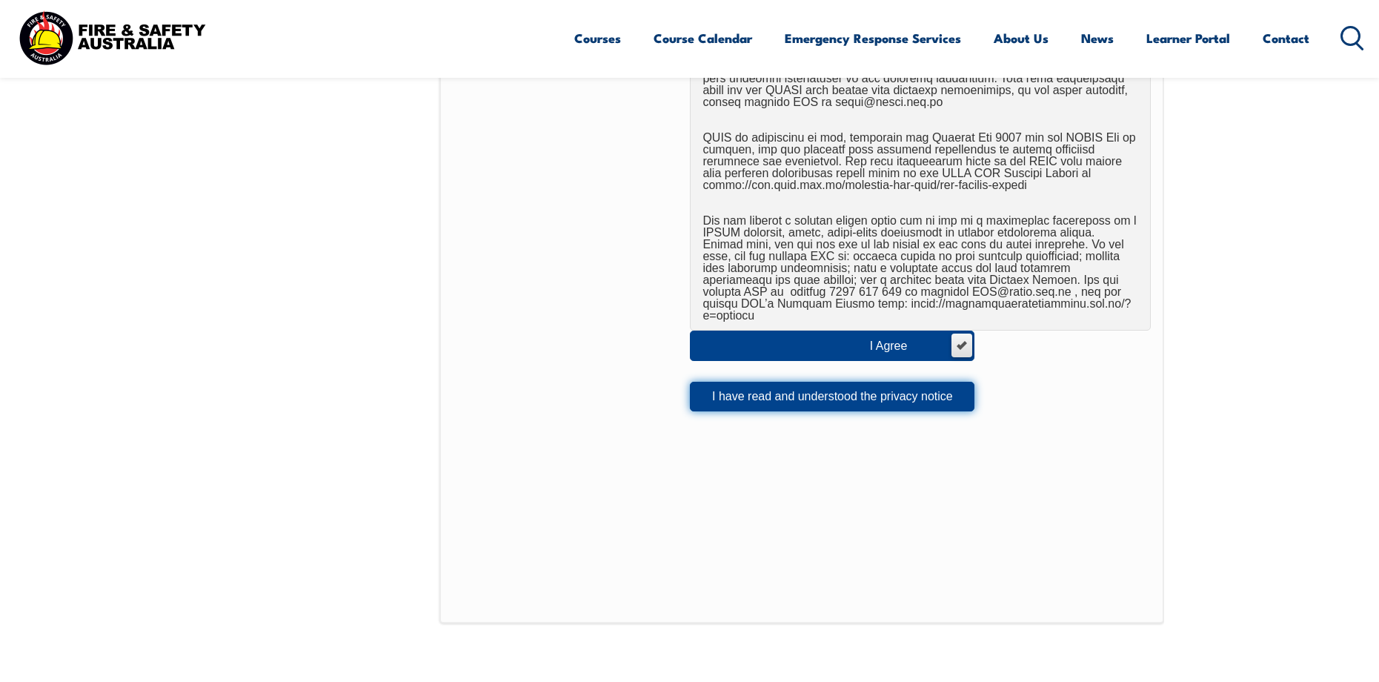
click at [932, 384] on button "I have read and understood the privacy notice" at bounding box center [832, 397] width 285 height 30
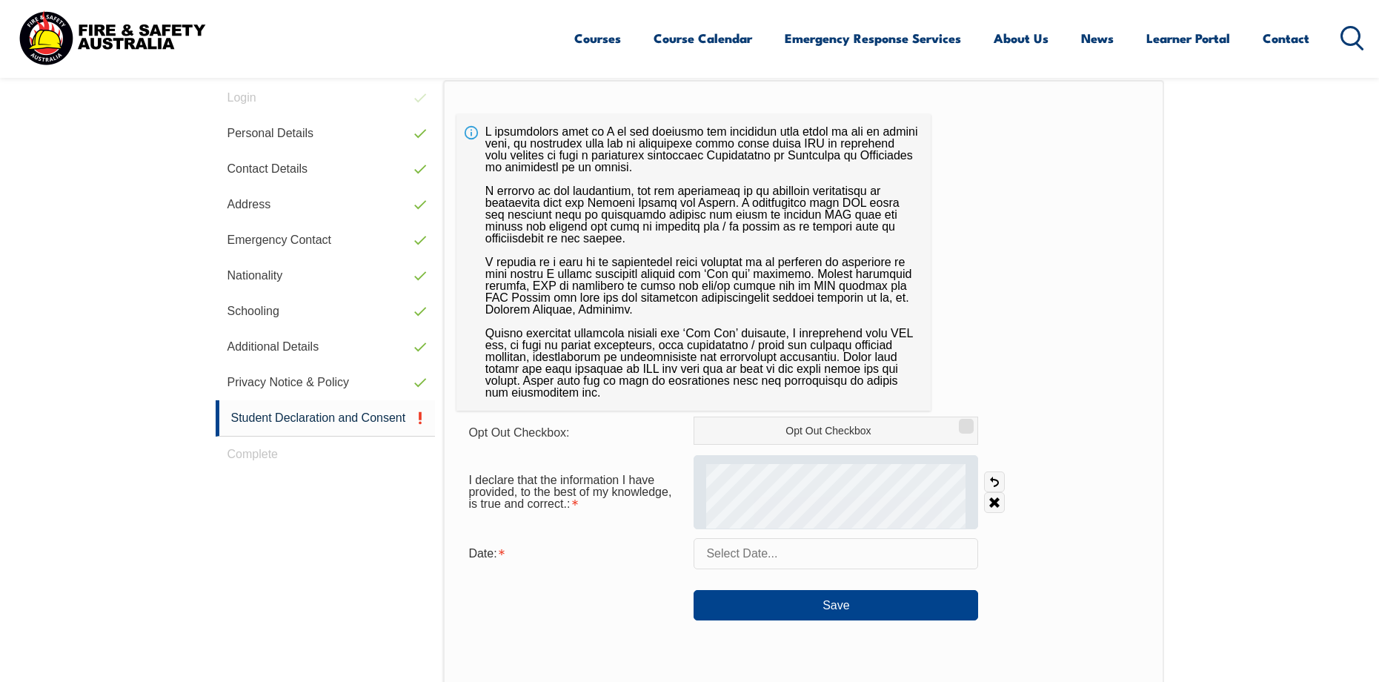
scroll to position [478, 0]
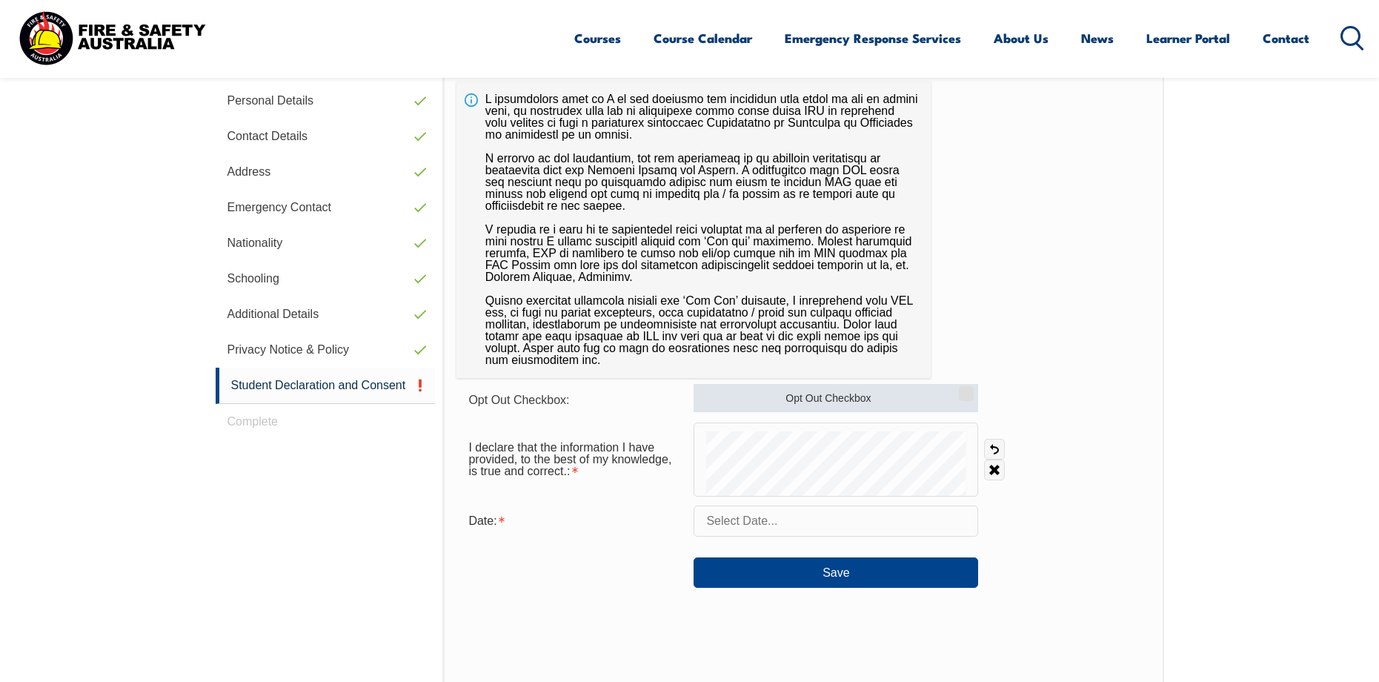
click at [967, 389] on input "Opt Out Checkbox" at bounding box center [964, 388] width 9 height 1
checkbox input "true"
click at [766, 520] on input "text" at bounding box center [836, 520] width 285 height 31
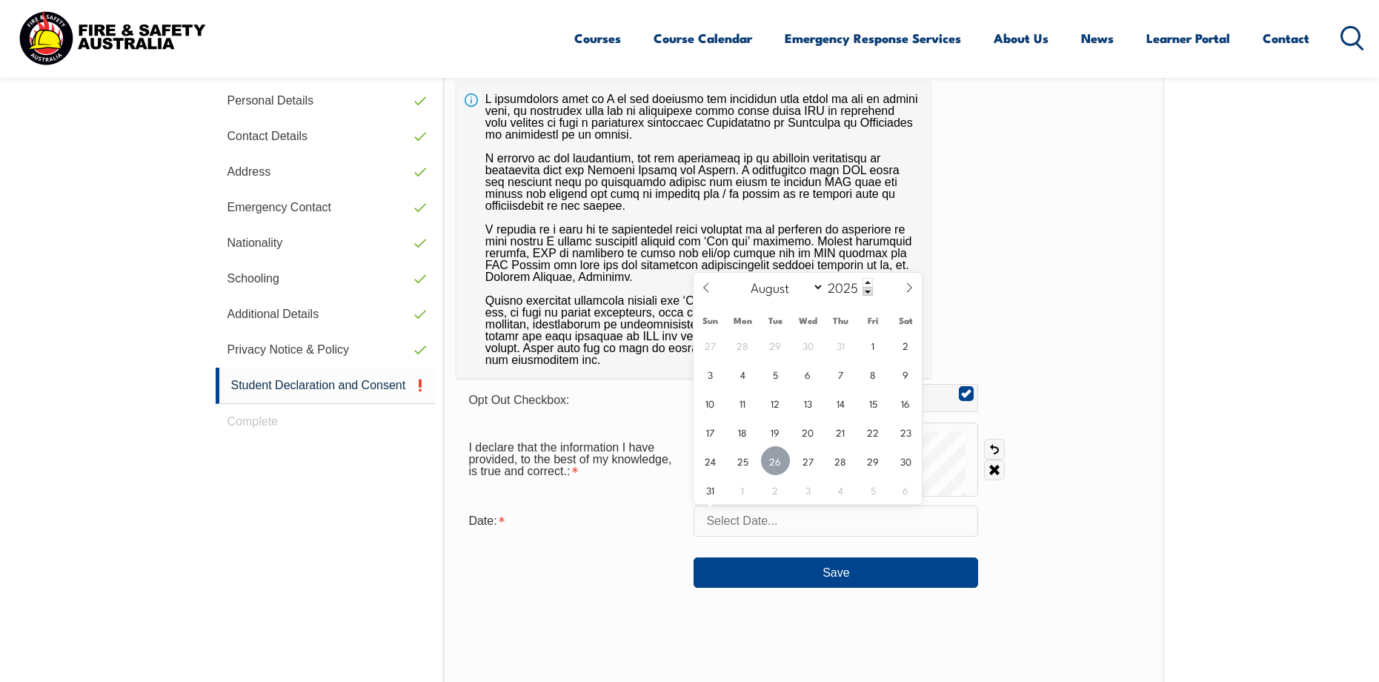
click at [773, 467] on span "26" at bounding box center [775, 460] width 29 height 29
type input "August 26, 2025"
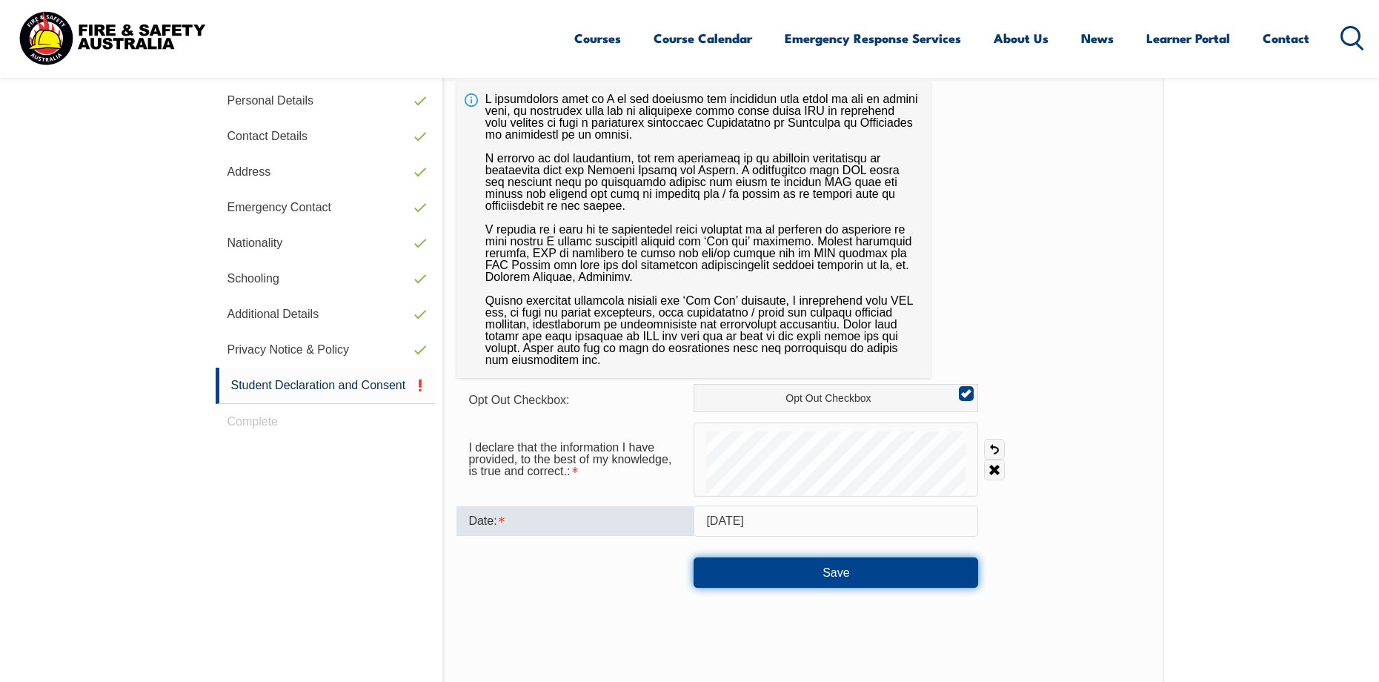
click at [817, 577] on button "Save" at bounding box center [836, 572] width 285 height 30
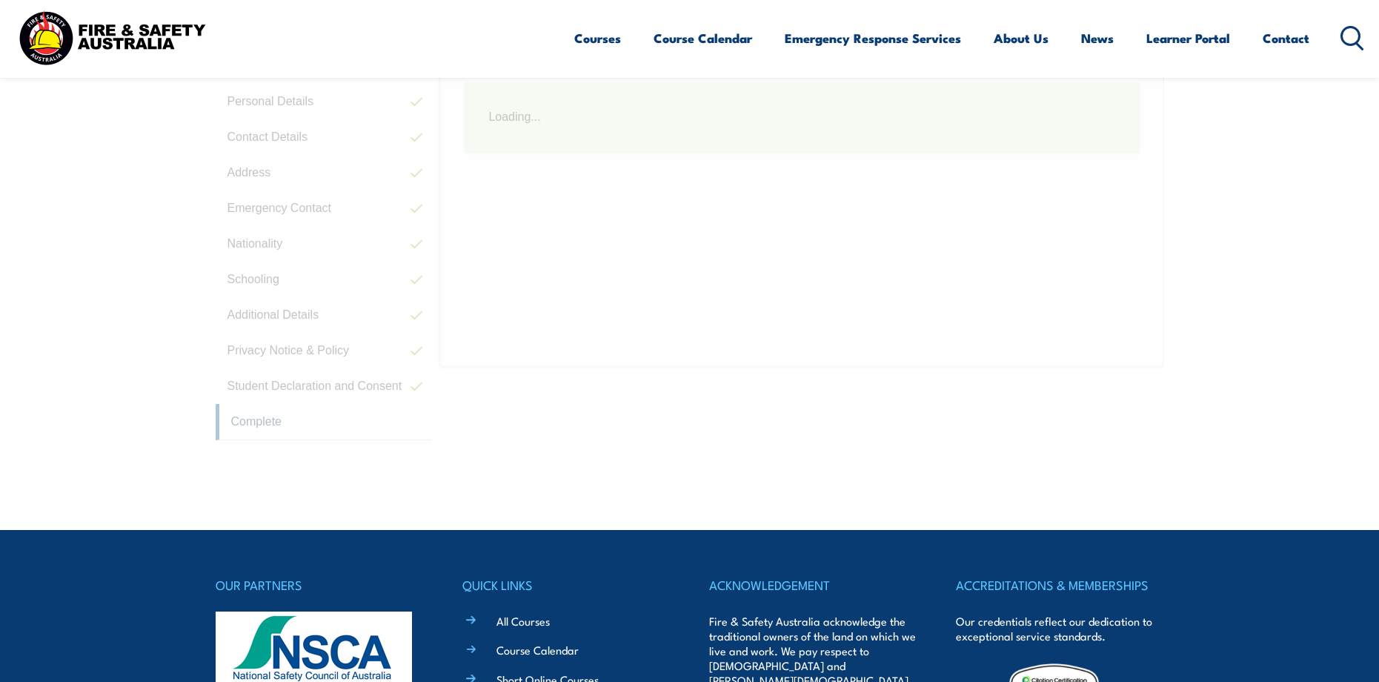
scroll to position [404, 0]
